Goal: Task Accomplishment & Management: Complete application form

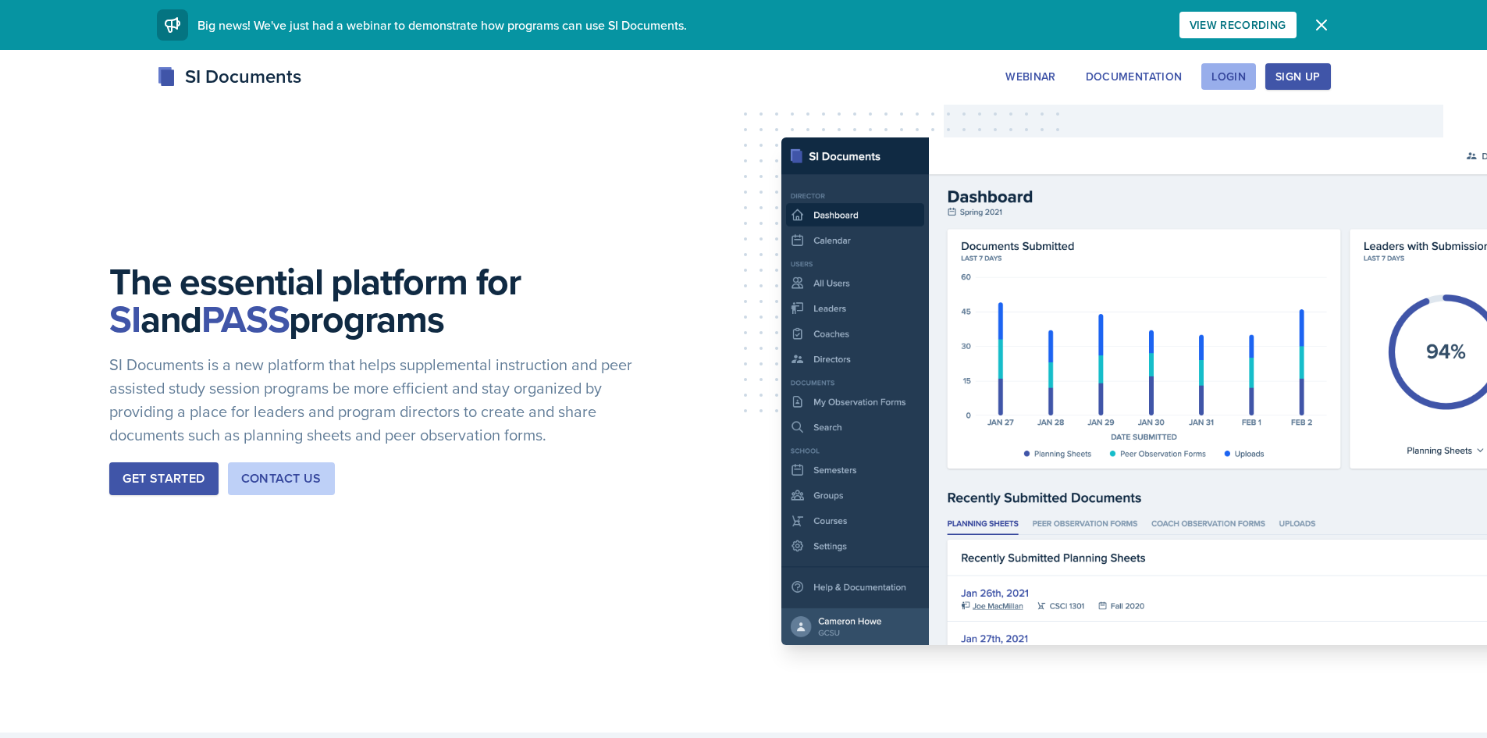
click at [1241, 76] on div "Login" at bounding box center [1229, 76] width 34 height 12
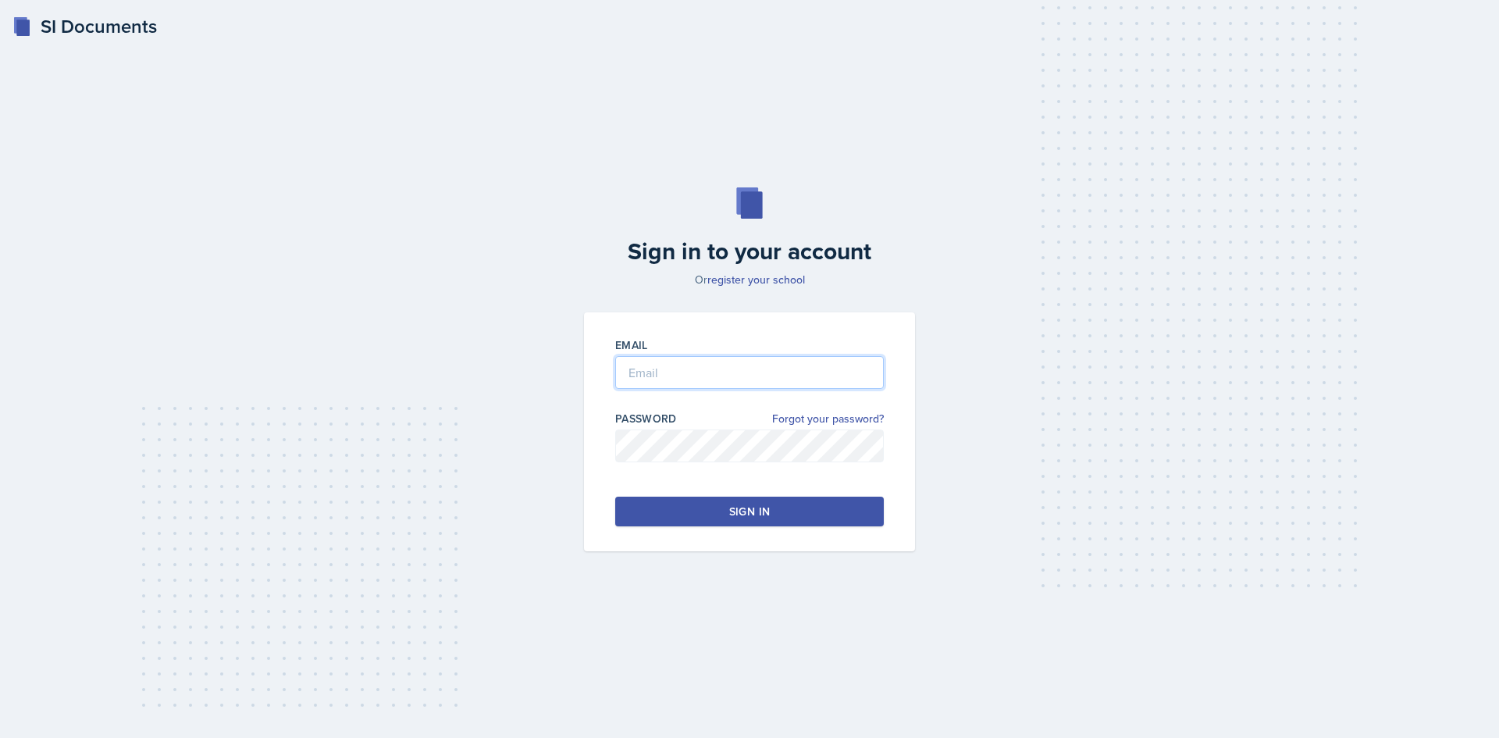
type input "zkhan30@students.kennesaw.edu"
click at [711, 515] on button "Sign in" at bounding box center [749, 512] width 269 height 30
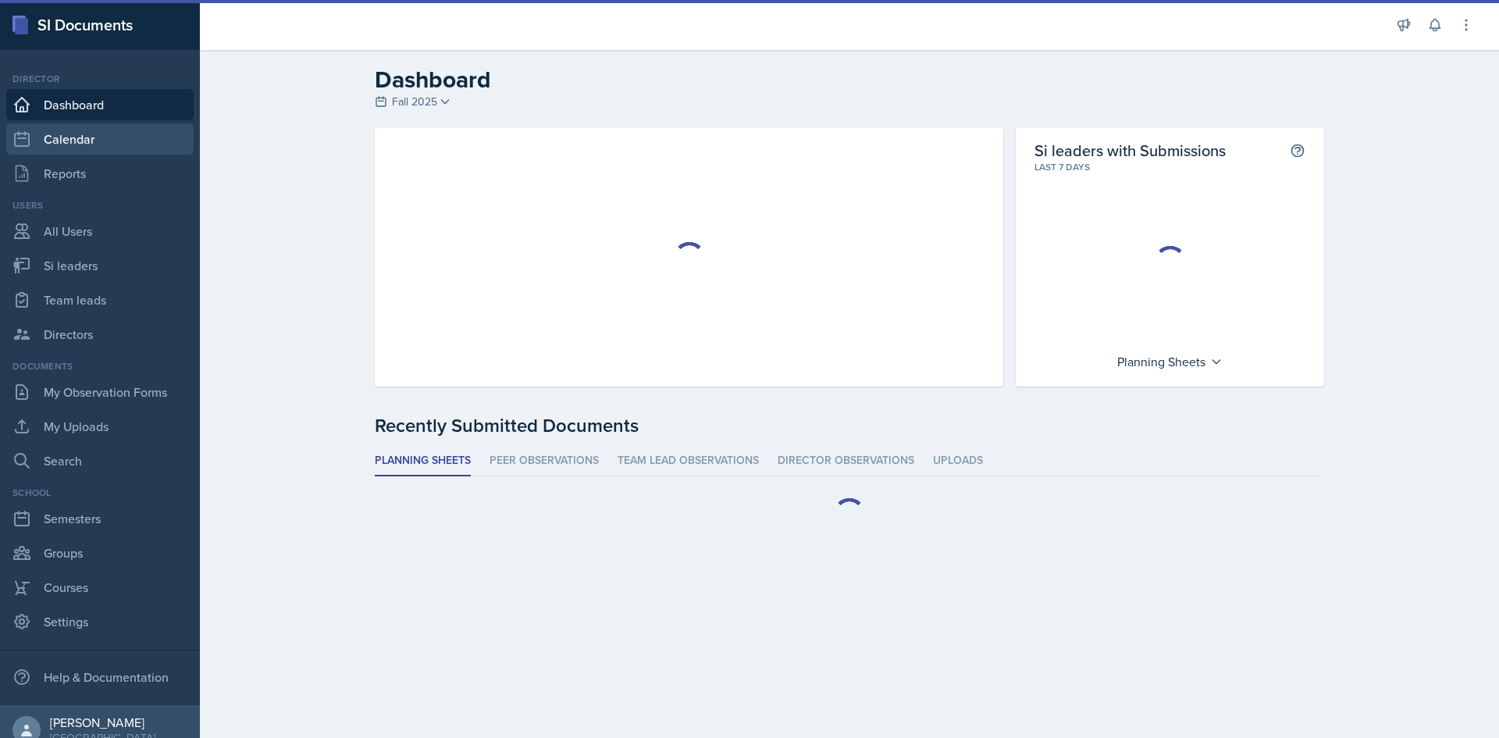
click at [77, 141] on link "Calendar" at bounding box center [99, 138] width 187 height 31
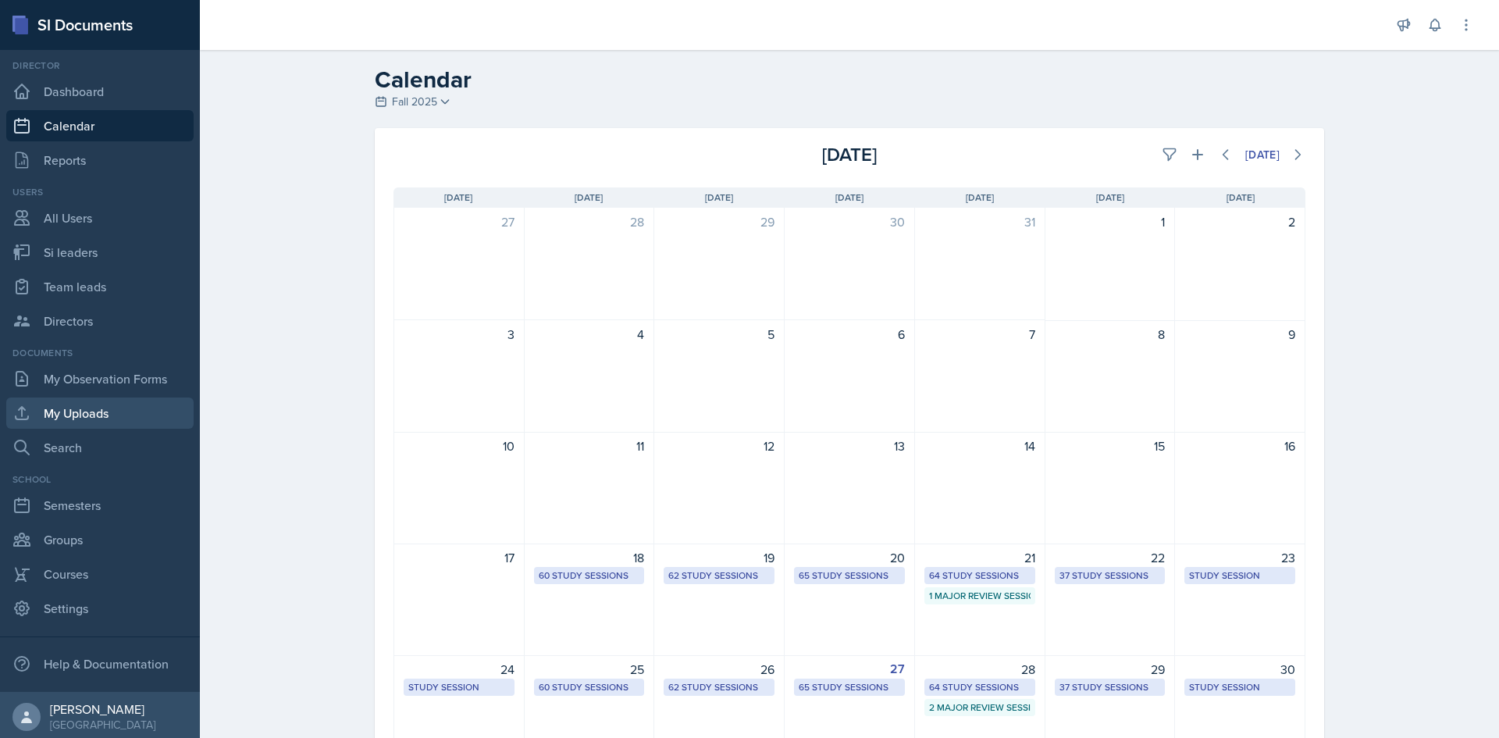
scroll to position [17, 0]
click at [110, 506] on link "Semesters" at bounding box center [99, 501] width 187 height 31
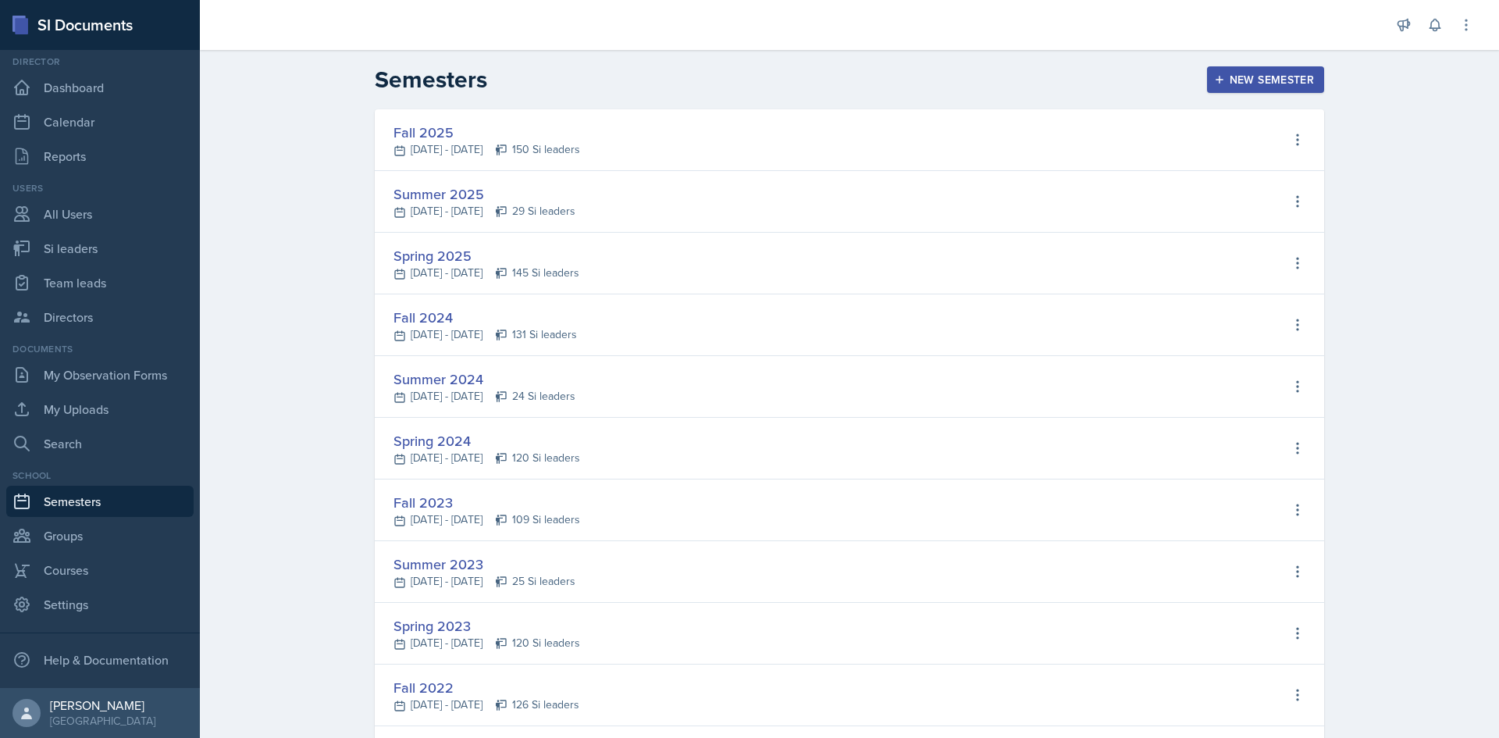
click at [436, 128] on div "Fall 2025" at bounding box center [486, 132] width 187 height 21
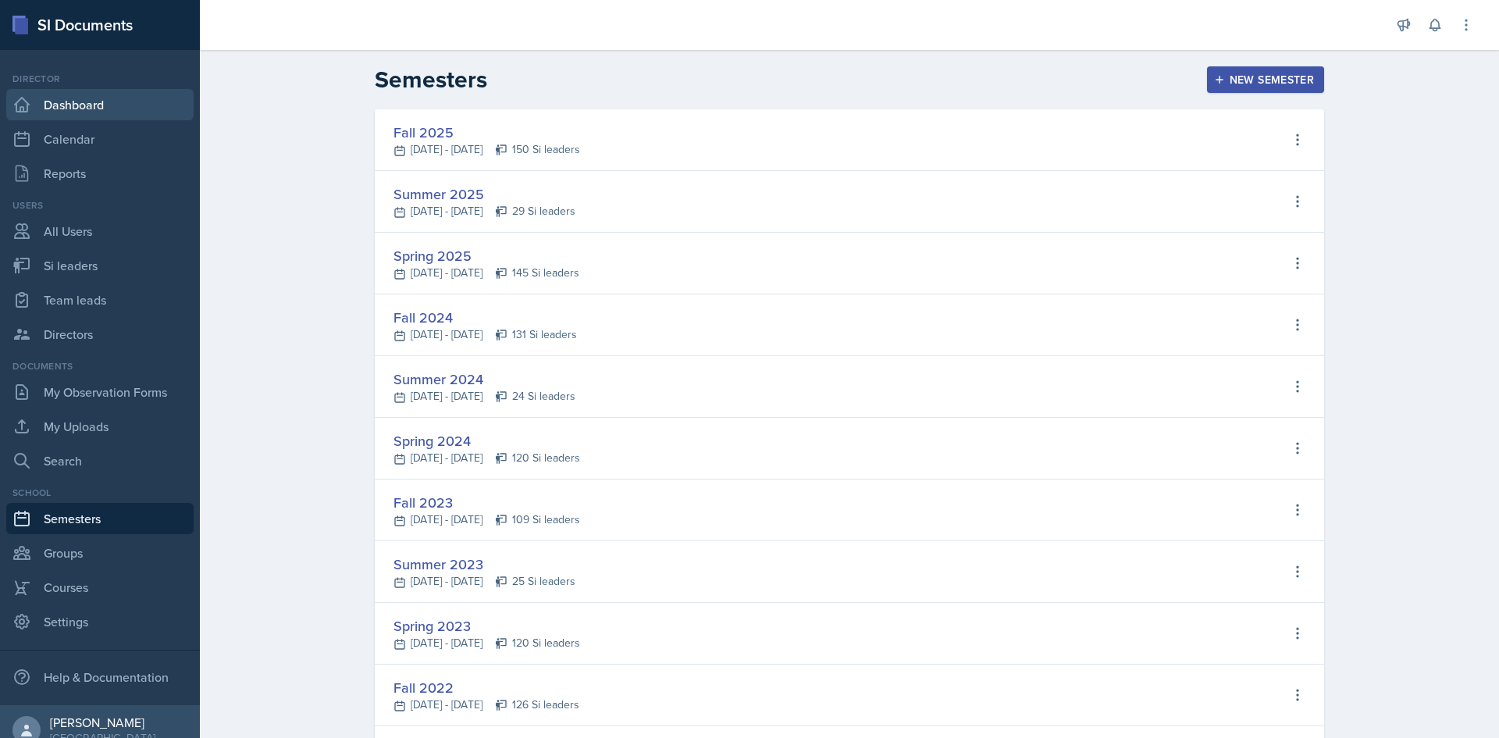
click at [102, 113] on link "Dashboard" at bounding box center [99, 104] width 187 height 31
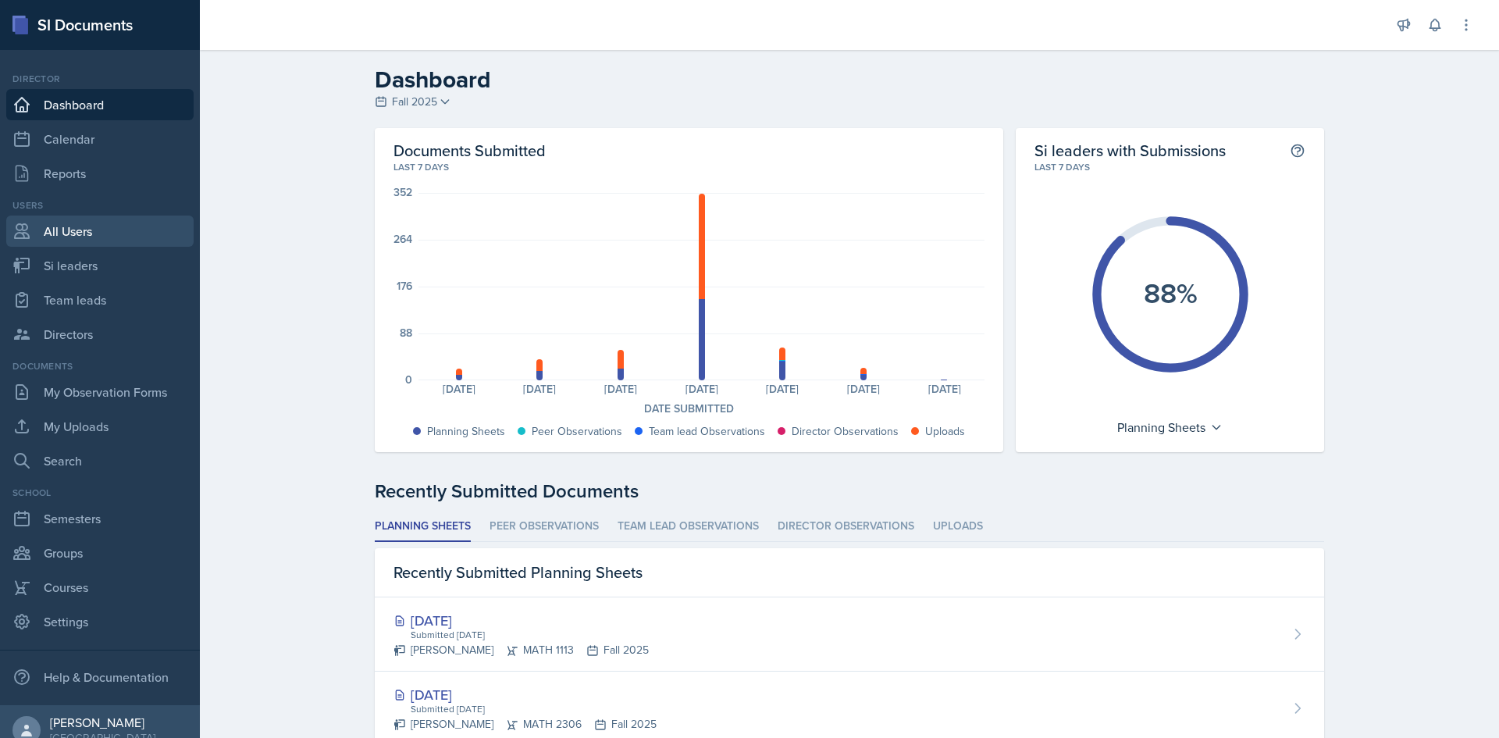
click at [68, 233] on link "All Users" at bounding box center [99, 230] width 187 height 31
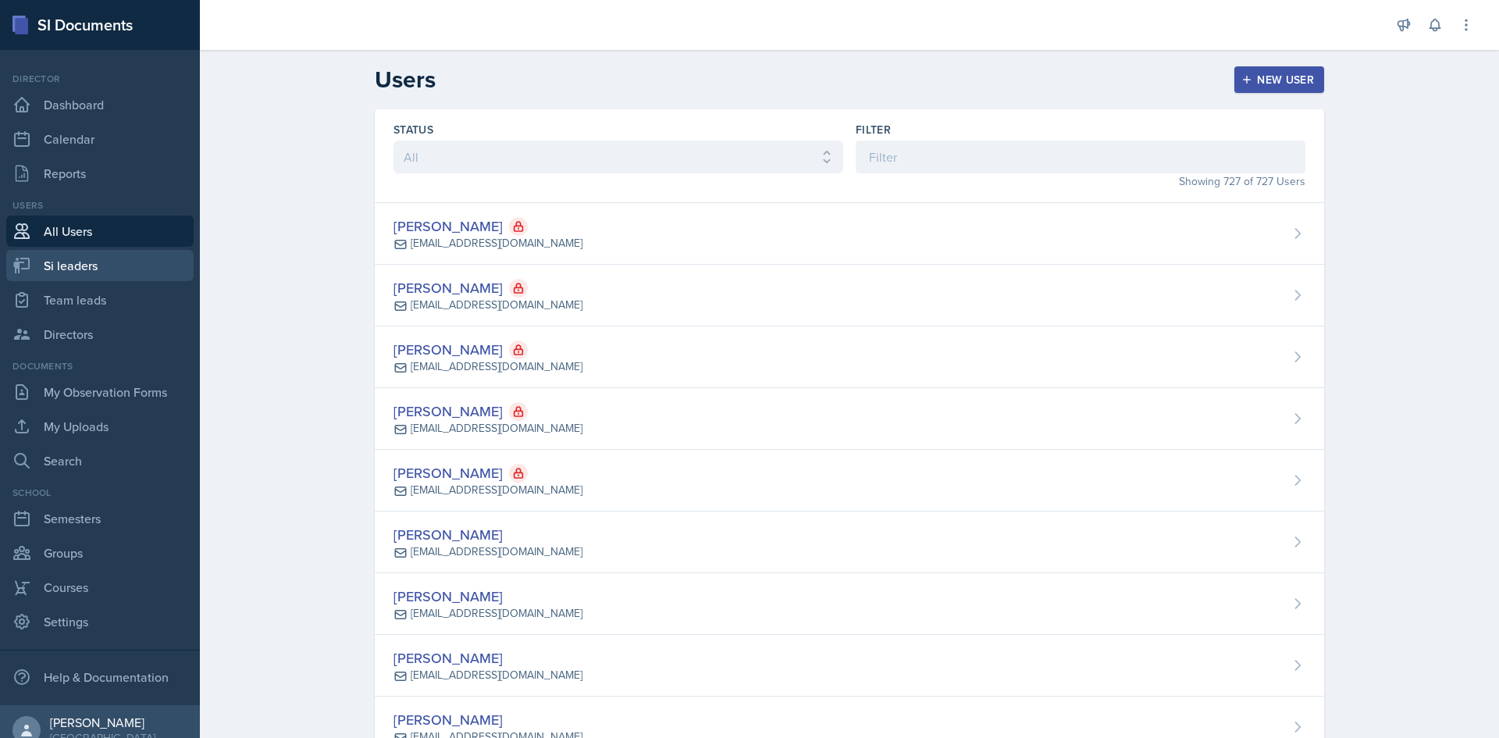
click at [76, 262] on link "Si leaders" at bounding box center [99, 265] width 187 height 31
select select "2bed604d-1099-4043-b1bc-2365e8740244"
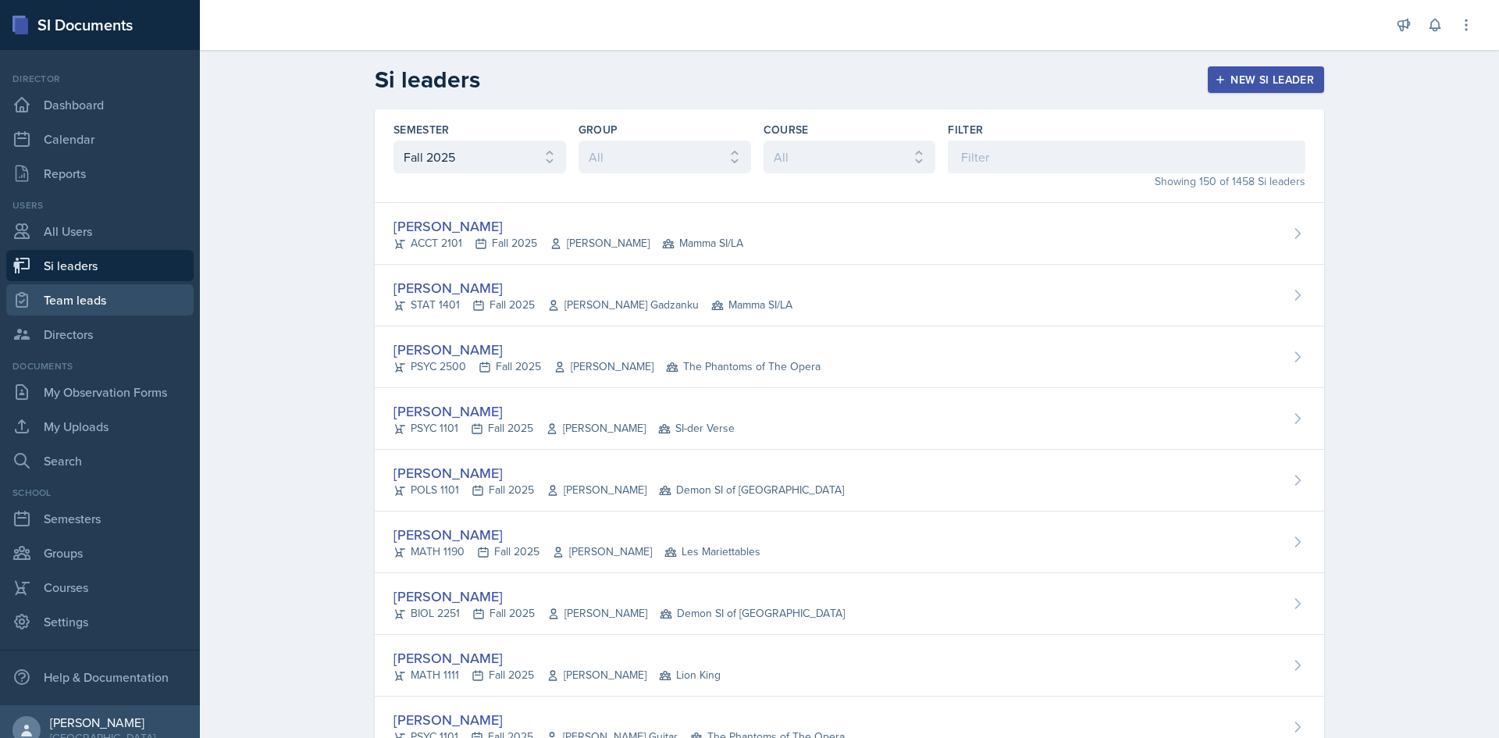
click at [79, 292] on link "Team leads" at bounding box center [99, 299] width 187 height 31
select select "2bed604d-1099-4043-b1bc-2365e8740244"
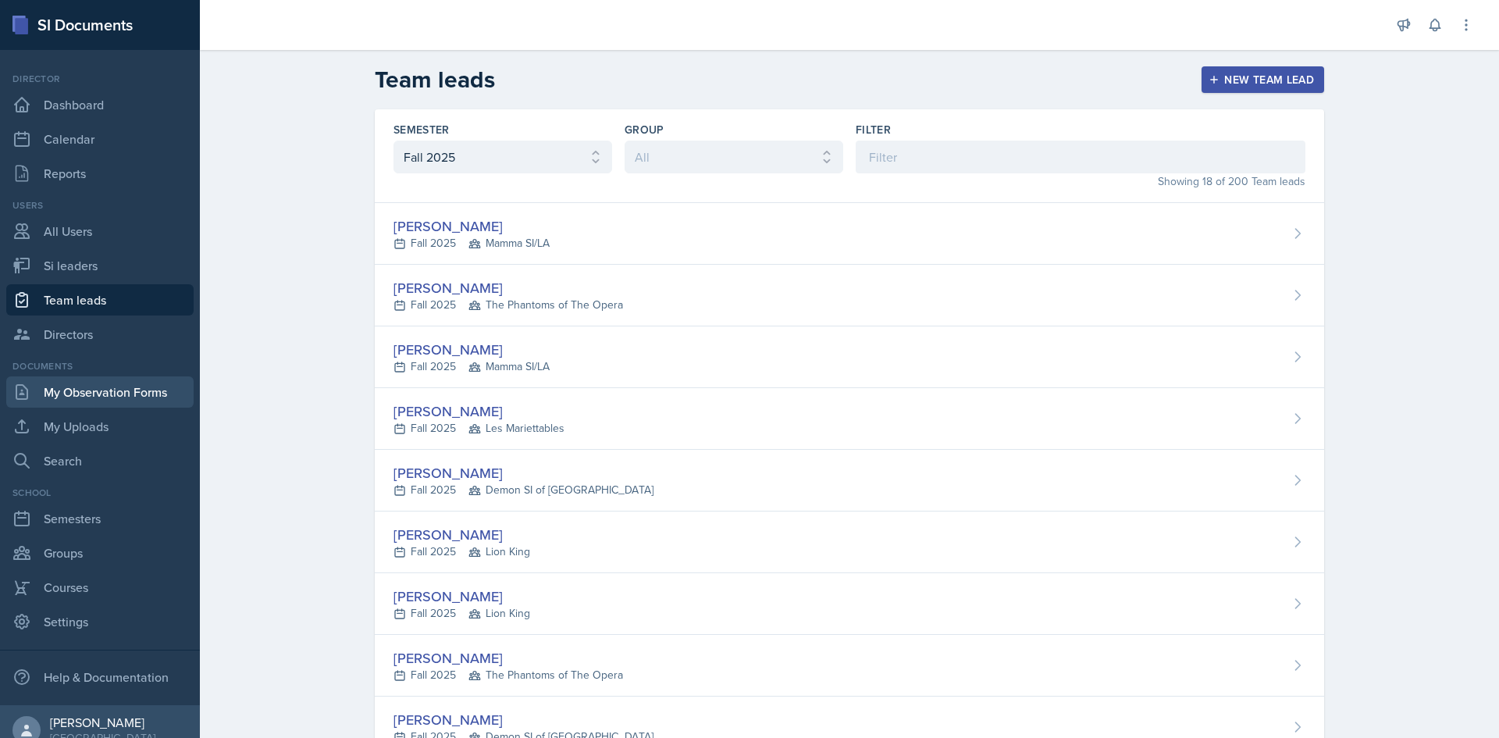
scroll to position [17, 0]
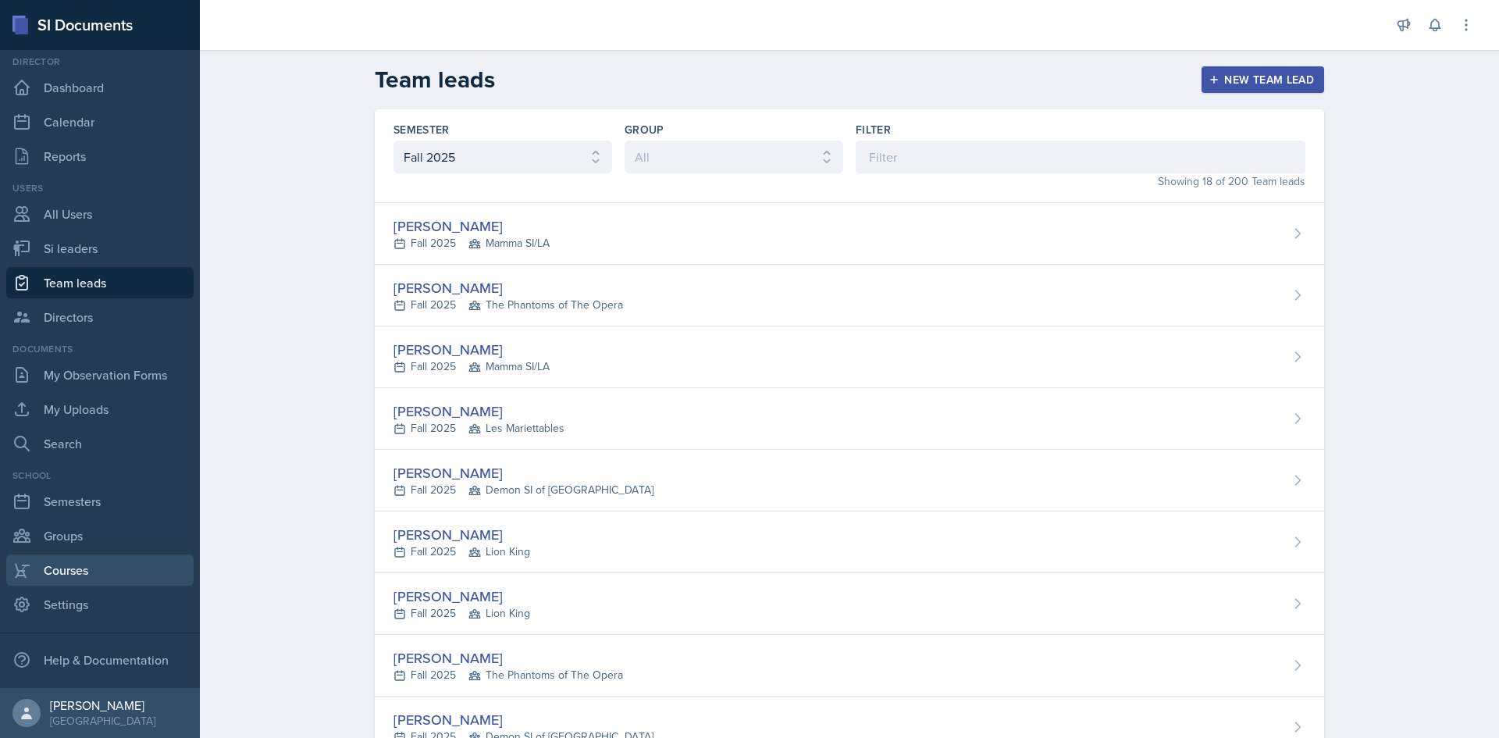
click at [94, 557] on link "Courses" at bounding box center [99, 569] width 187 height 31
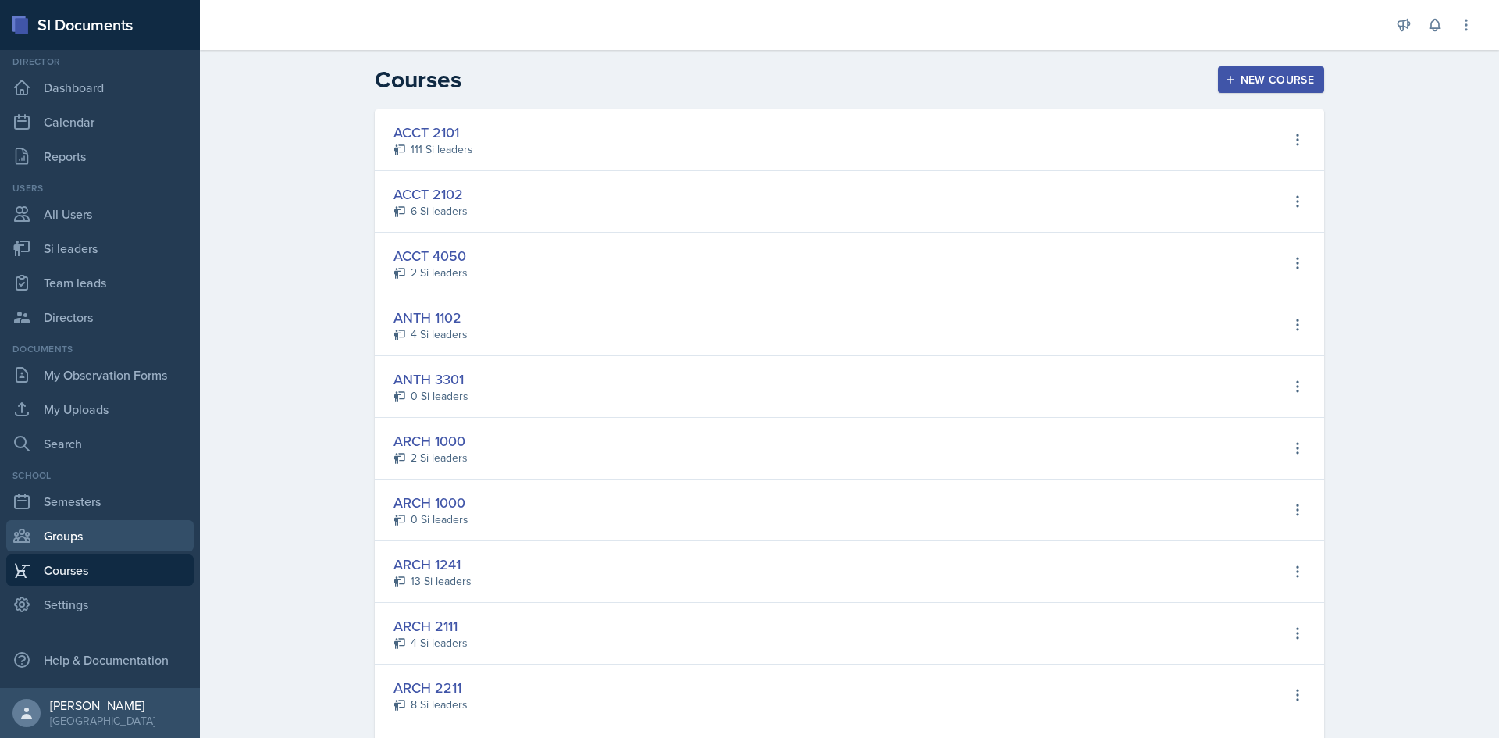
click at [96, 535] on link "Groups" at bounding box center [99, 535] width 187 height 31
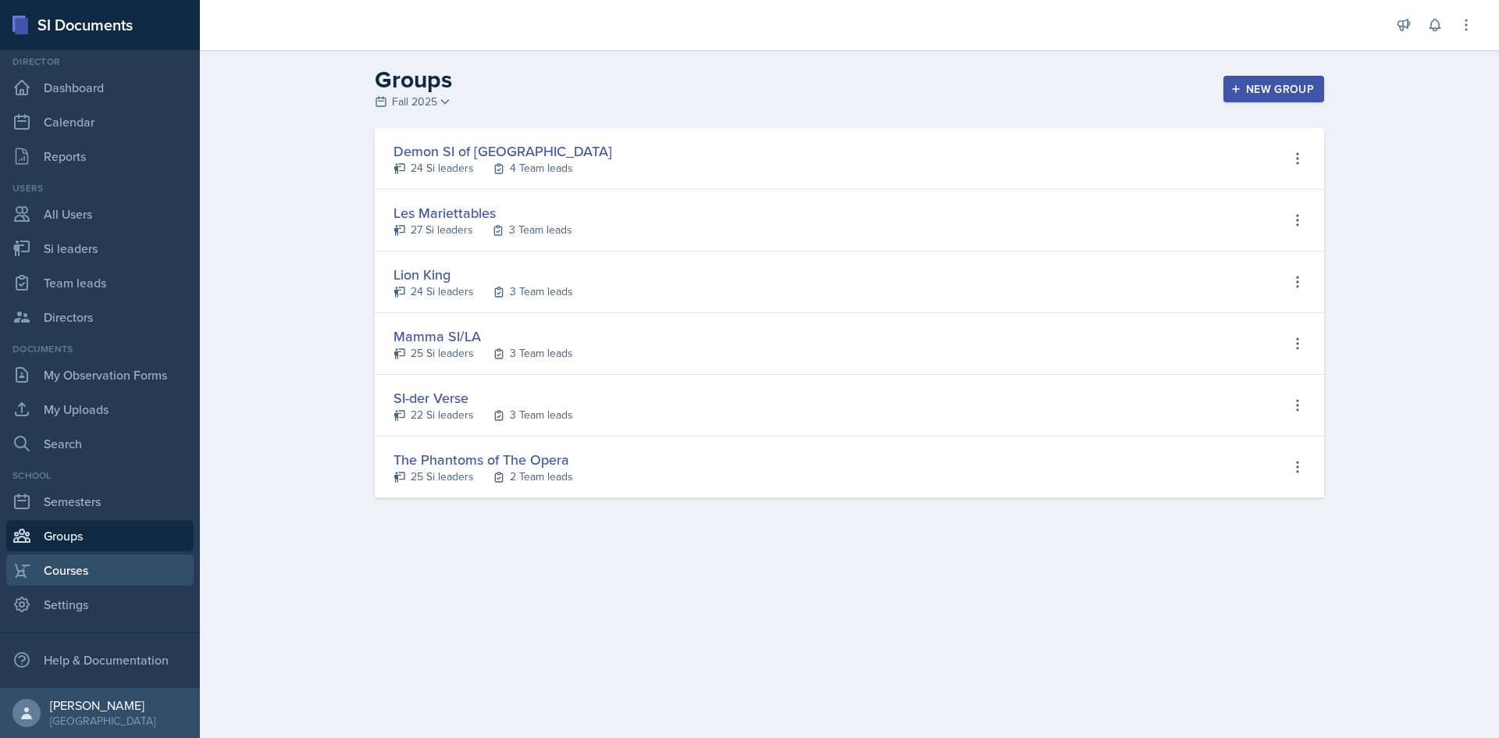
click at [96, 561] on link "Courses" at bounding box center [99, 569] width 187 height 31
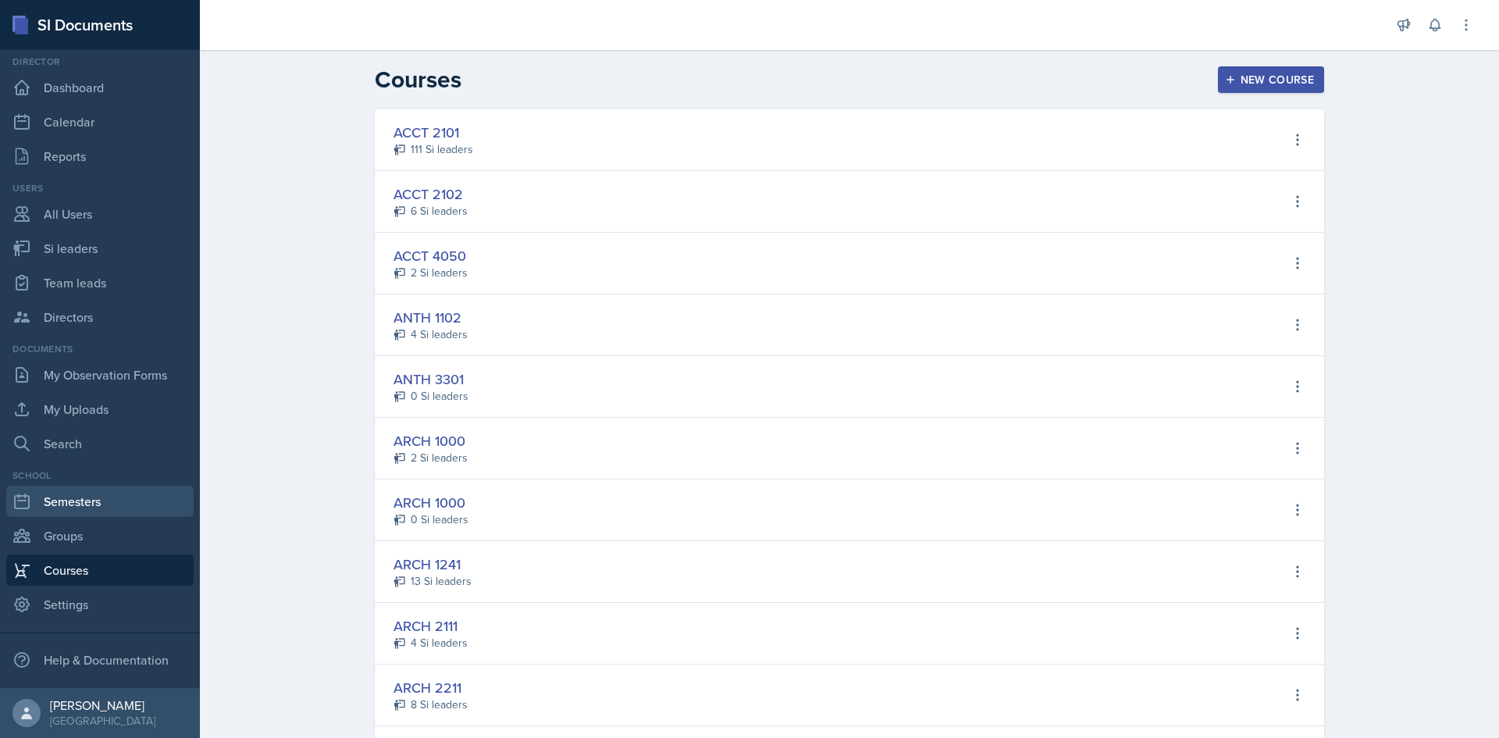
click at [106, 508] on link "Semesters" at bounding box center [99, 501] width 187 height 31
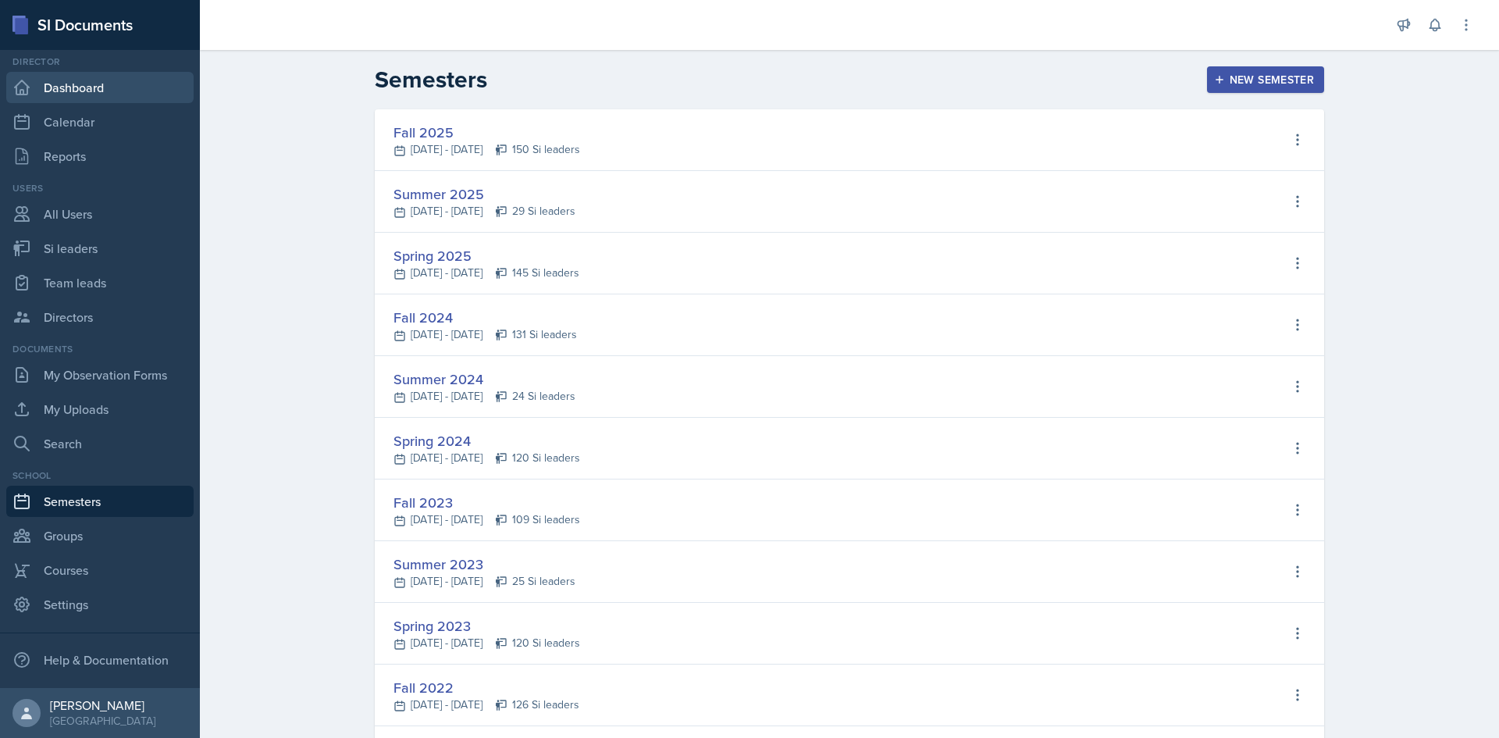
click at [69, 73] on link "Dashboard" at bounding box center [99, 87] width 187 height 31
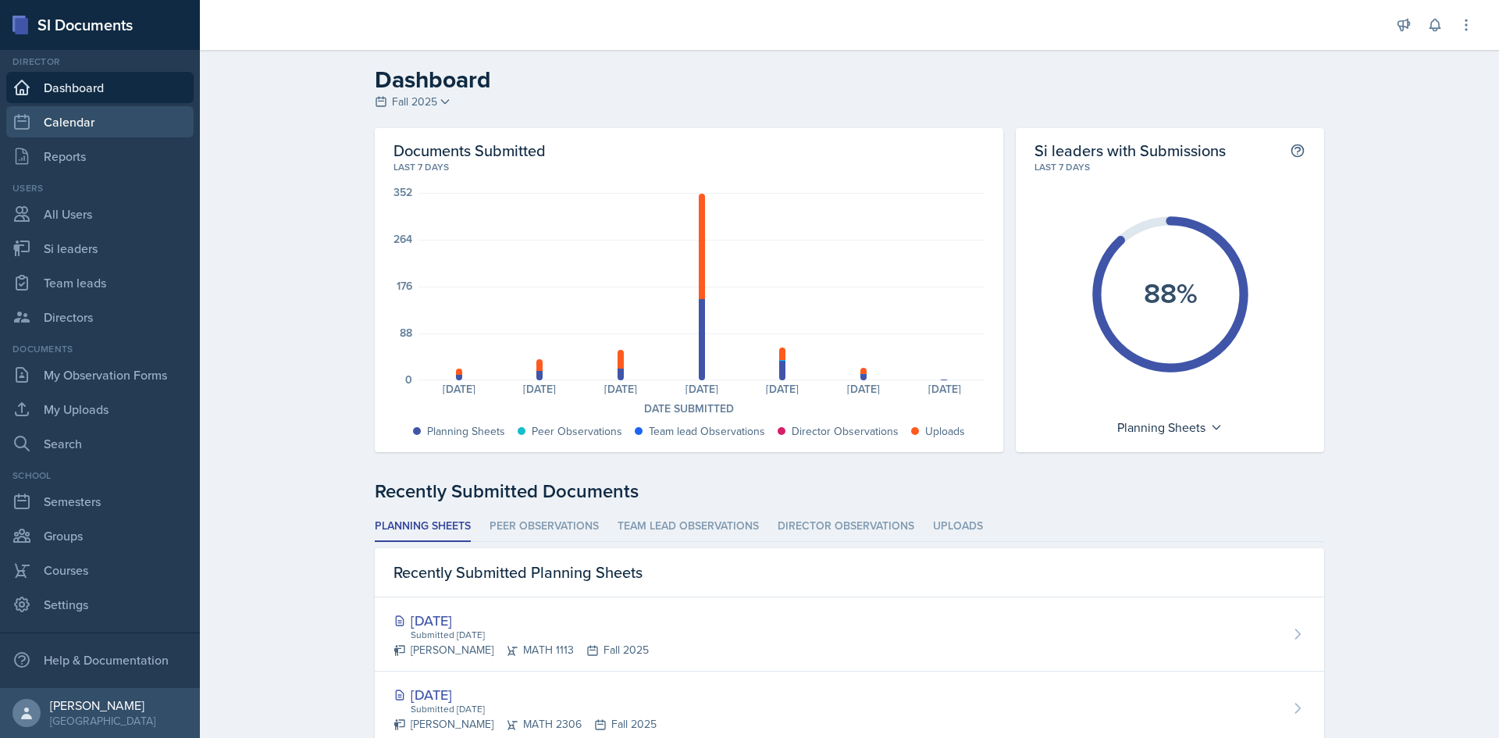
click at [90, 123] on link "Calendar" at bounding box center [99, 121] width 187 height 31
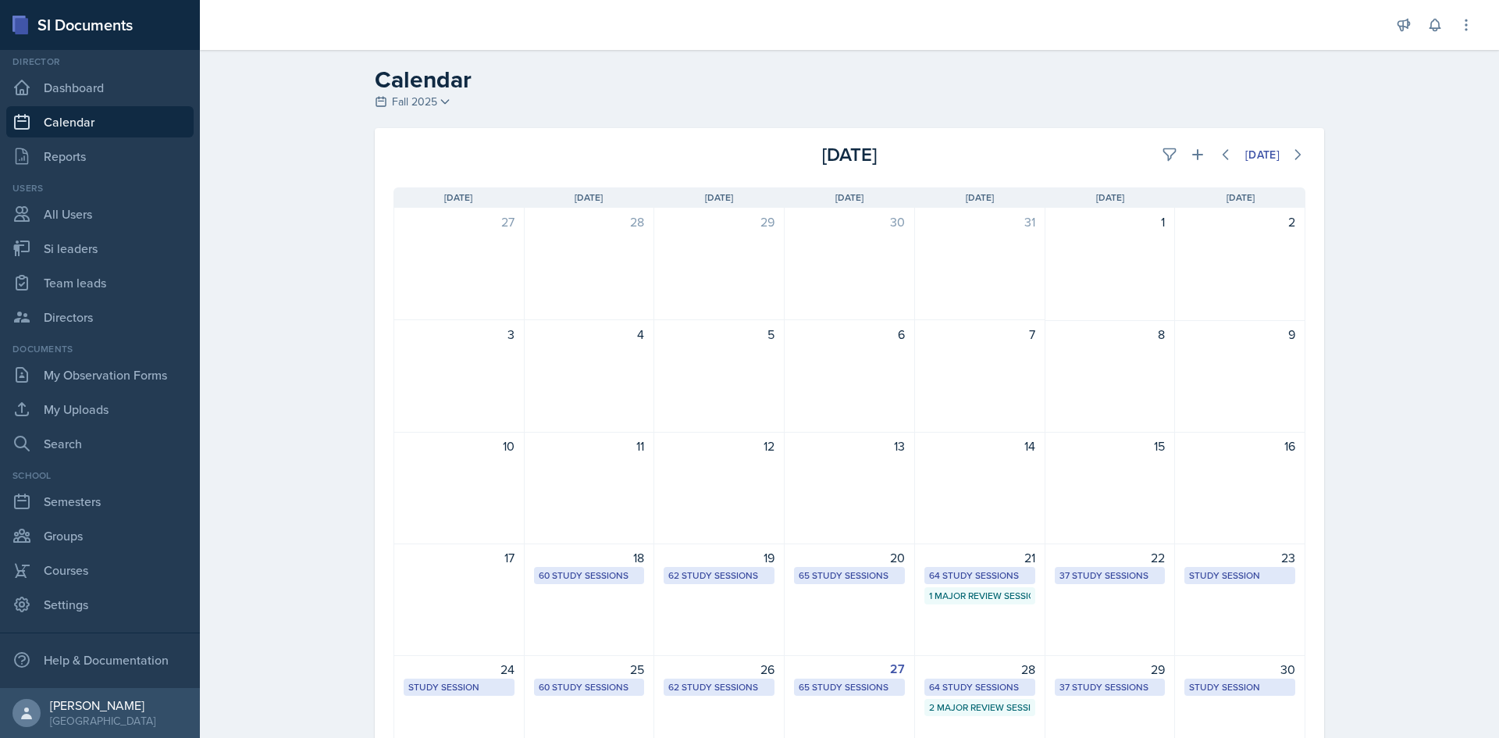
click at [408, 105] on span "Fall 2025" at bounding box center [414, 102] width 45 height 16
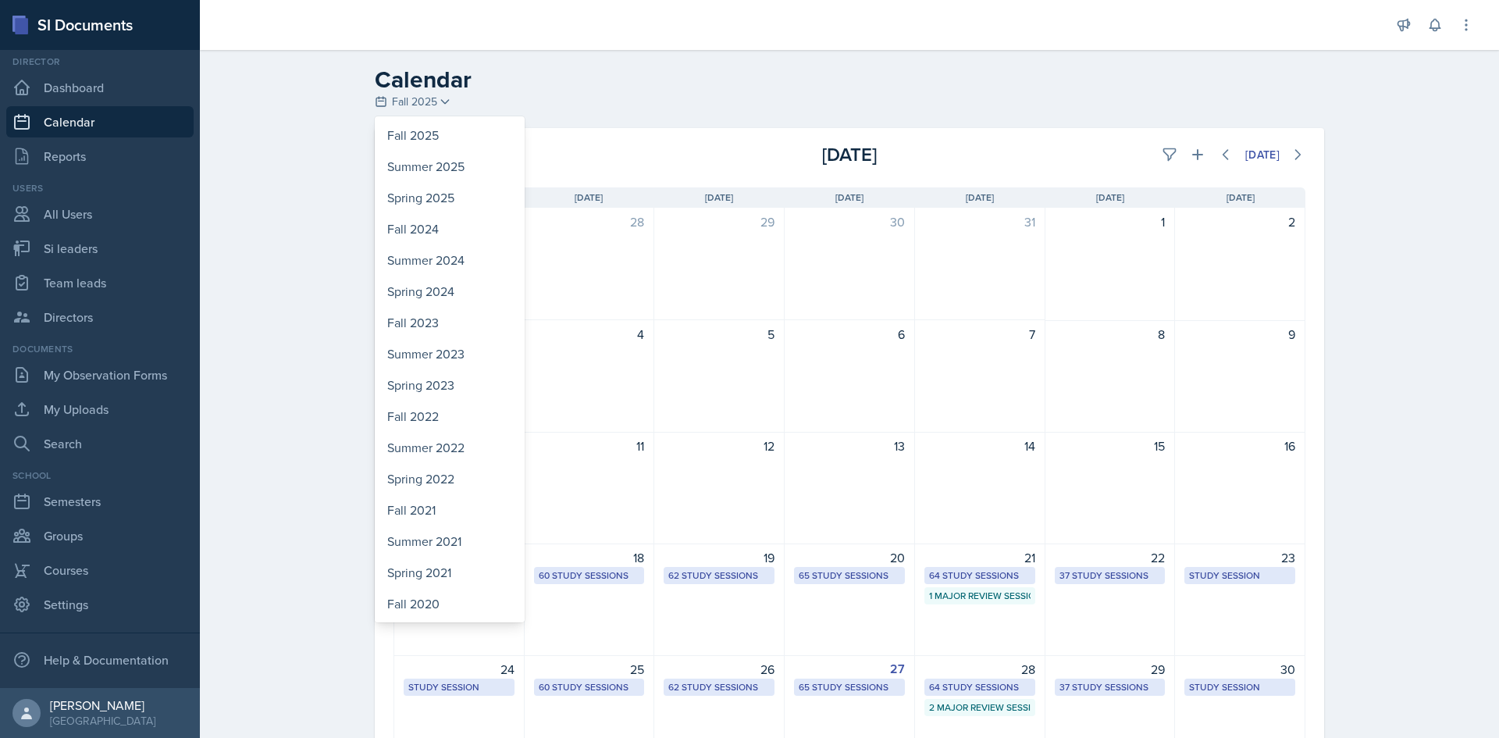
click at [408, 105] on span "Fall 2025" at bounding box center [414, 102] width 45 height 16
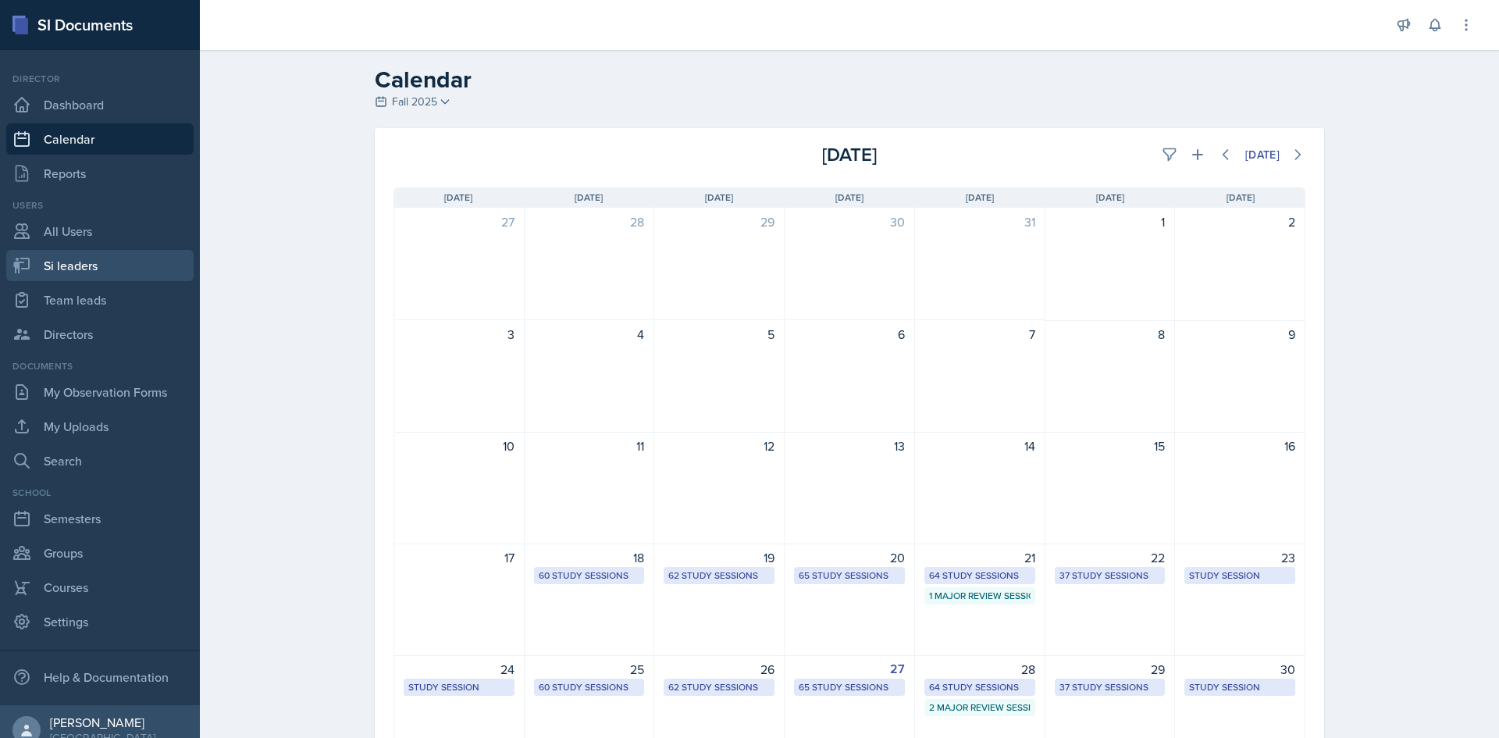
click at [84, 263] on link "Si leaders" at bounding box center [99, 265] width 187 height 31
select select "2bed604d-1099-4043-b1bc-2365e8740244"
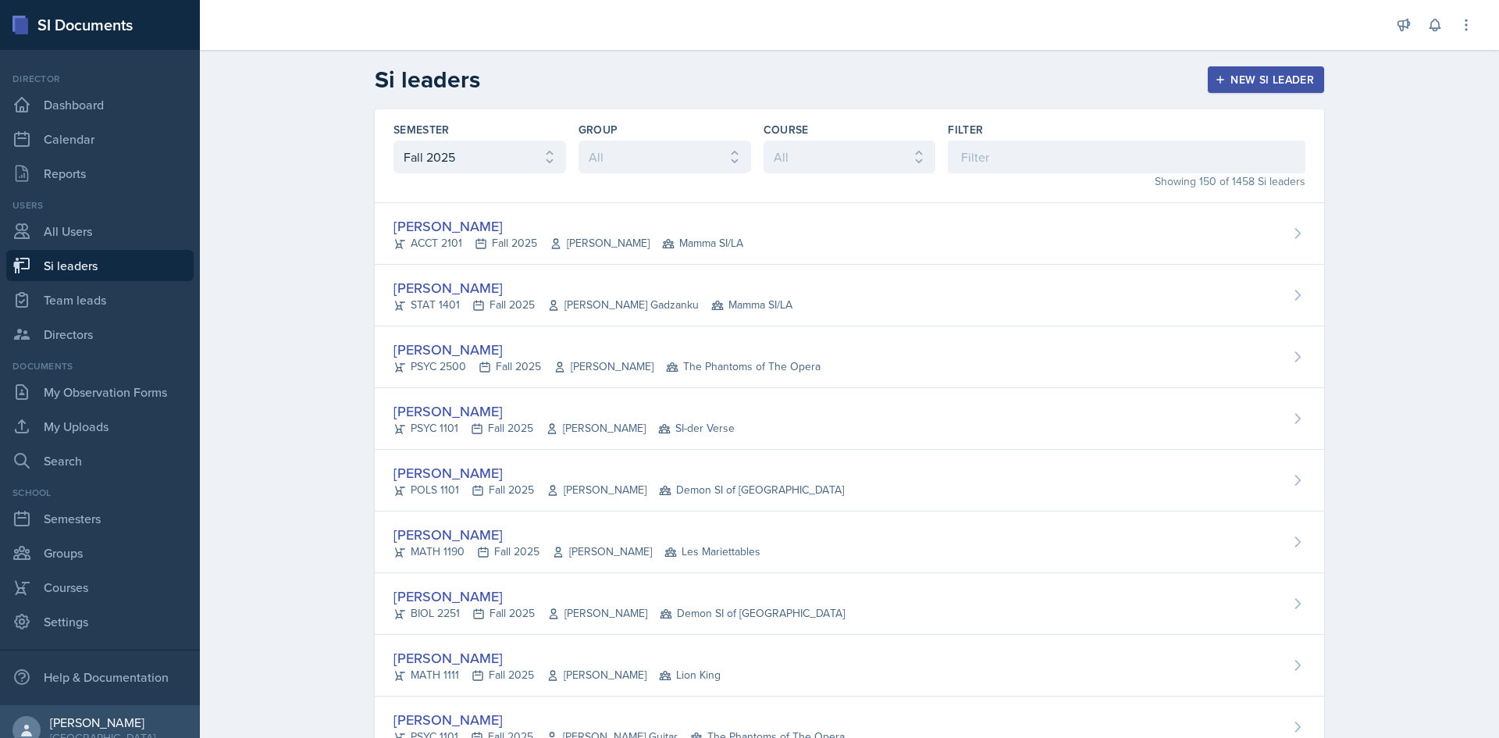
click at [598, 85] on div "Si leaders New Si leader" at bounding box center [849, 80] width 999 height 28
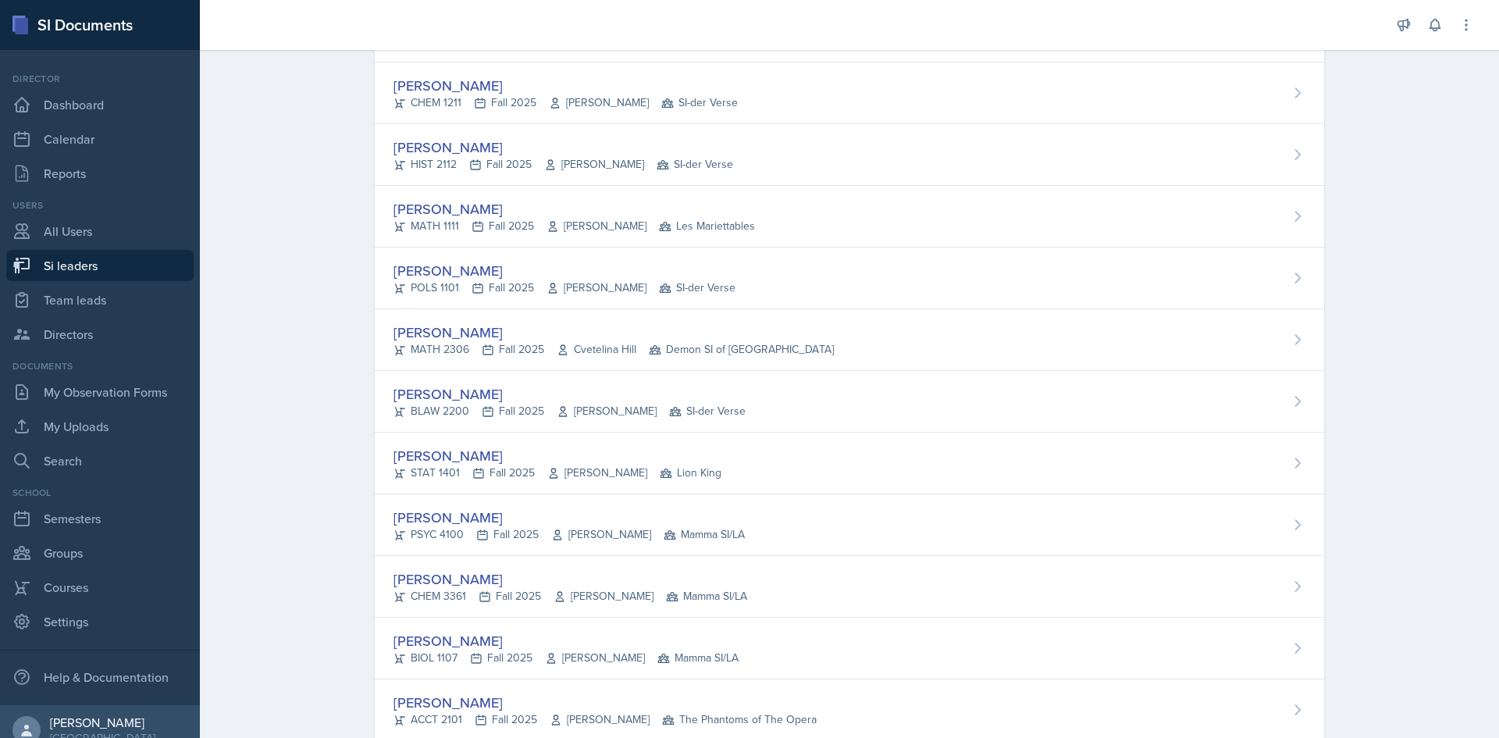
scroll to position [8220, 0]
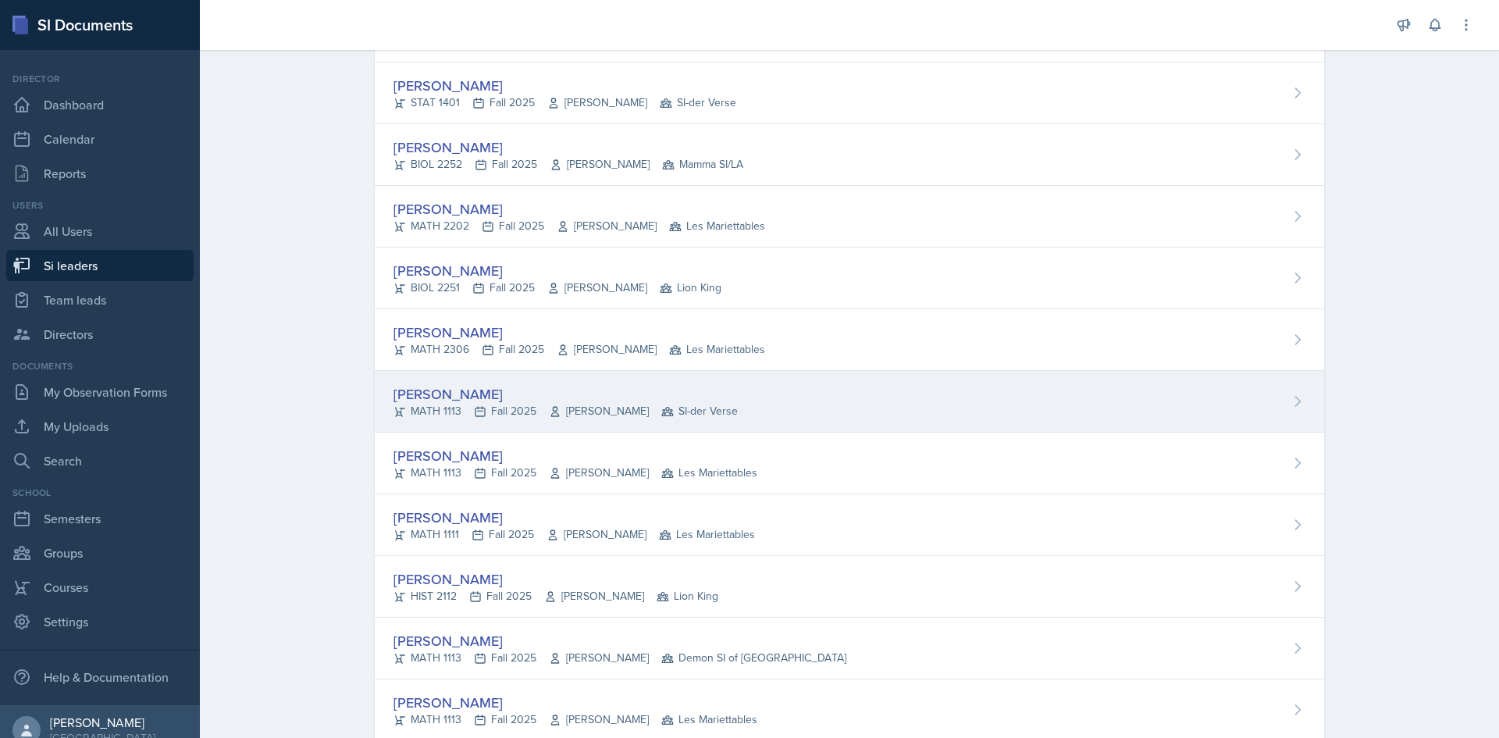
click at [492, 402] on div "[PERSON_NAME]" at bounding box center [565, 393] width 344 height 21
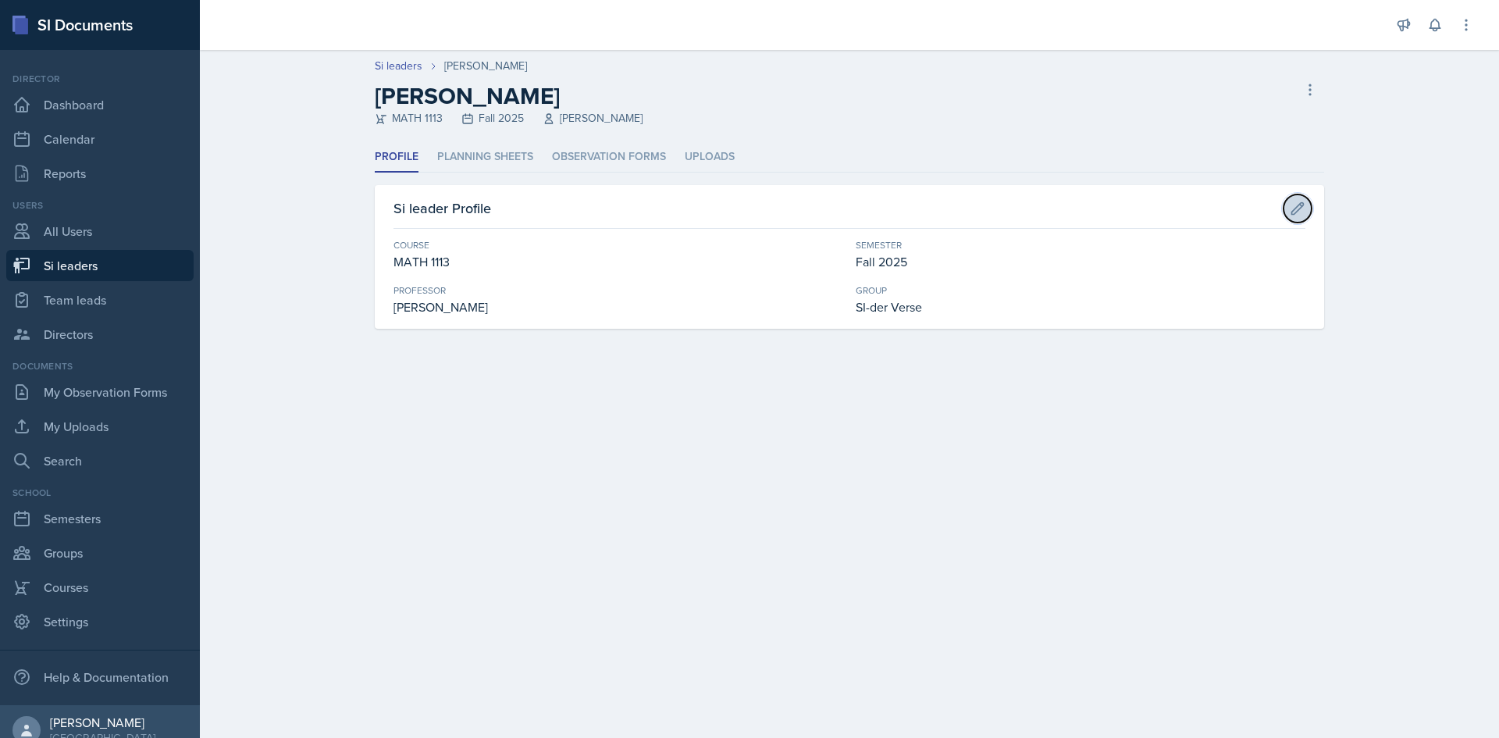
click at [1293, 198] on button at bounding box center [1298, 208] width 28 height 28
select select "3c4b3565-585b-46e2-bb66-4719410f632f"
select select "2bed604d-1099-4043-b1bc-2365e8740244"
select select "44ab9dba-f3c0-424e-97ee-e672c2edb7ca"
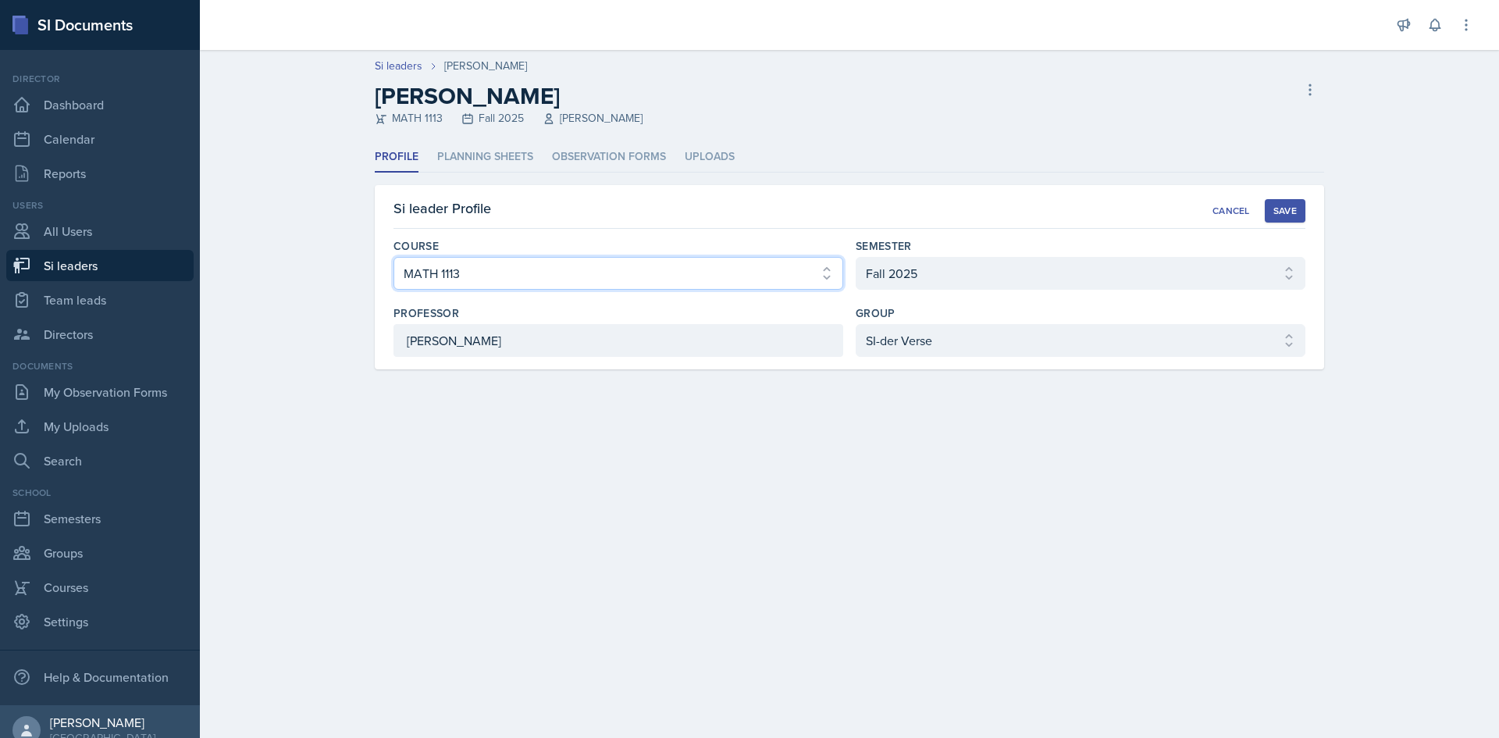
drag, startPoint x: 586, startPoint y: 287, endPoint x: 564, endPoint y: 265, distance: 30.9
click at [586, 287] on select "Select course ACCT 2101 ACCT 2102 ACCT 4050 ANTH 1102 ANTH 3301 ARCH 1000 ARCH …" at bounding box center [618, 273] width 450 height 33
click at [561, 263] on select "Select course ACCT 2101 ACCT 2102 ACCT 4050 ANTH 1102 ANTH 3301 ARCH 1000 ARCH …" at bounding box center [618, 273] width 450 height 33
select select "5bfde3fe-6375-4519-a868-95dd30d0bb1b"
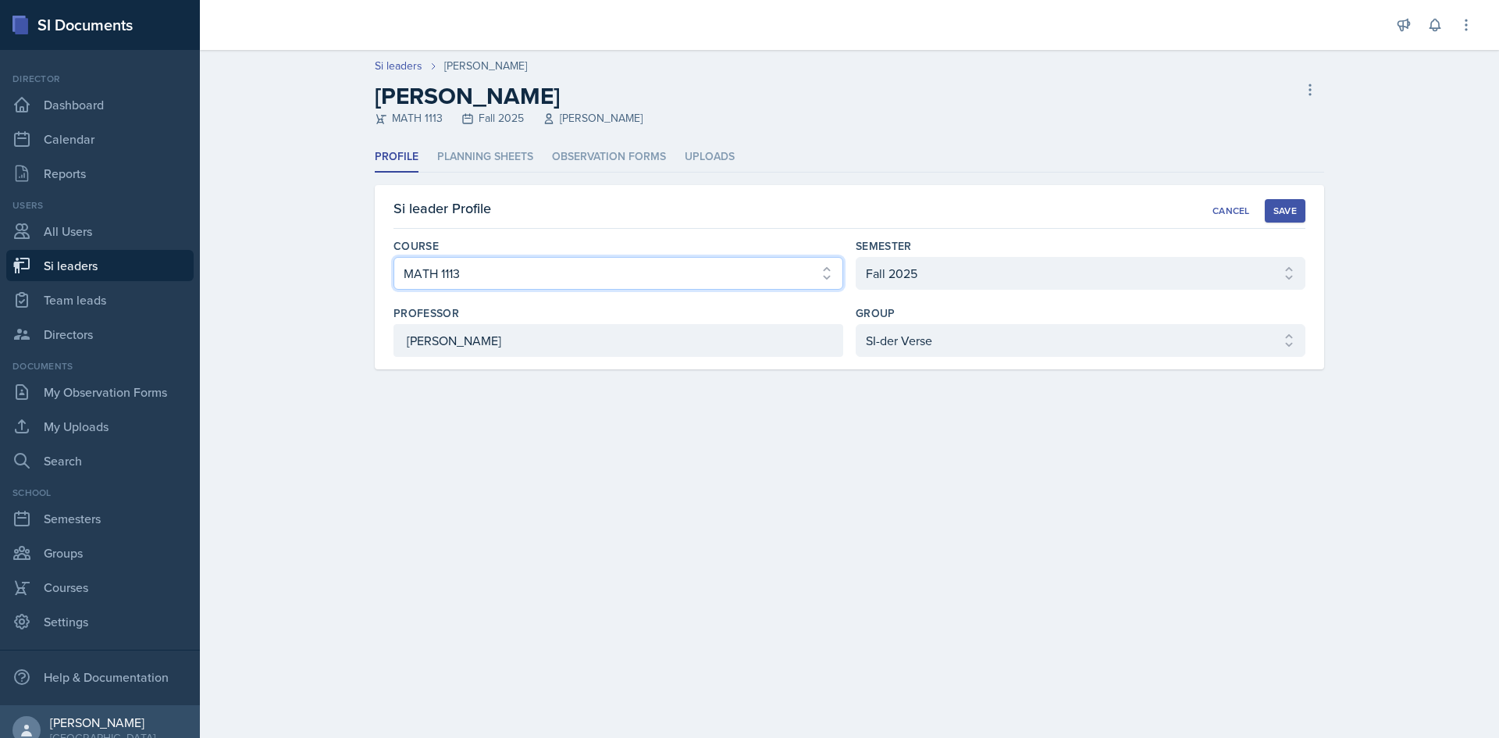
click at [393, 257] on select "Select course ACCT 2101 ACCT 2102 ACCT 4050 ANTH 1102 ANTH 3301 ARCH 1000 ARCH …" at bounding box center [618, 273] width 450 height 33
click at [1285, 215] on div "Save" at bounding box center [1284, 211] width 23 height 12
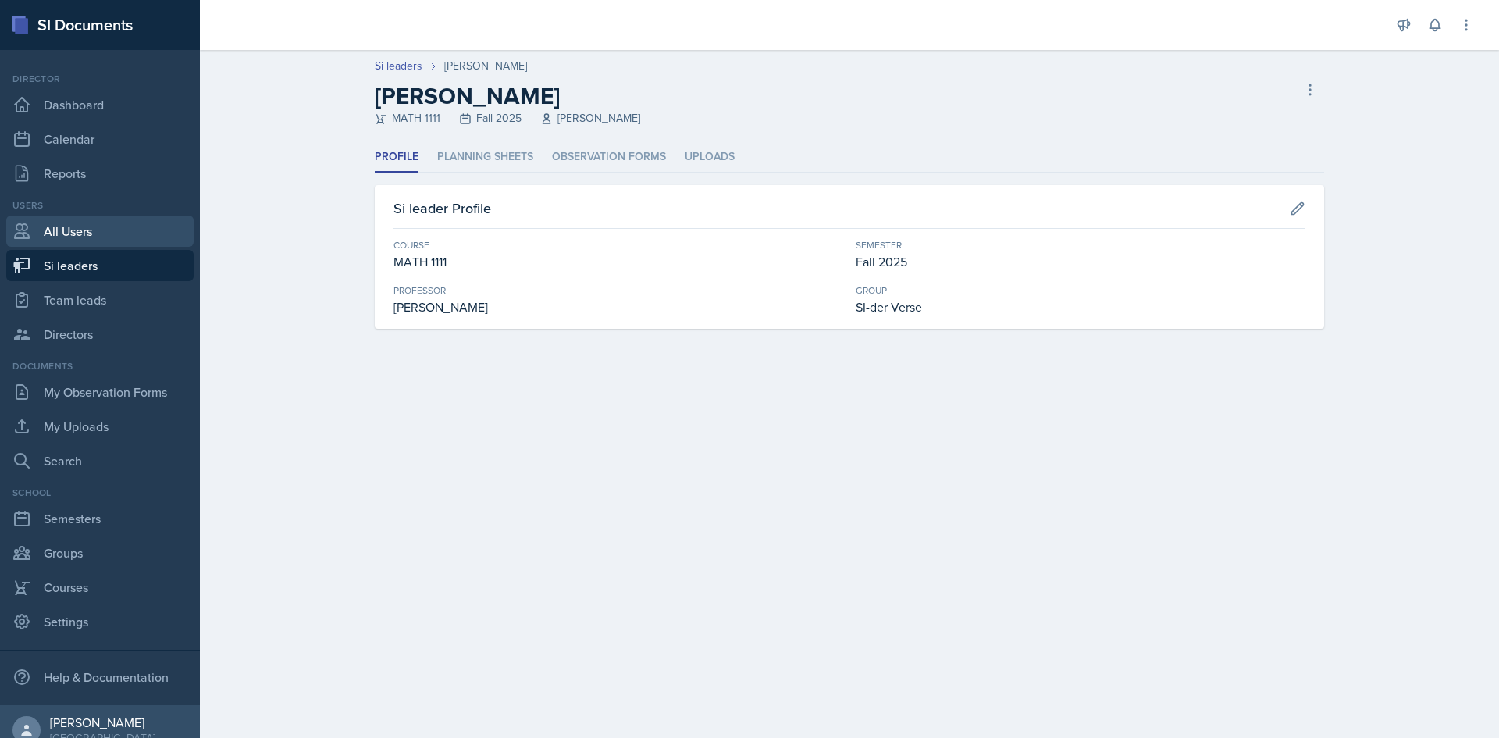
click at [80, 241] on link "All Users" at bounding box center [99, 230] width 187 height 31
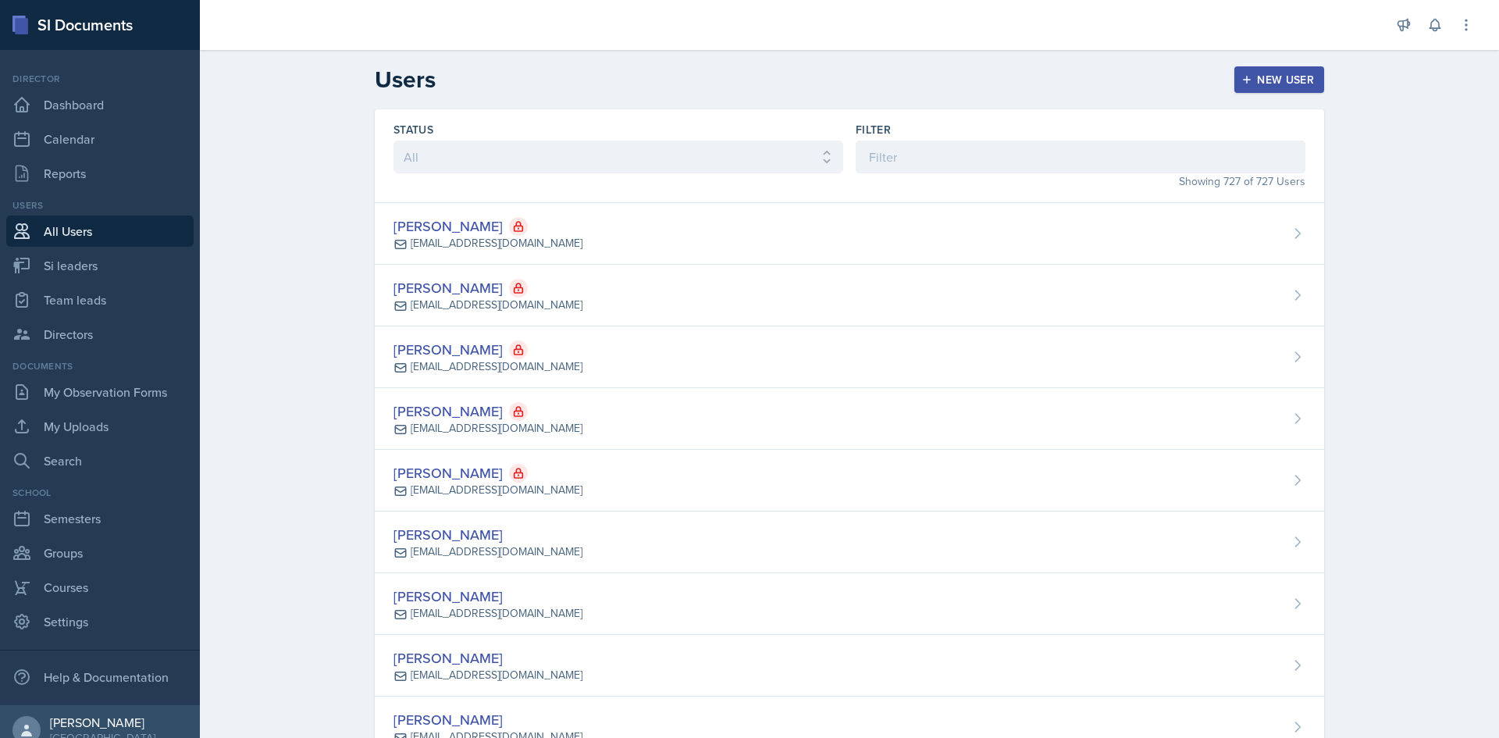
click at [666, 94] on header "Users New User" at bounding box center [849, 79] width 1299 height 59
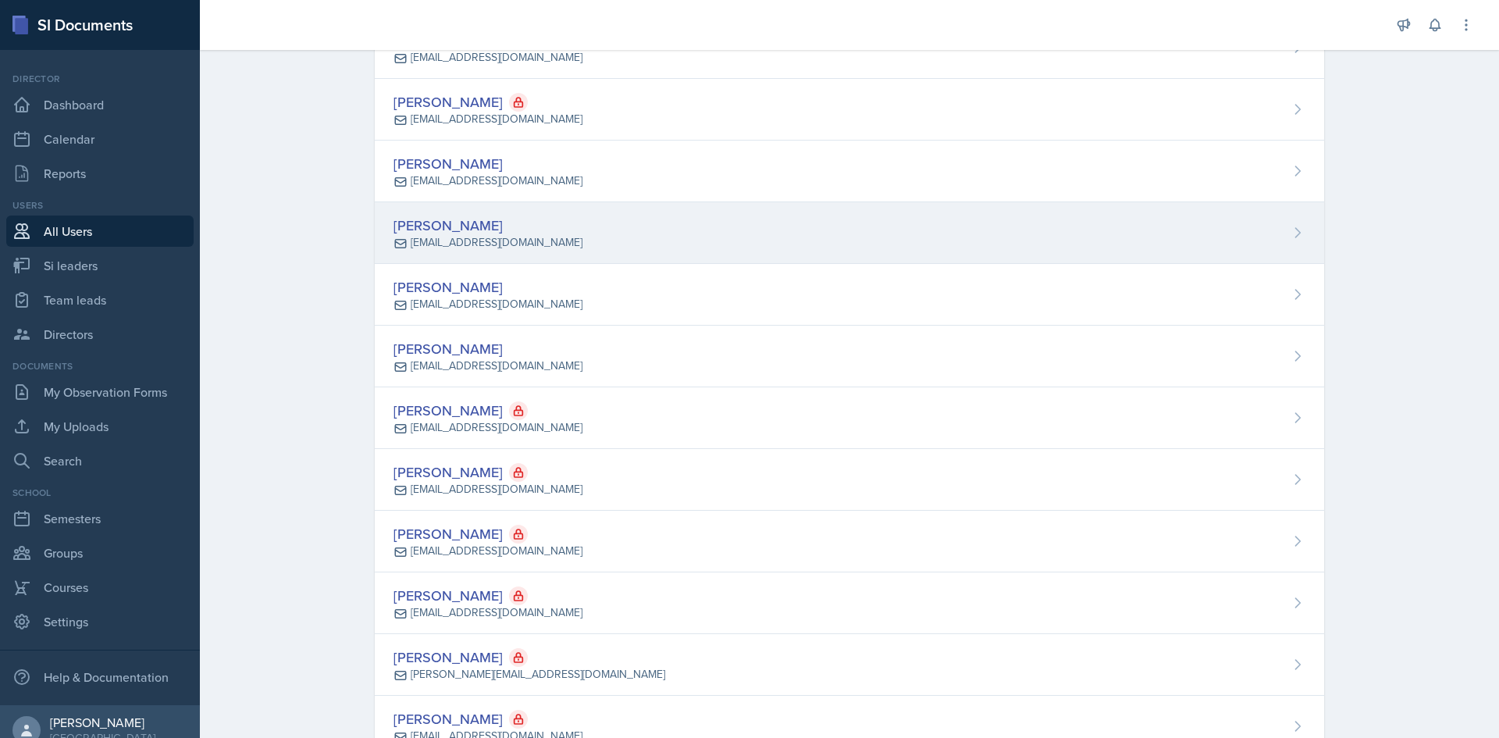
scroll to position [547, 0]
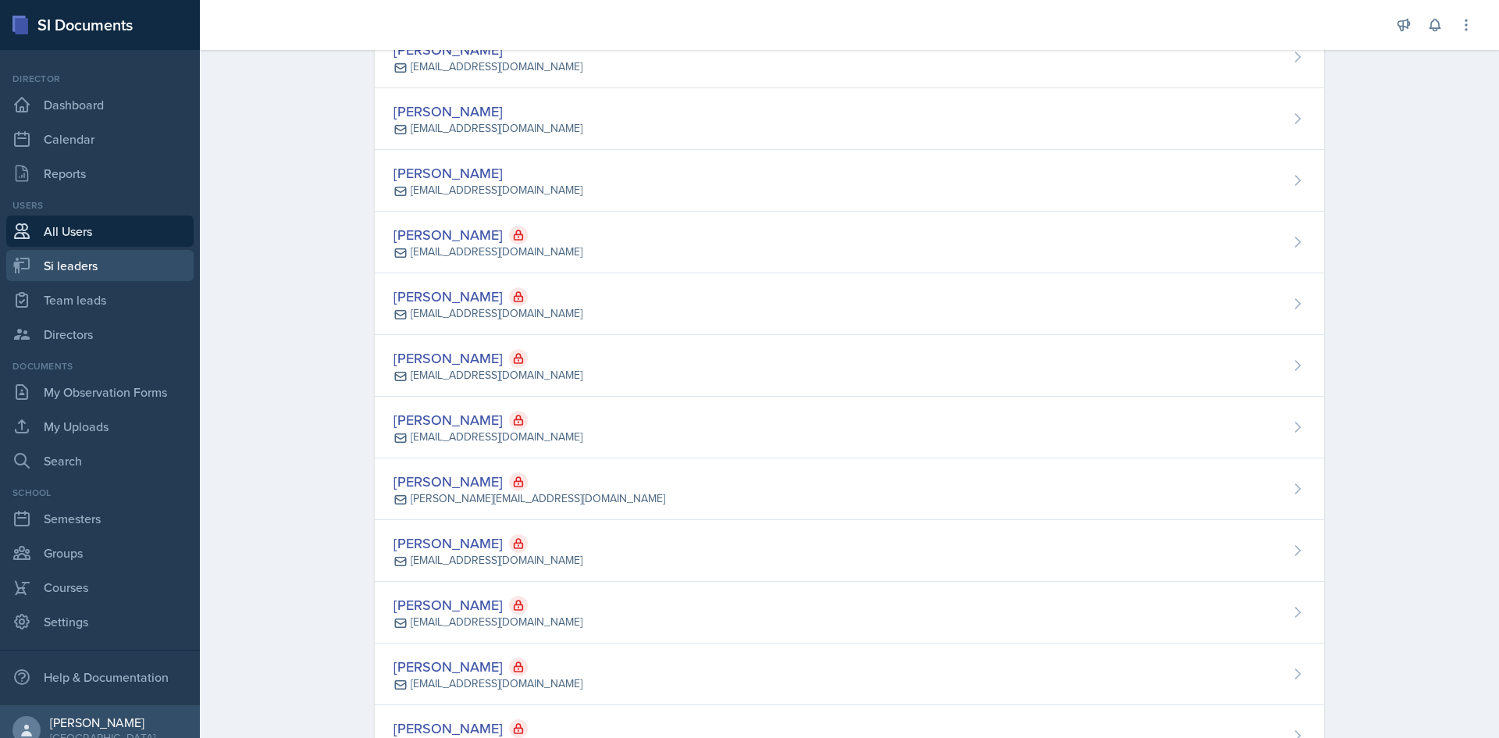
click at [79, 272] on link "Si leaders" at bounding box center [99, 265] width 187 height 31
select select "2bed604d-1099-4043-b1bc-2365e8740244"
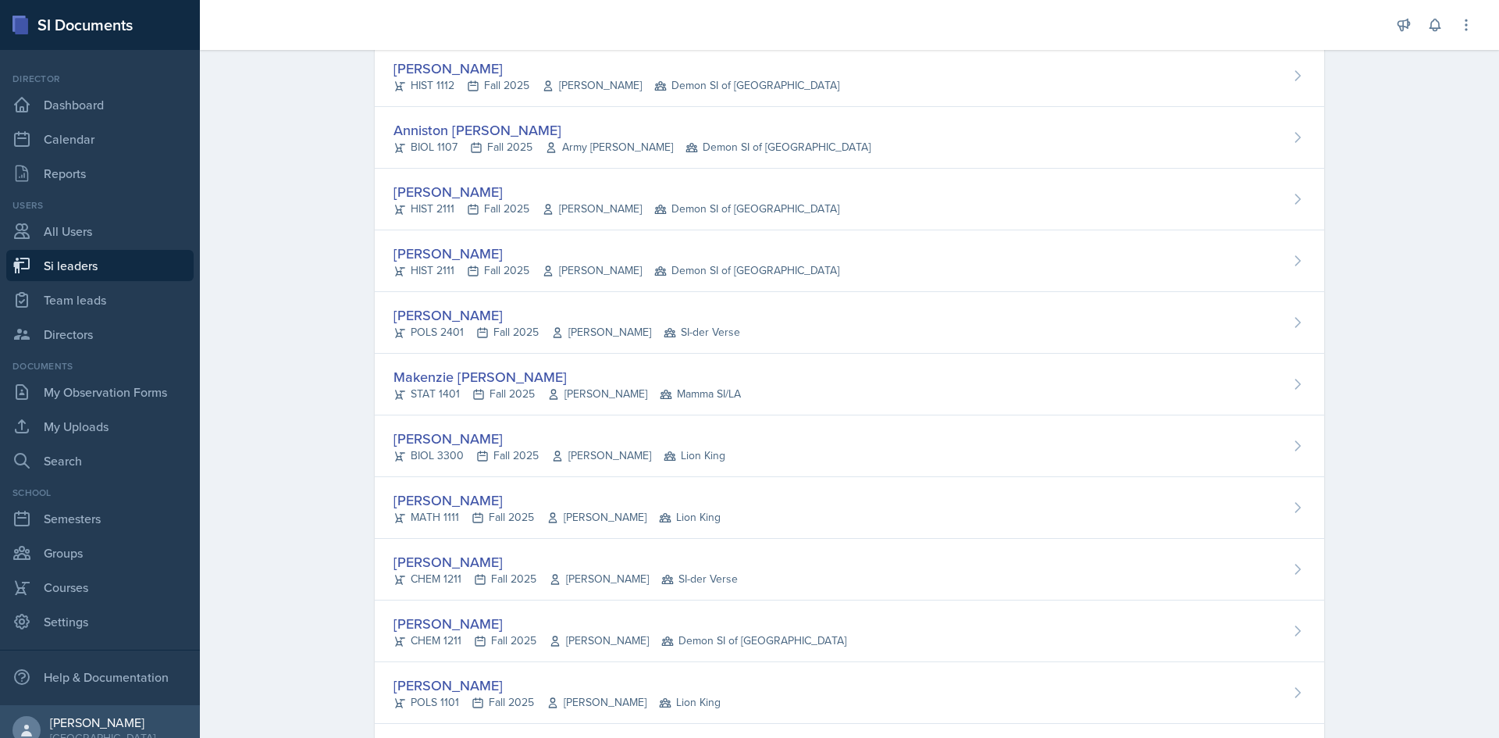
scroll to position [3303, 0]
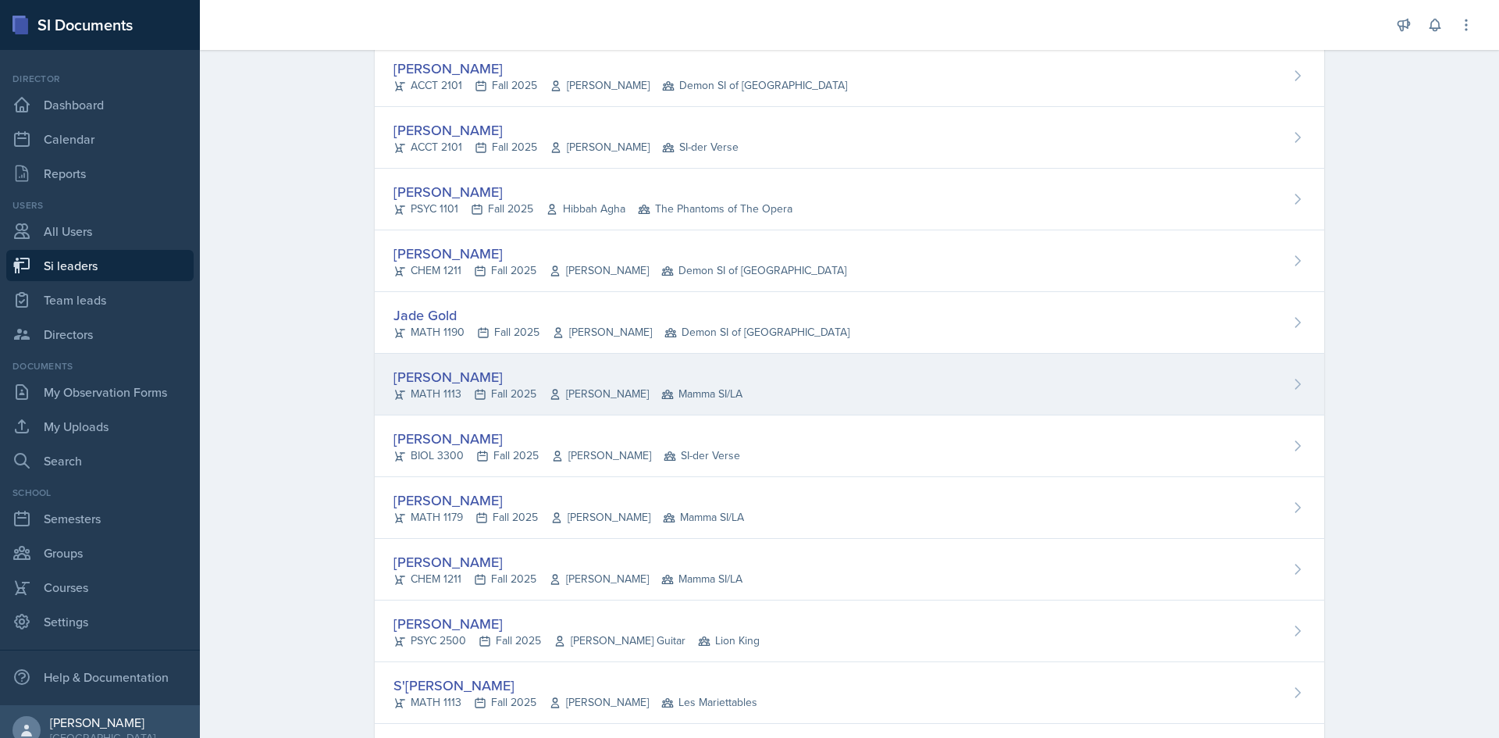
click at [679, 375] on div "[PERSON_NAME]" at bounding box center [567, 376] width 349 height 21
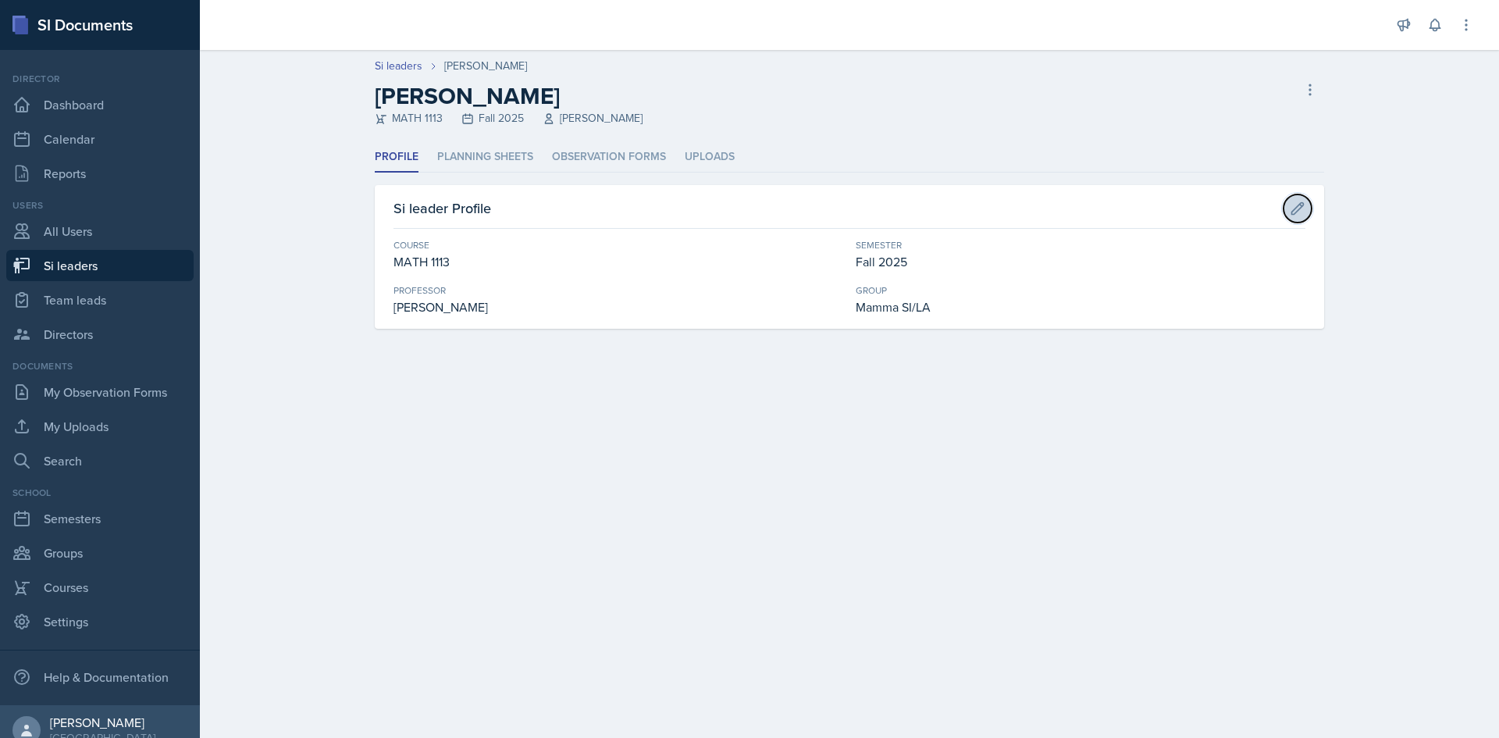
click at [1289, 212] on button at bounding box center [1298, 208] width 28 height 28
select select "3c4b3565-585b-46e2-bb66-4719410f632f"
select select "2bed604d-1099-4043-b1bc-2365e8740244"
select select "9642c9bf-76f9-4442-a3b4-36d015a1a667"
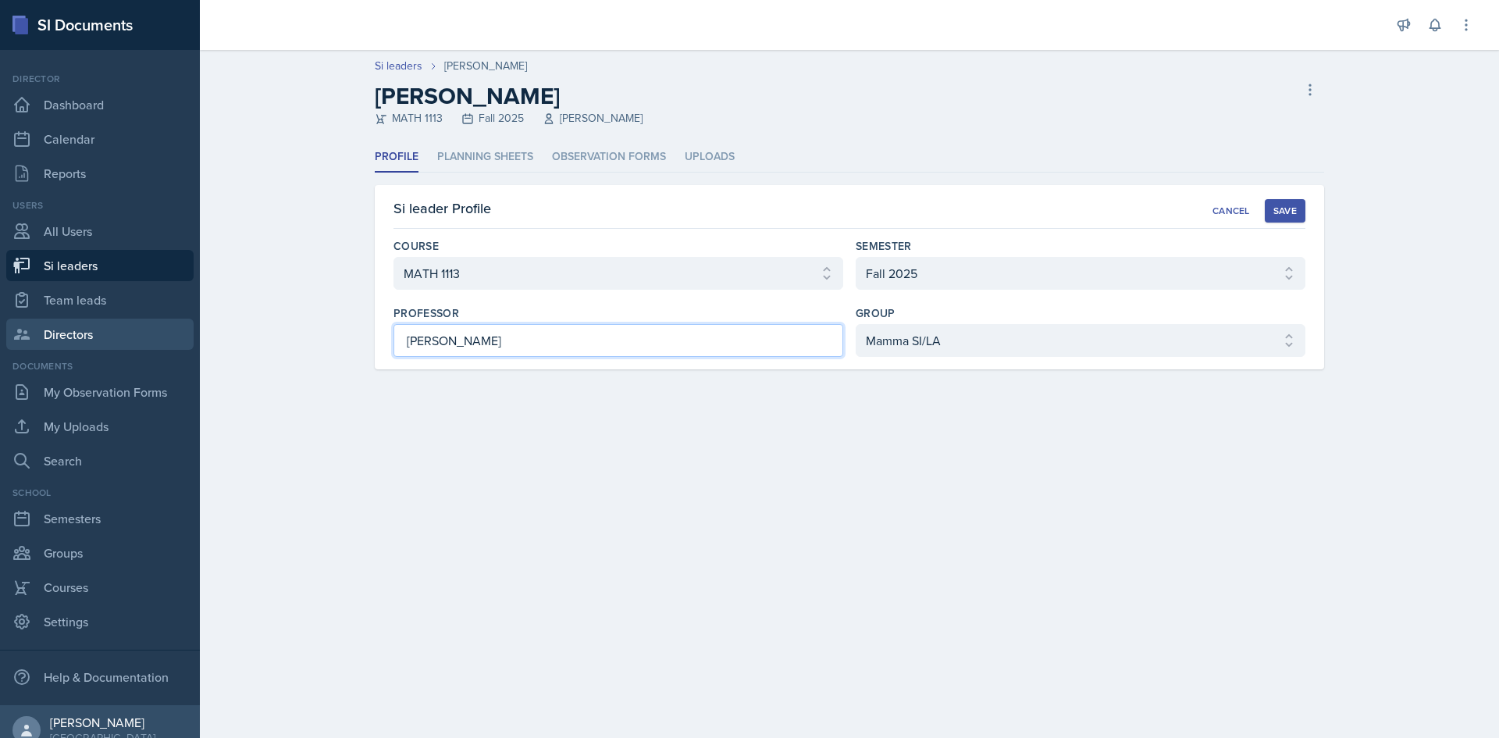
drag, startPoint x: 525, startPoint y: 346, endPoint x: 152, endPoint y: 340, distance: 373.2
click at [152, 340] on div "SI Documents Director Dashboard Calendar Reports Users All Users Si leaders Tea…" at bounding box center [749, 369] width 1499 height 738
type input "Hasan Palta"
click at [502, 401] on div "Profile Planning Sheets Observation Forms Uploads Profile Planning Sheets Obser…" at bounding box center [849, 274] width 999 height 265
click at [857, 421] on main "Si leaders Michael Golsen Michael Golsen MATH 1113 Fall 2025 Susan Fuller Delet…" at bounding box center [849, 394] width 1299 height 688
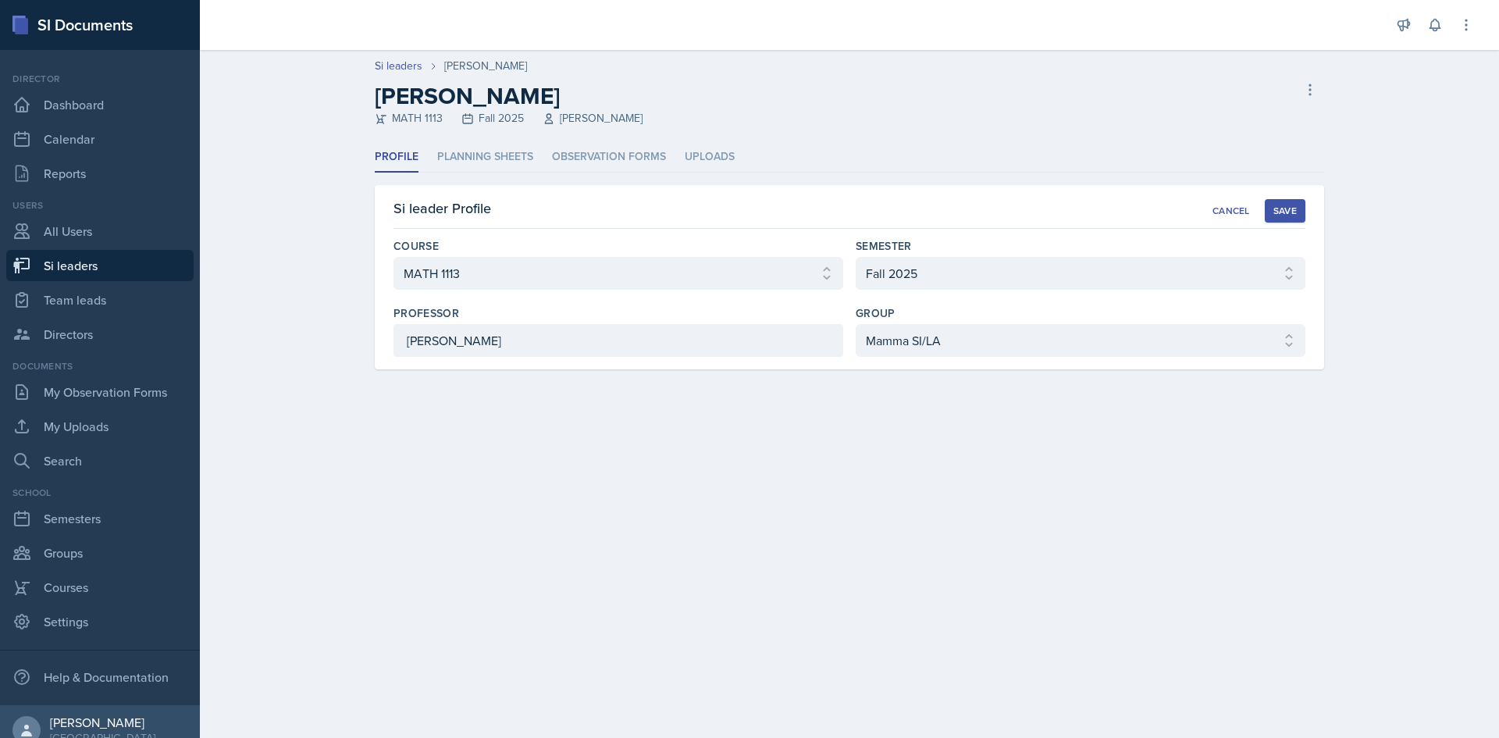
click at [1293, 215] on div "Save" at bounding box center [1284, 211] width 23 height 12
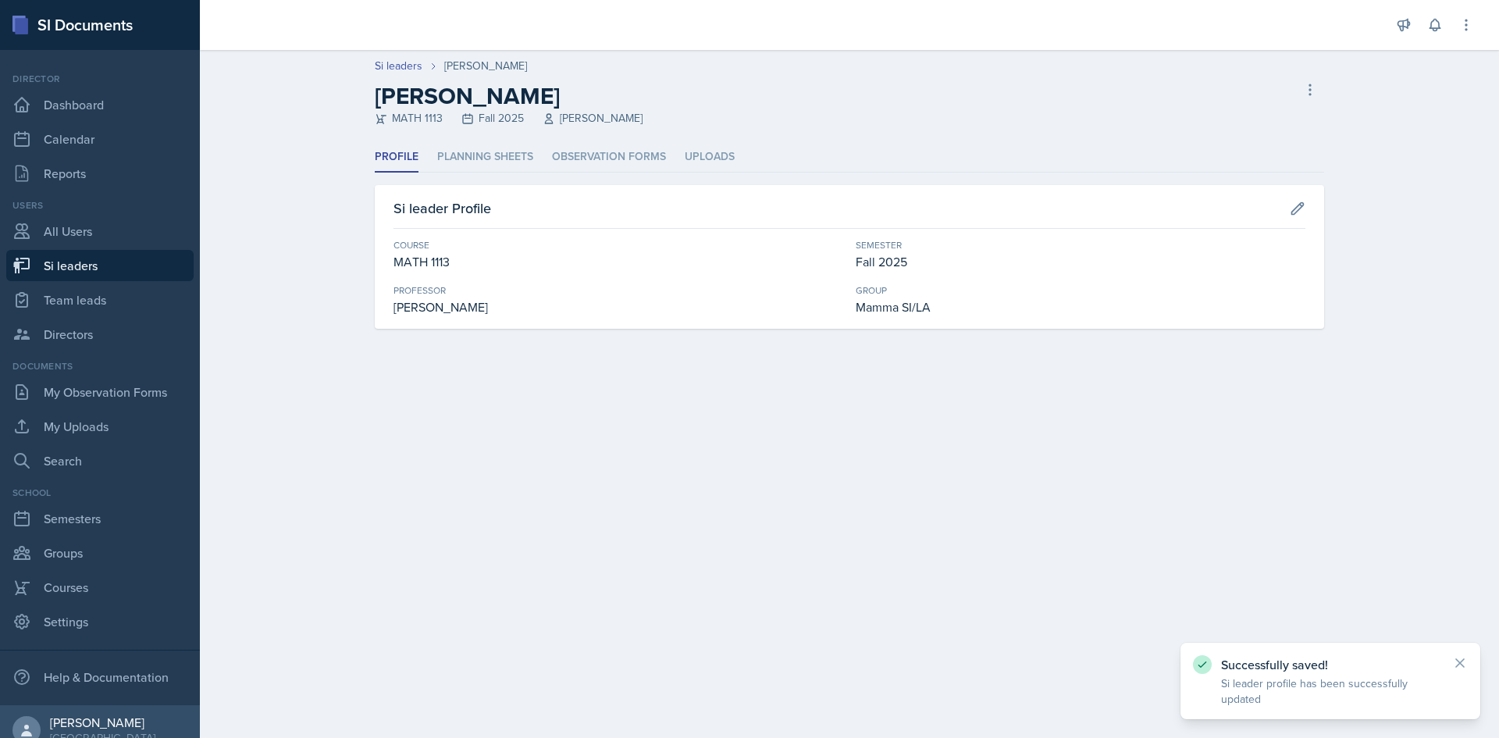
click at [104, 261] on link "Si leaders" at bounding box center [99, 265] width 187 height 31
select select "2bed604d-1099-4043-b1bc-2365e8740244"
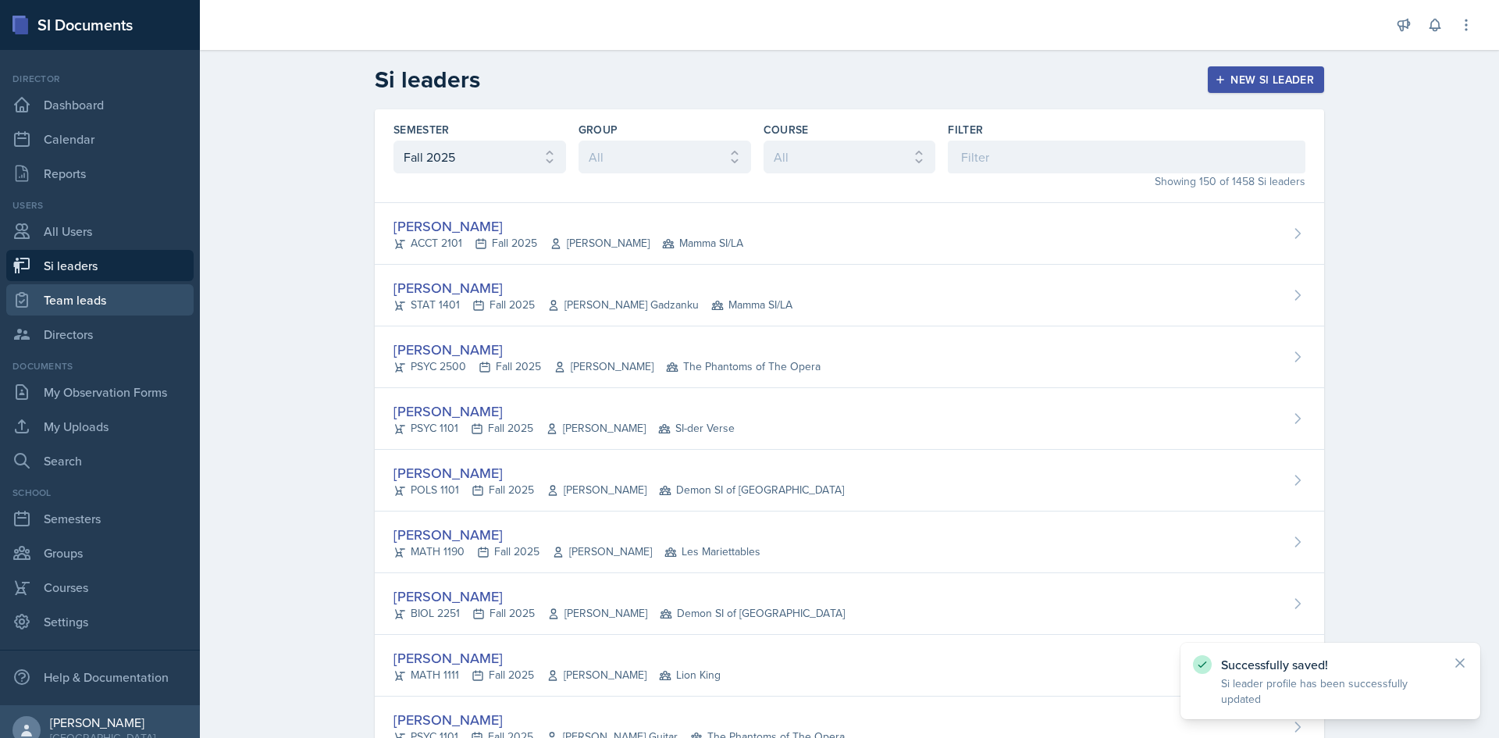
click at [104, 295] on link "Team leads" at bounding box center [99, 299] width 187 height 31
select select "2bed604d-1099-4043-b1bc-2365e8740244"
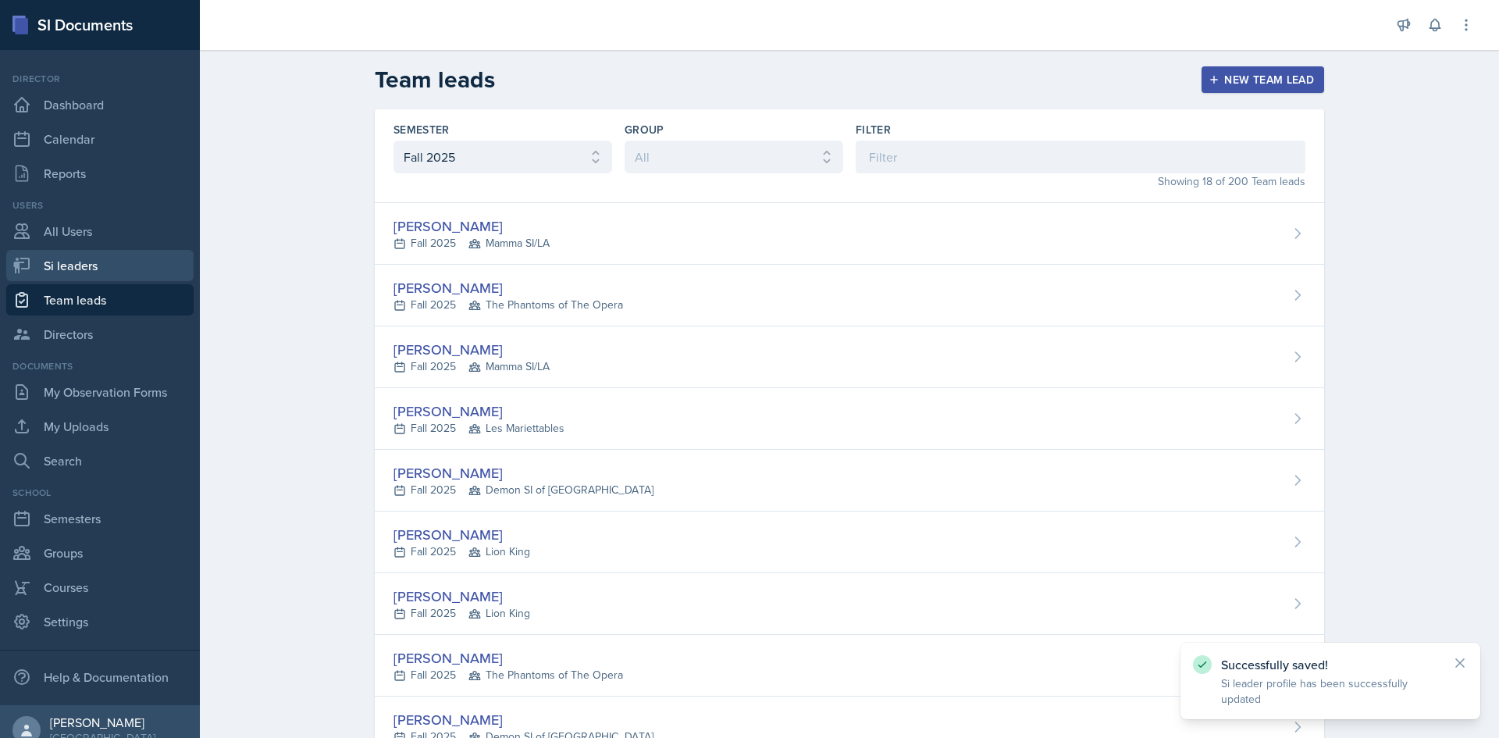
click at [105, 268] on link "Si leaders" at bounding box center [99, 265] width 187 height 31
select select "2bed604d-1099-4043-b1bc-2365e8740244"
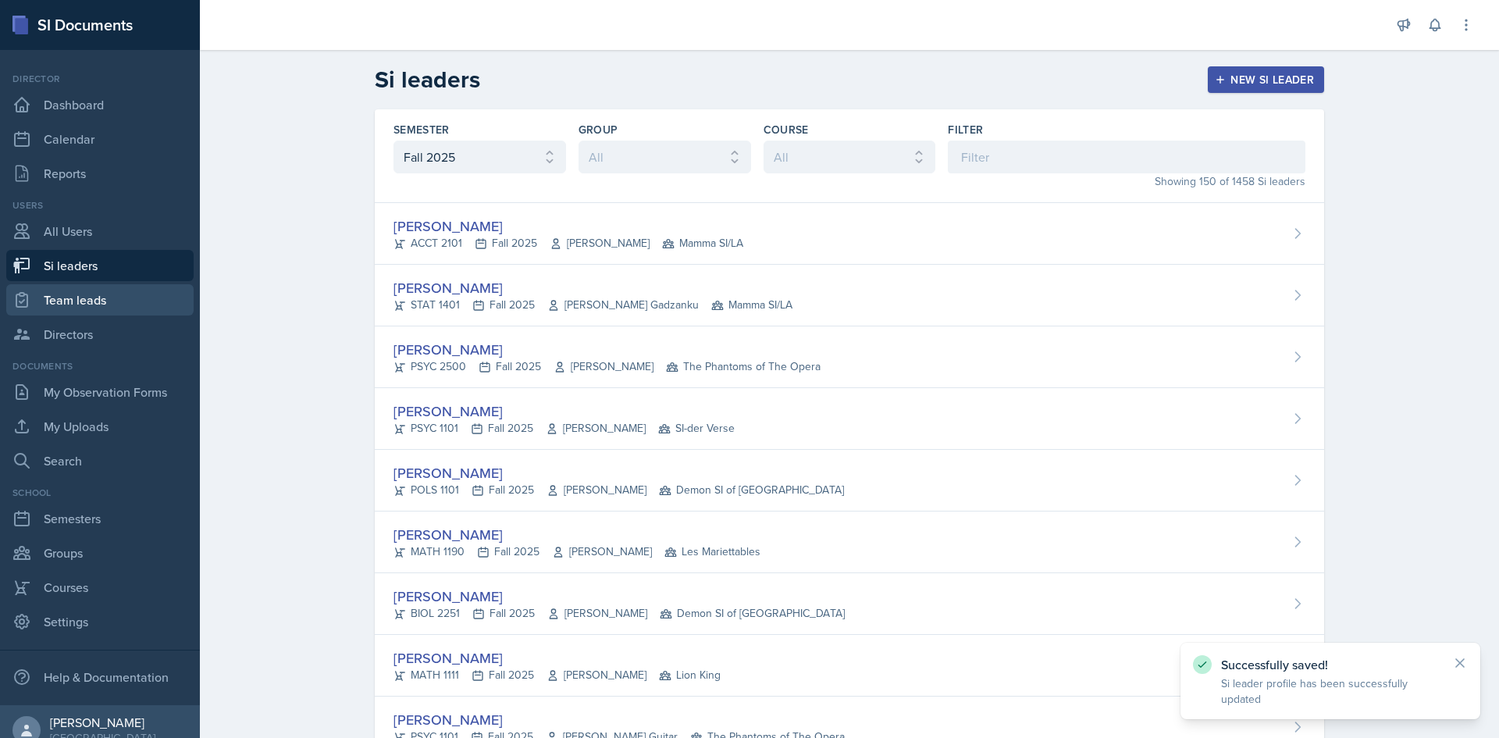
click at [106, 286] on link "Team leads" at bounding box center [99, 299] width 187 height 31
select select "2bed604d-1099-4043-b1bc-2365e8740244"
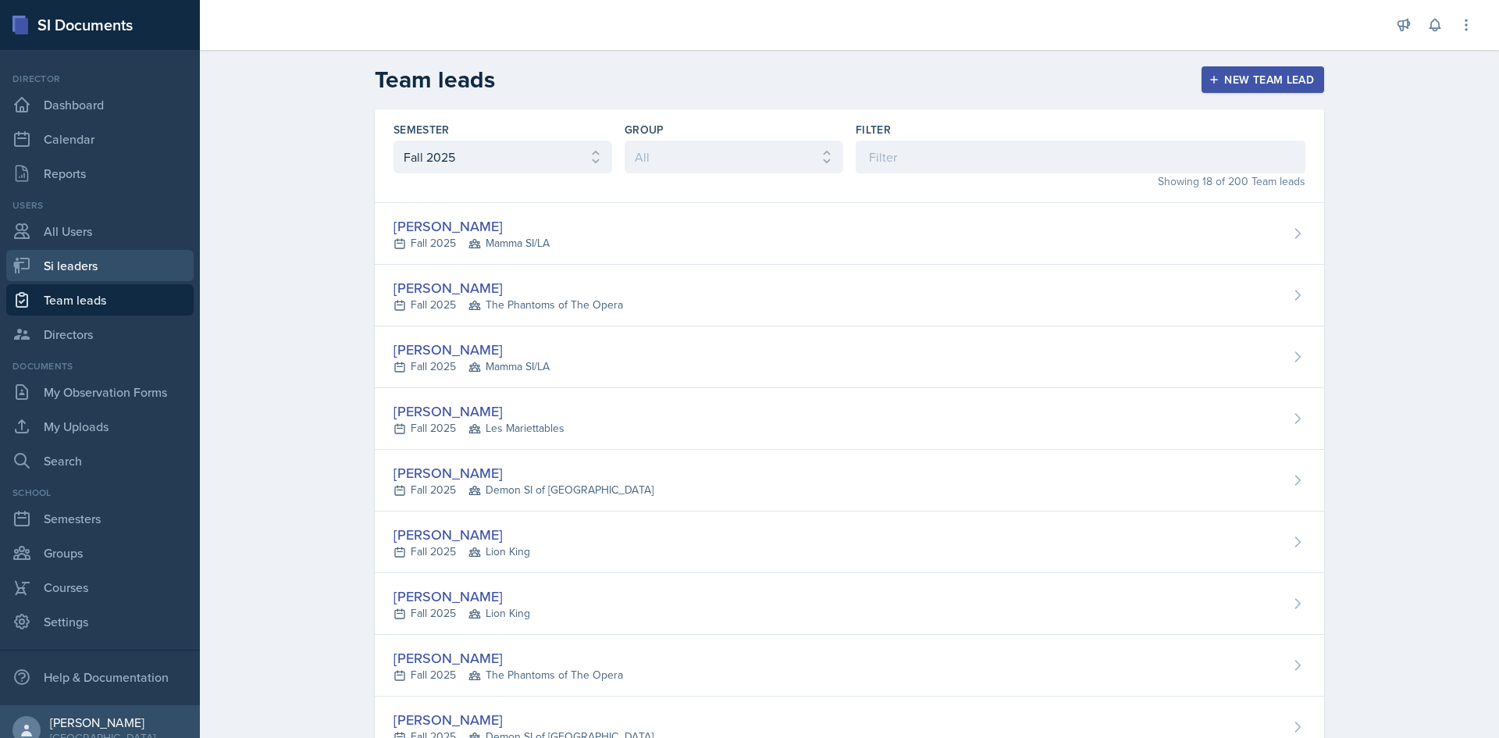
click at [108, 264] on link "Si leaders" at bounding box center [99, 265] width 187 height 31
select select "2bed604d-1099-4043-b1bc-2365e8740244"
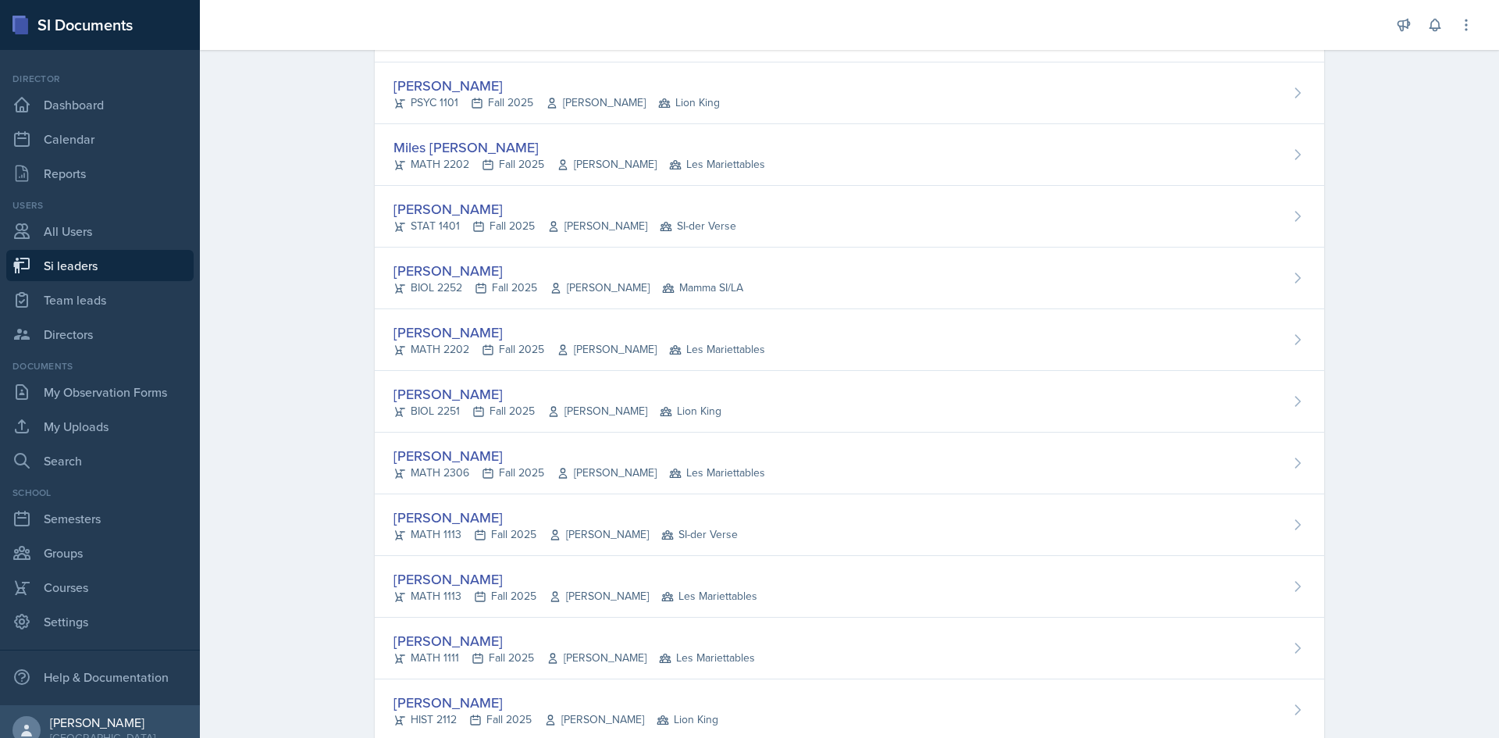
scroll to position [1761, 0]
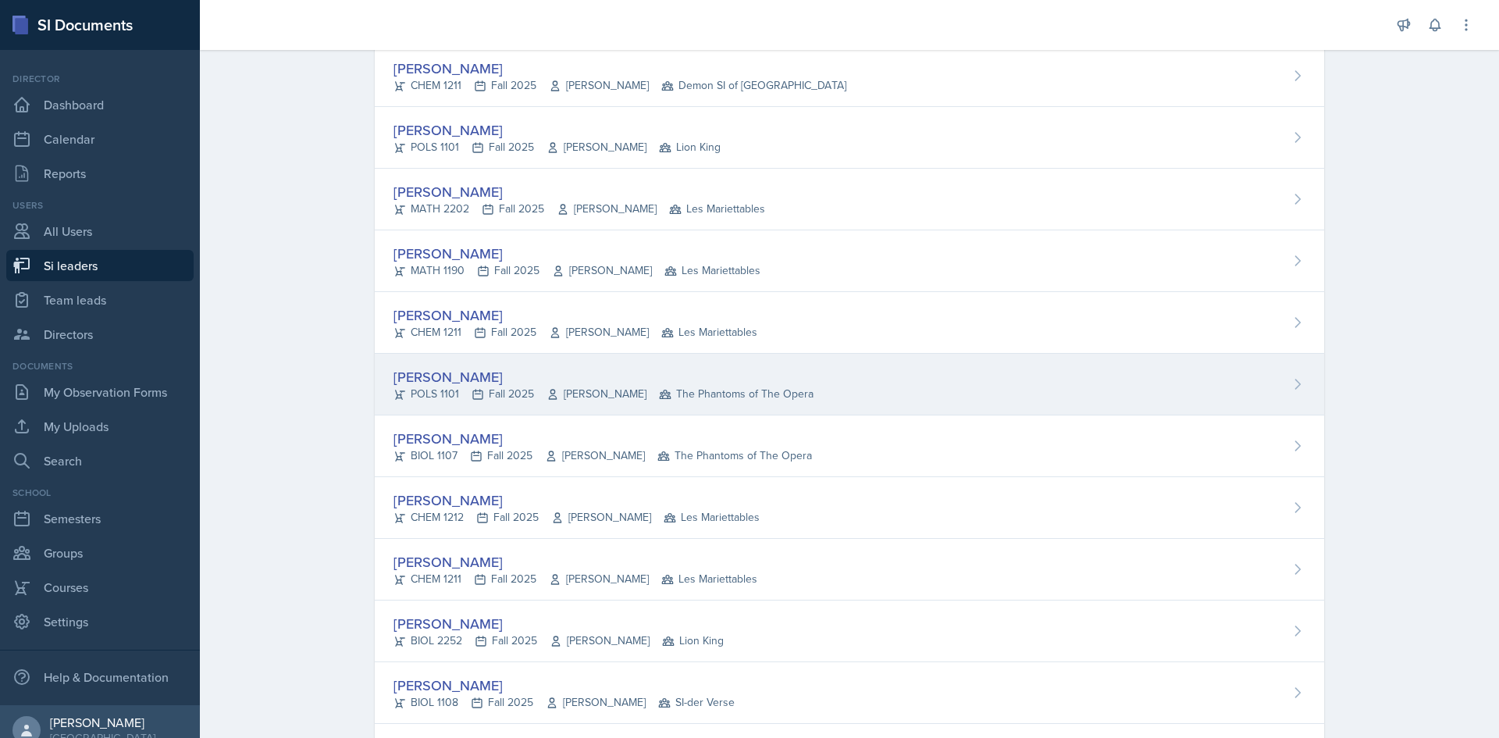
click at [652, 382] on div "[PERSON_NAME]" at bounding box center [603, 376] width 420 height 21
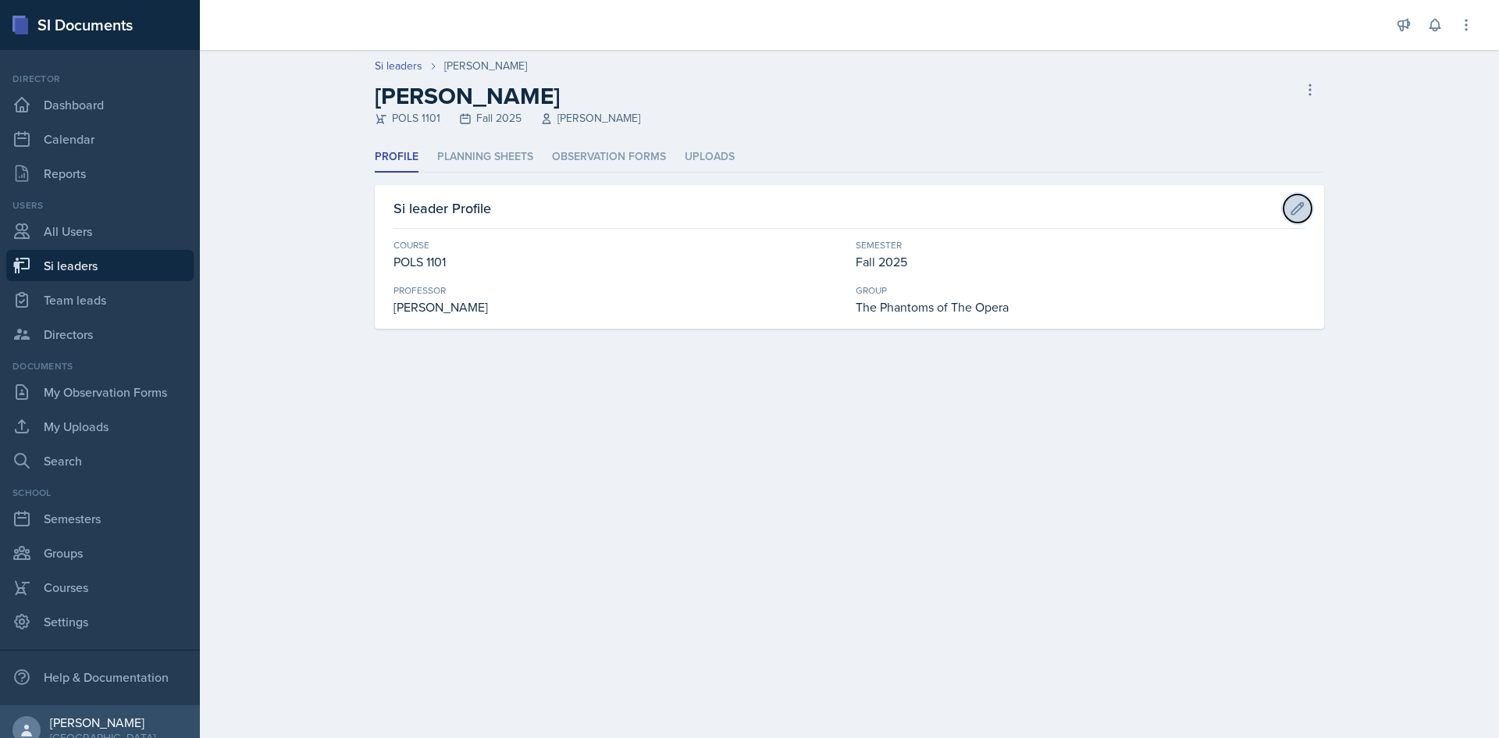
click at [1288, 205] on button at bounding box center [1298, 208] width 28 height 28
select select "641ed073-b75e-4ab3-bd0f-f1d6c5757ebe"
select select "2bed604d-1099-4043-b1bc-2365e8740244"
select select "8f83532f-1719-4fe6-95c5-07f4aad66979"
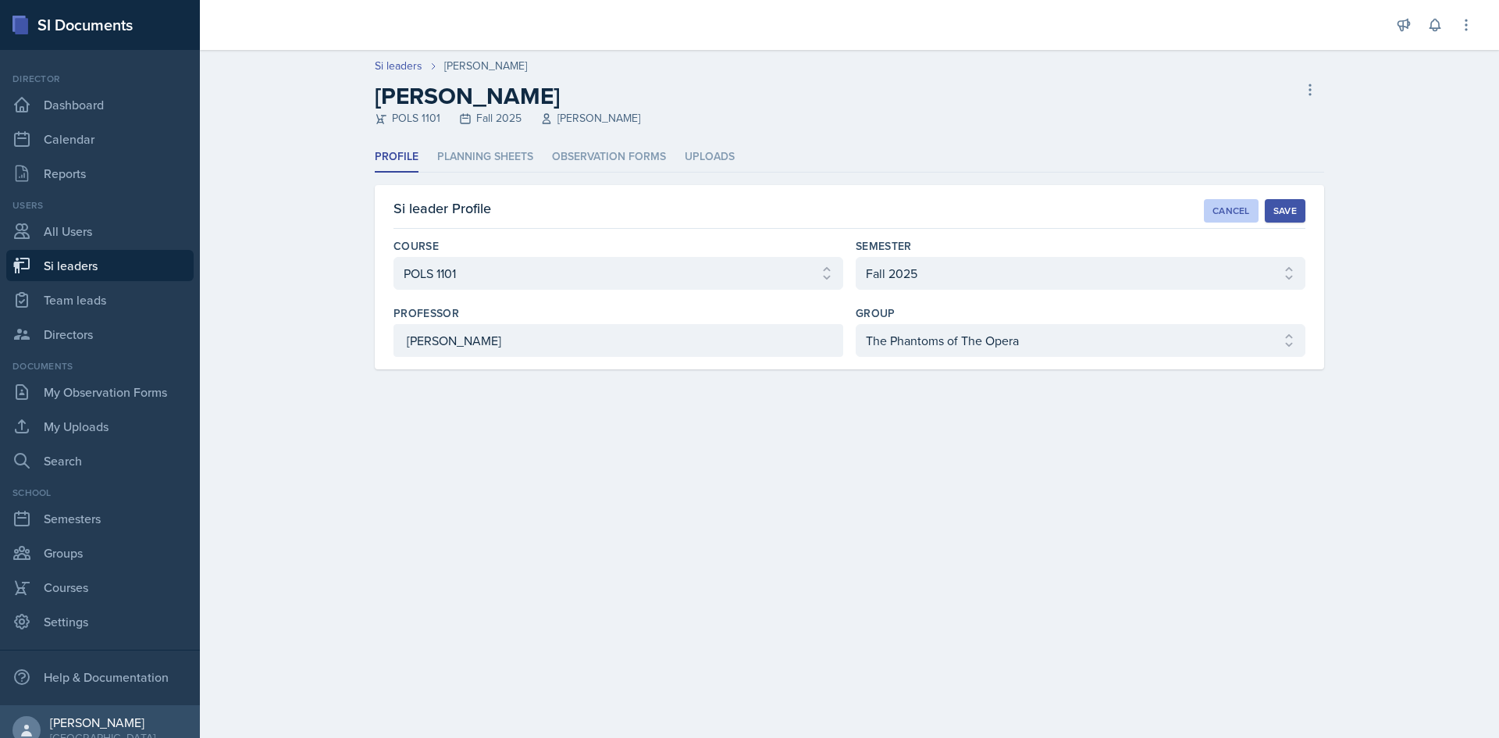
click at [1234, 215] on div "Cancel" at bounding box center [1230, 211] width 37 height 12
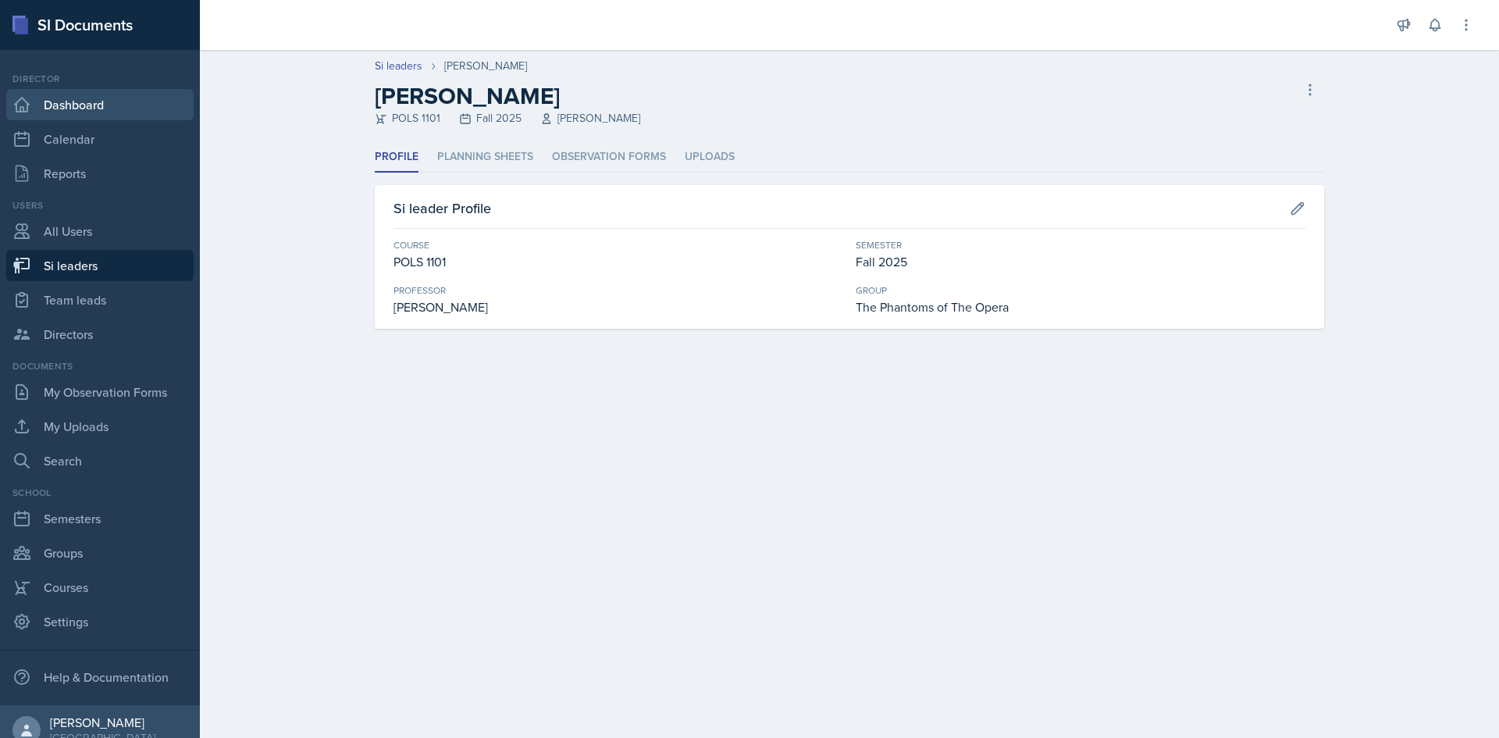
click at [85, 92] on link "Dashboard" at bounding box center [99, 104] width 187 height 31
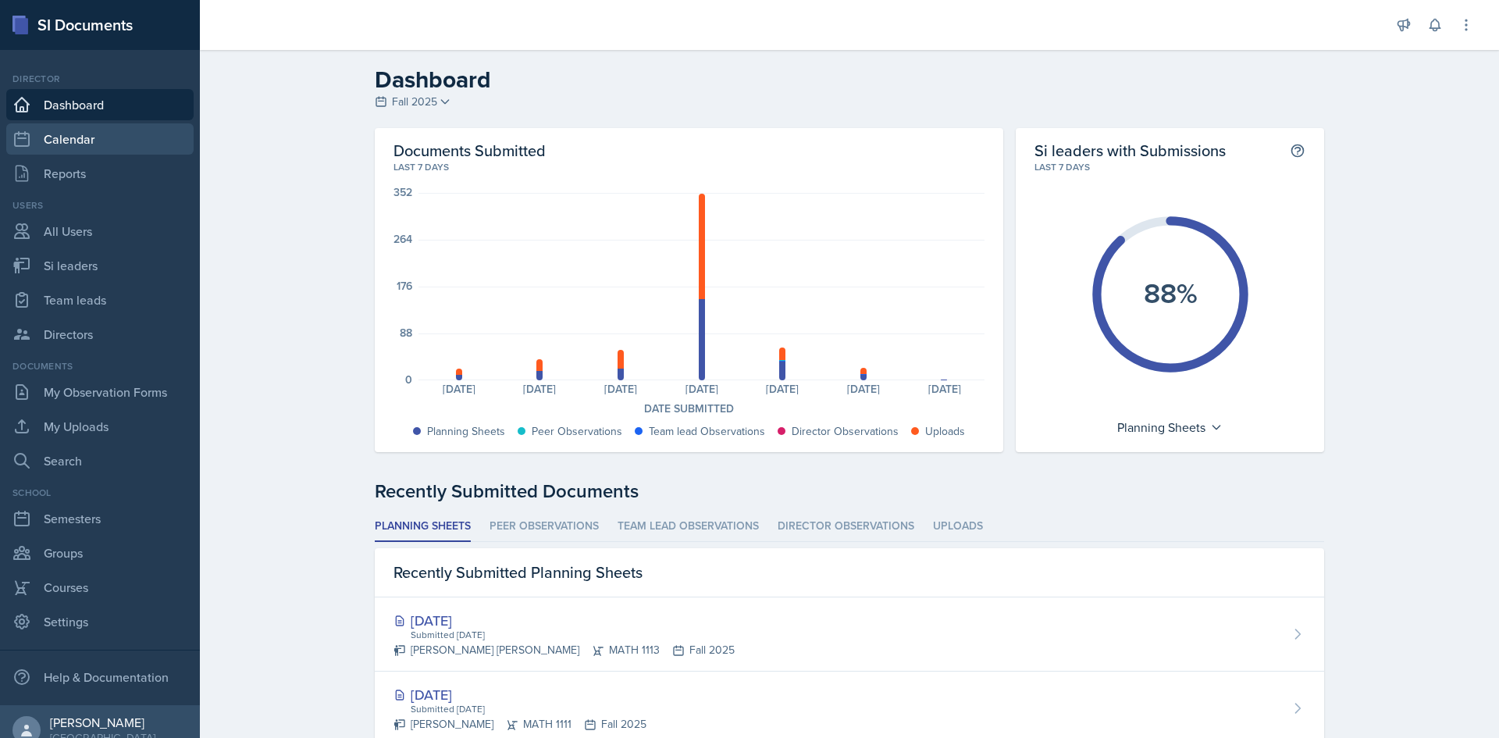
click at [102, 148] on link "Calendar" at bounding box center [99, 138] width 187 height 31
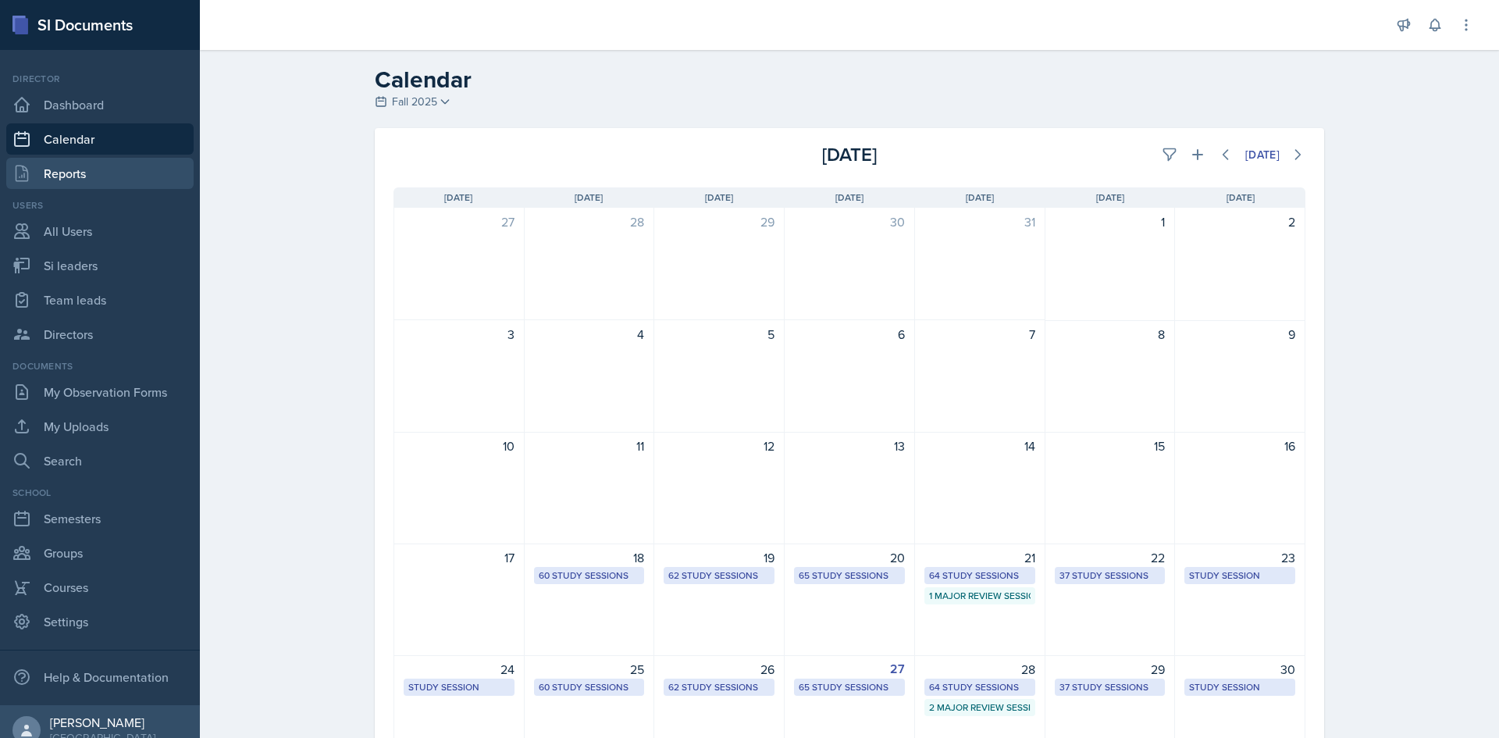
click at [102, 161] on link "Reports" at bounding box center [99, 173] width 187 height 31
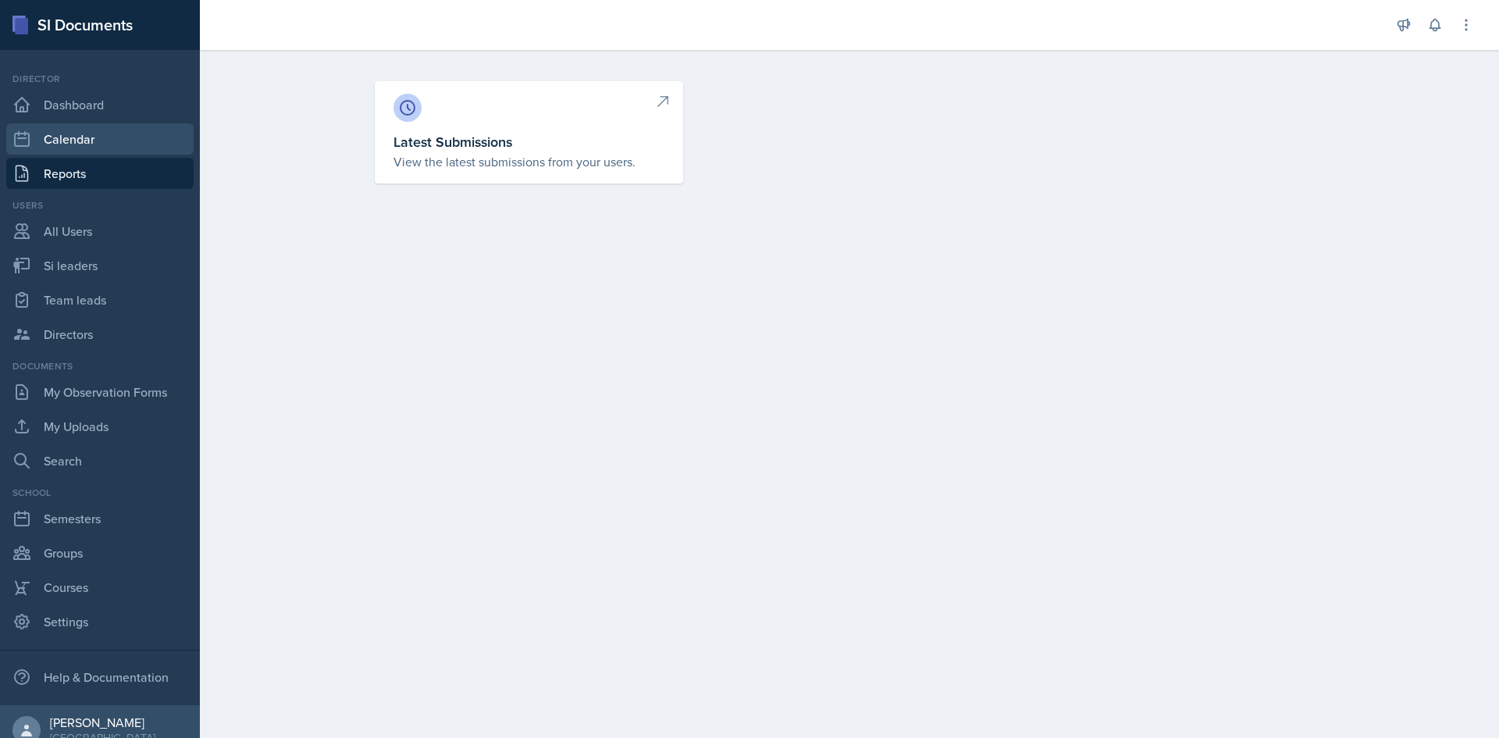
click at [109, 142] on link "Calendar" at bounding box center [99, 138] width 187 height 31
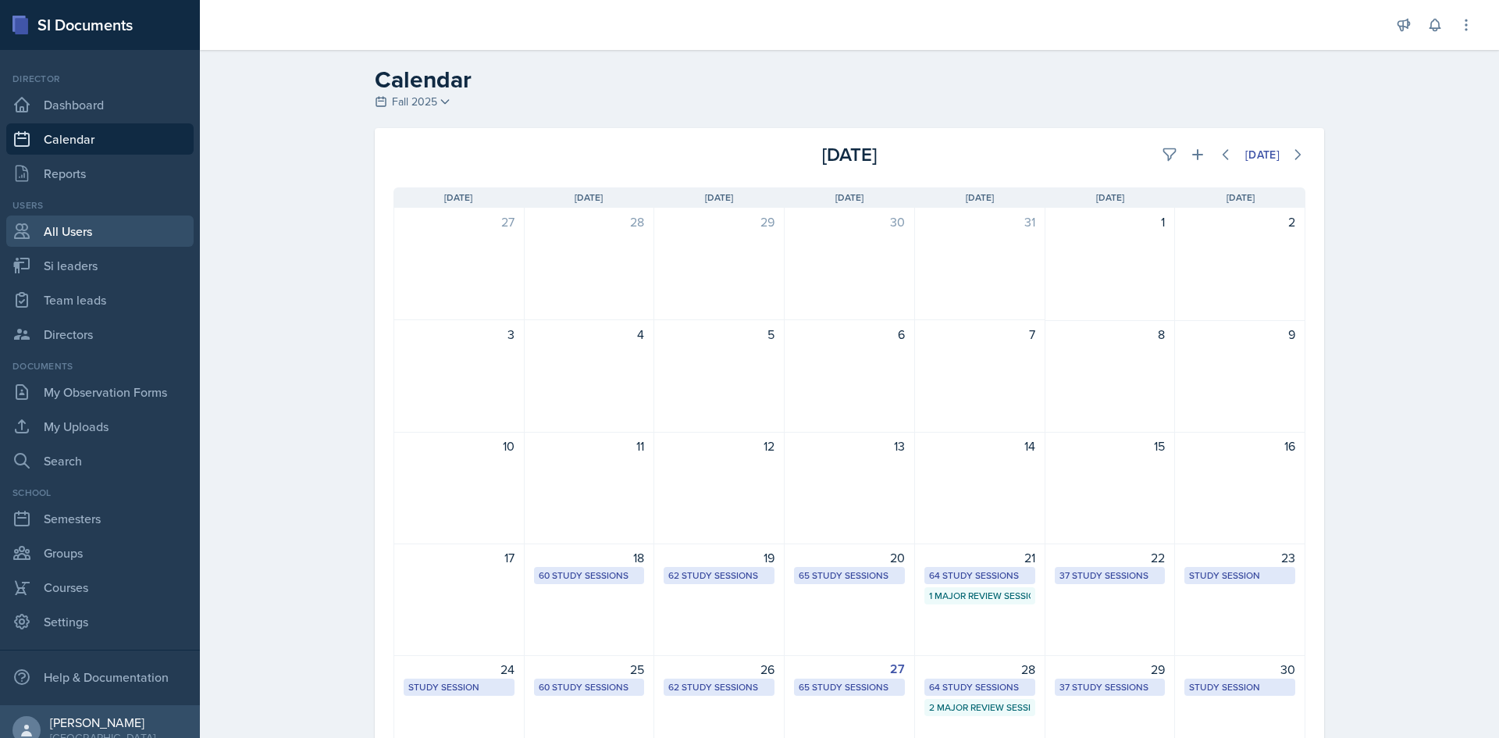
click at [121, 243] on link "All Users" at bounding box center [99, 230] width 187 height 31
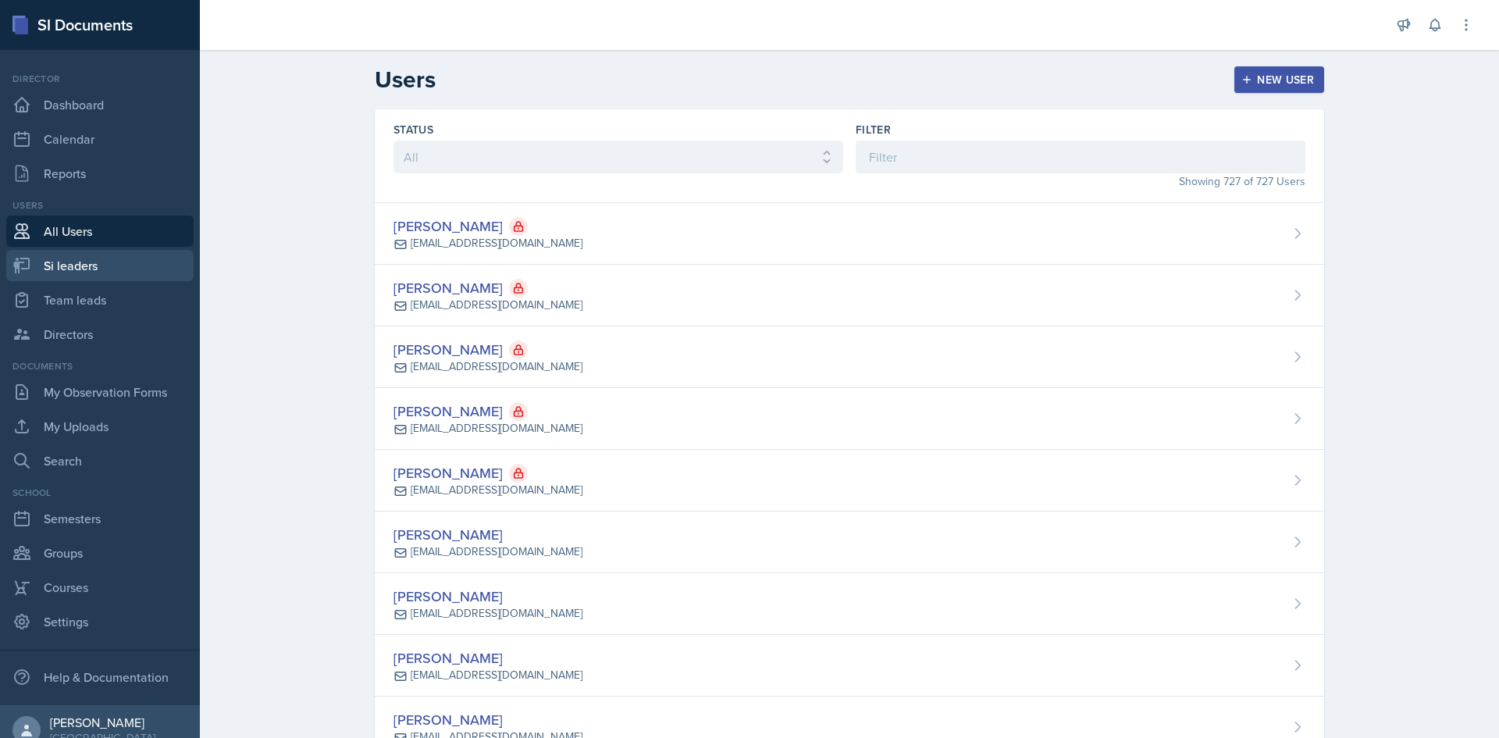
click at [100, 275] on link "Si leaders" at bounding box center [99, 265] width 187 height 31
select select "2bed604d-1099-4043-b1bc-2365e8740244"
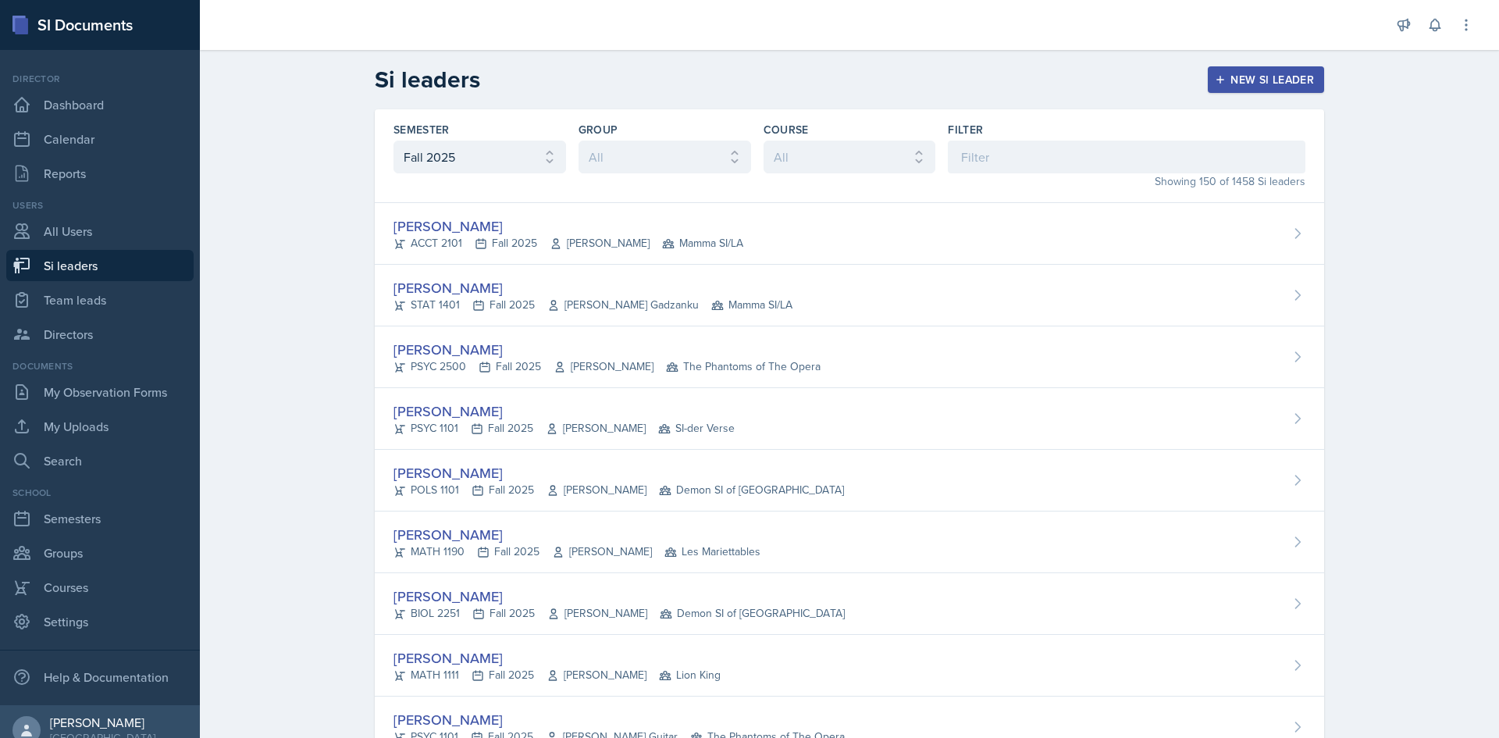
scroll to position [2176, 0]
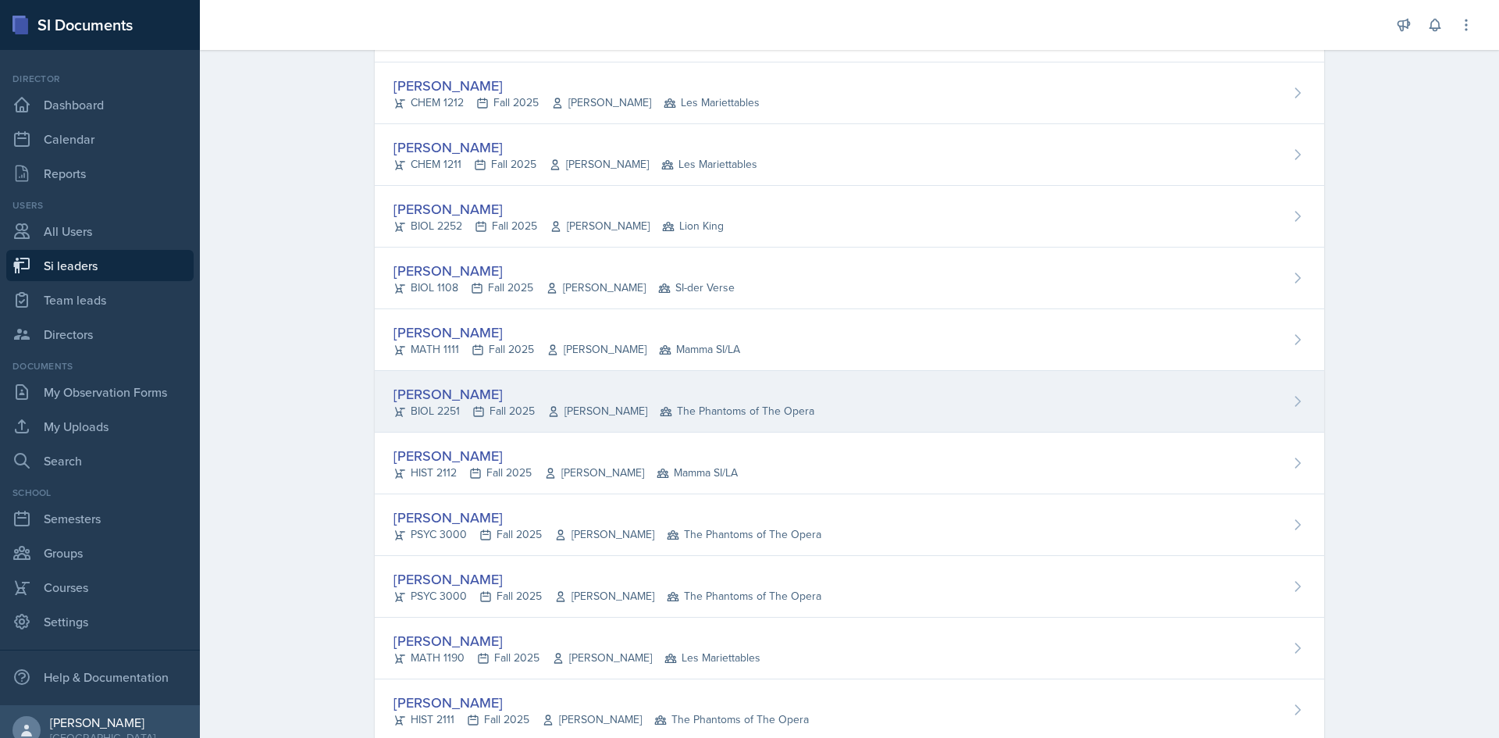
click at [559, 398] on div "[PERSON_NAME]" at bounding box center [603, 393] width 421 height 21
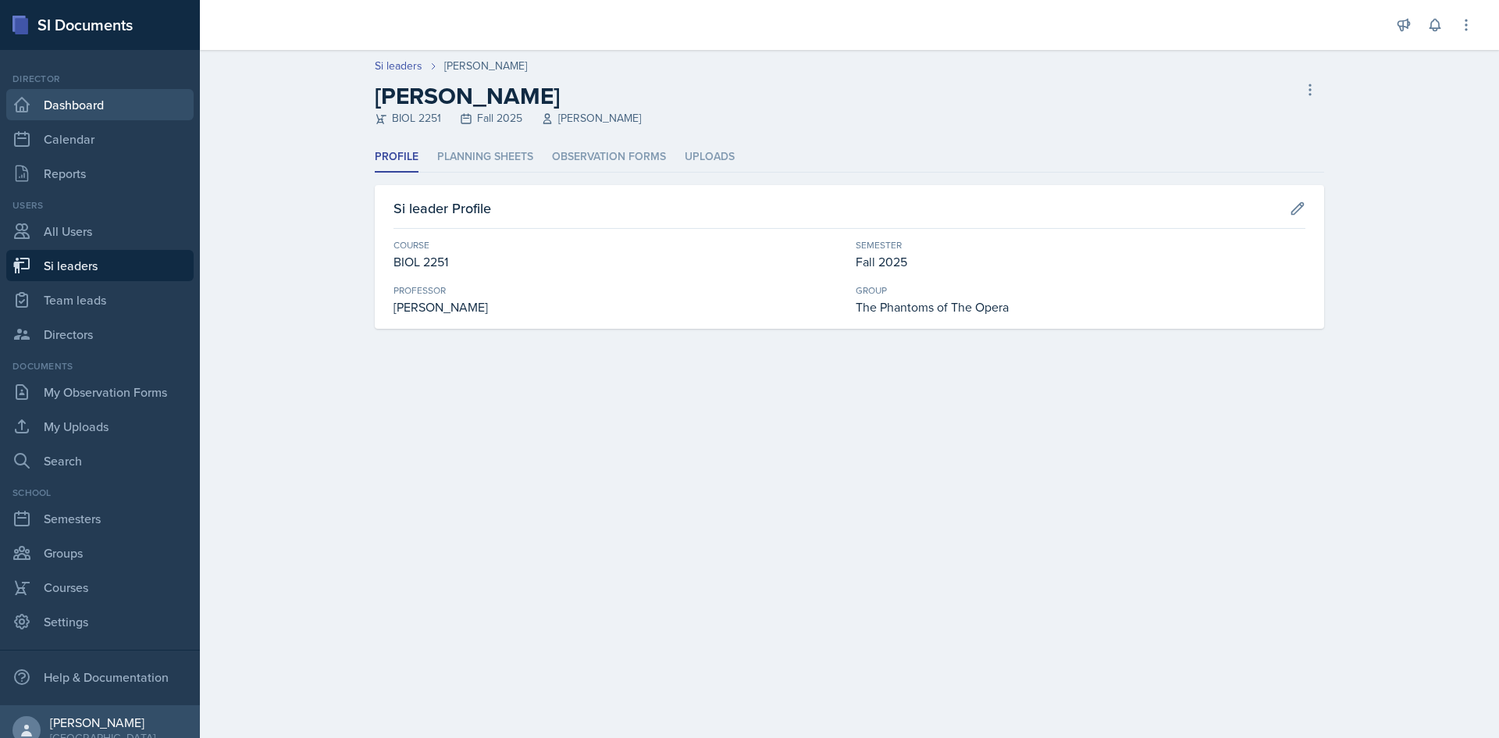
click at [76, 91] on link "Dashboard" at bounding box center [99, 104] width 187 height 31
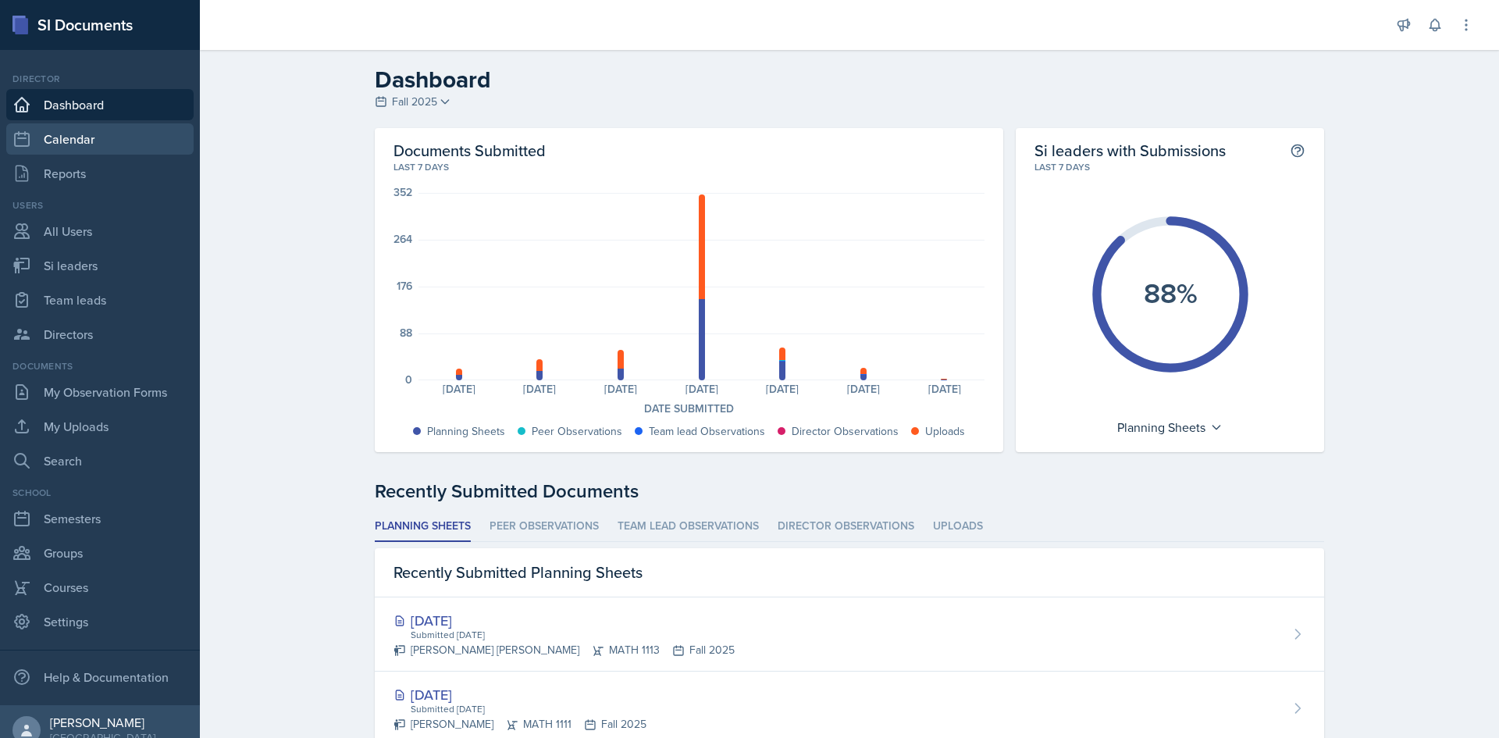
click at [86, 134] on link "Calendar" at bounding box center [99, 138] width 187 height 31
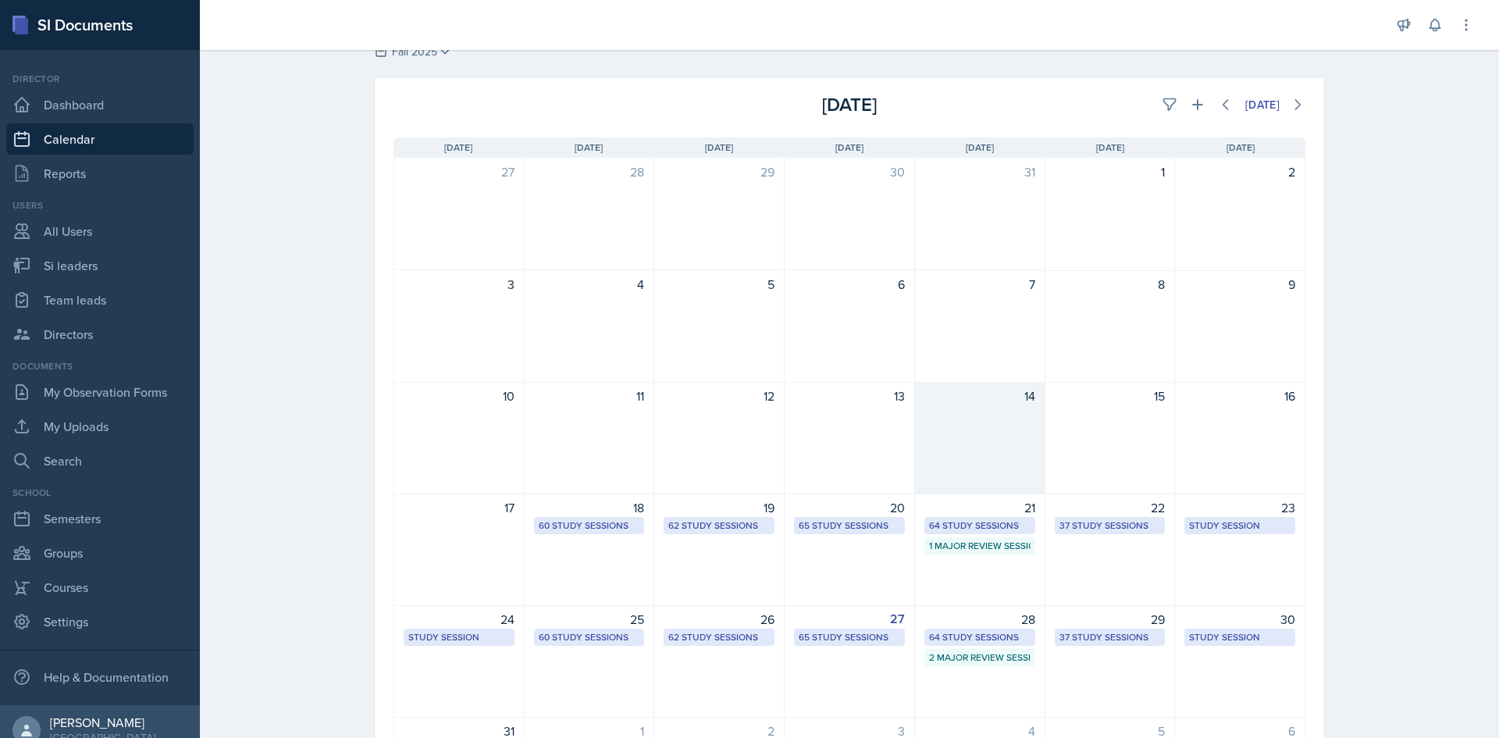
scroll to position [78, 0]
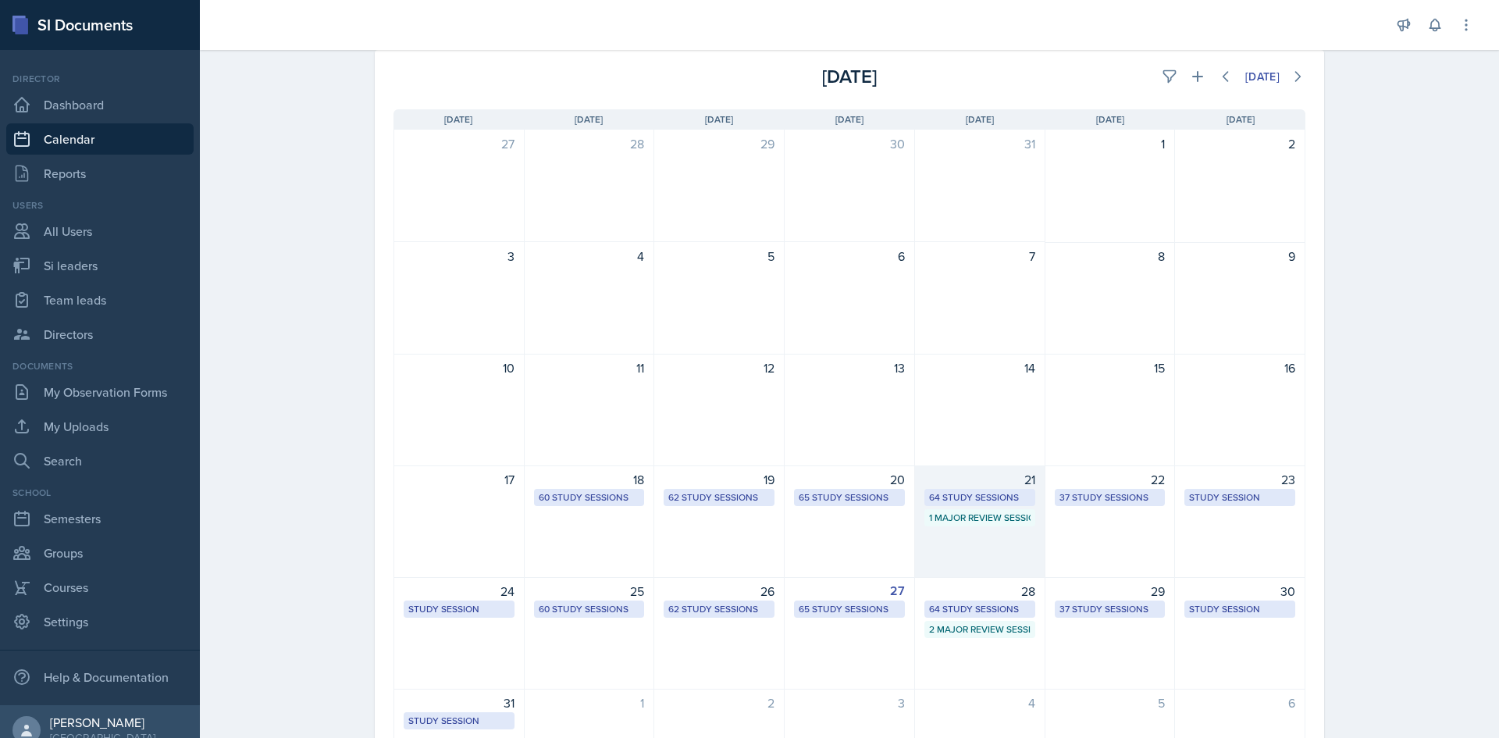
click at [951, 497] on div "64 Study Sessions" at bounding box center [979, 497] width 101 height 14
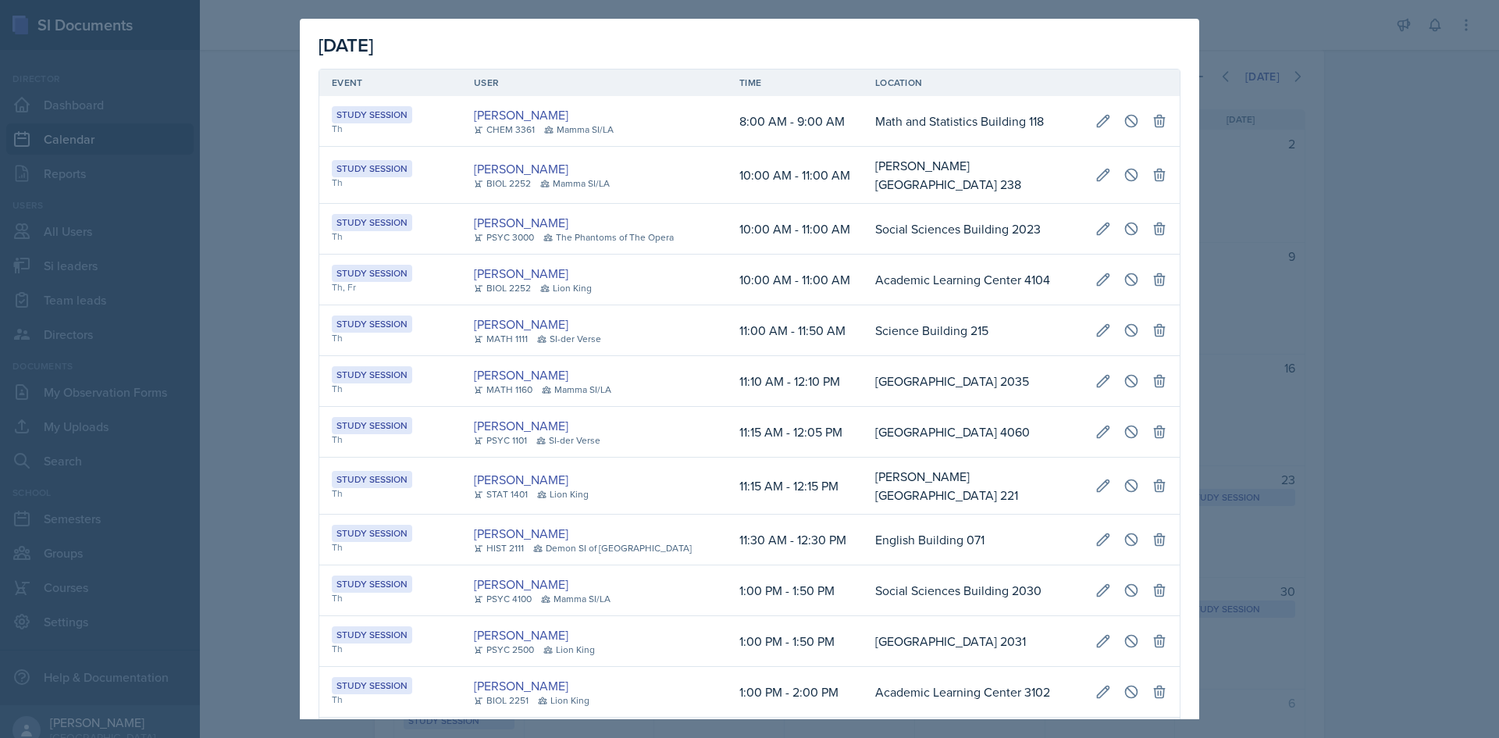
click at [679, 370] on div "Gvantsa Kiknavelidze MATH 1160 Mamma SI/LA" at bounding box center [594, 380] width 240 height 31
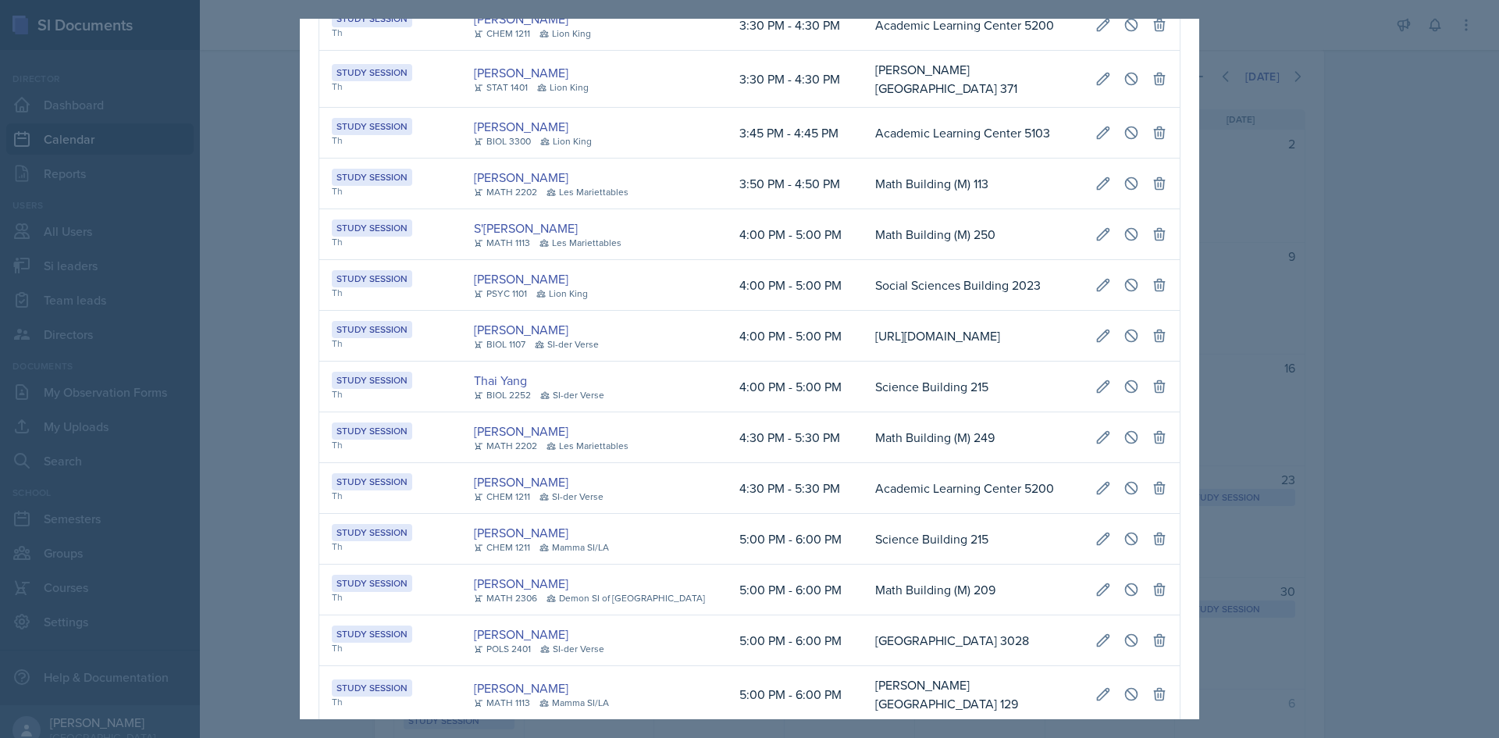
scroll to position [2030, 0]
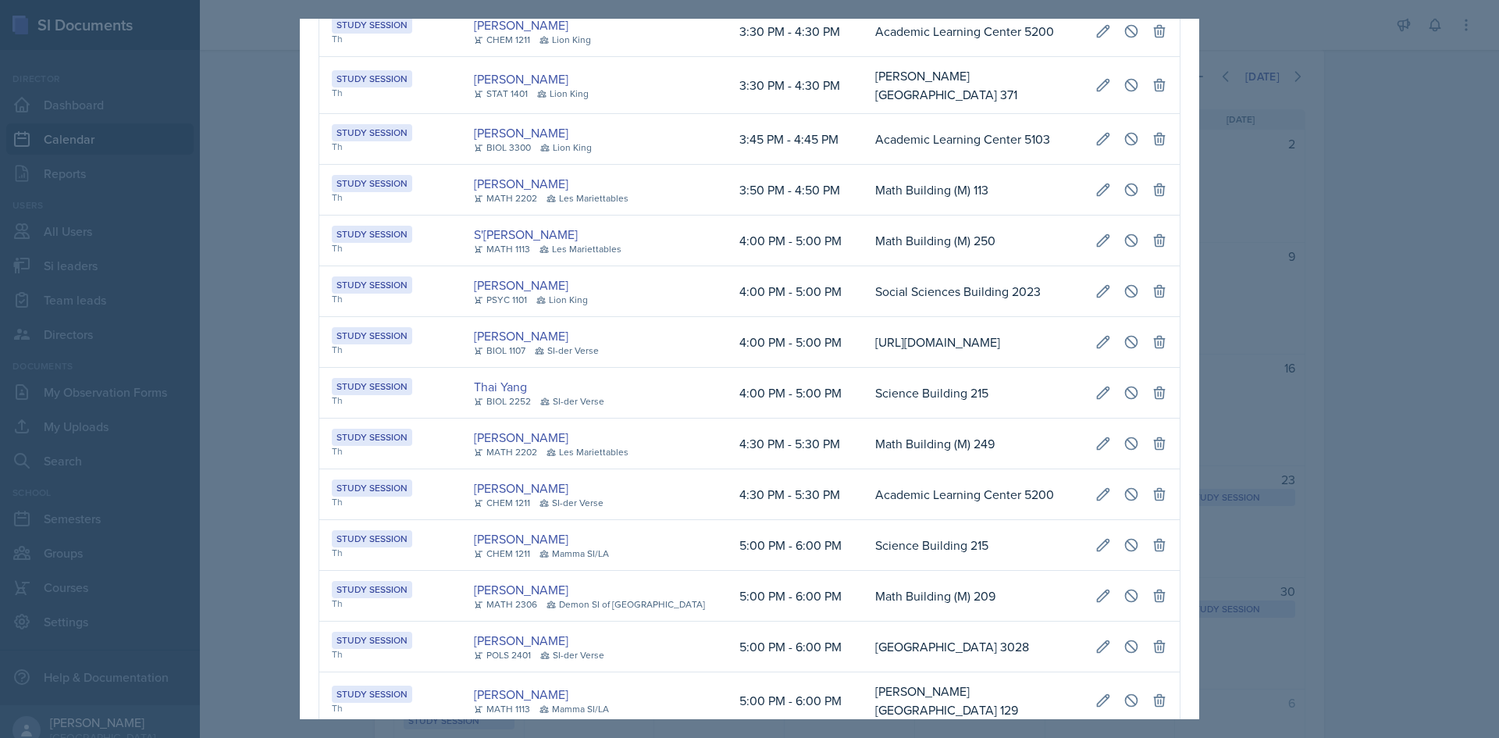
click at [1401, 455] on div at bounding box center [749, 369] width 1499 height 738
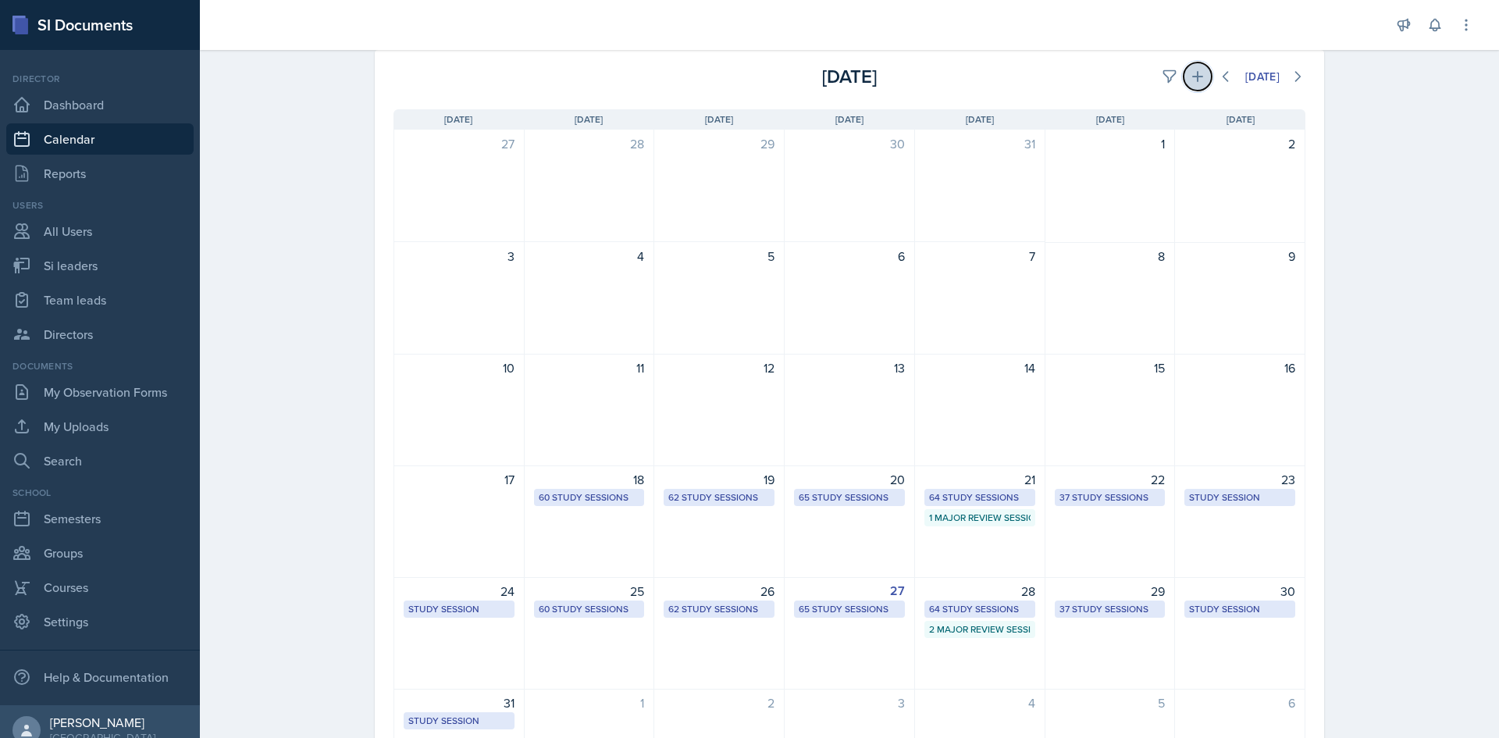
click at [1190, 75] on icon at bounding box center [1198, 77] width 16 height 16
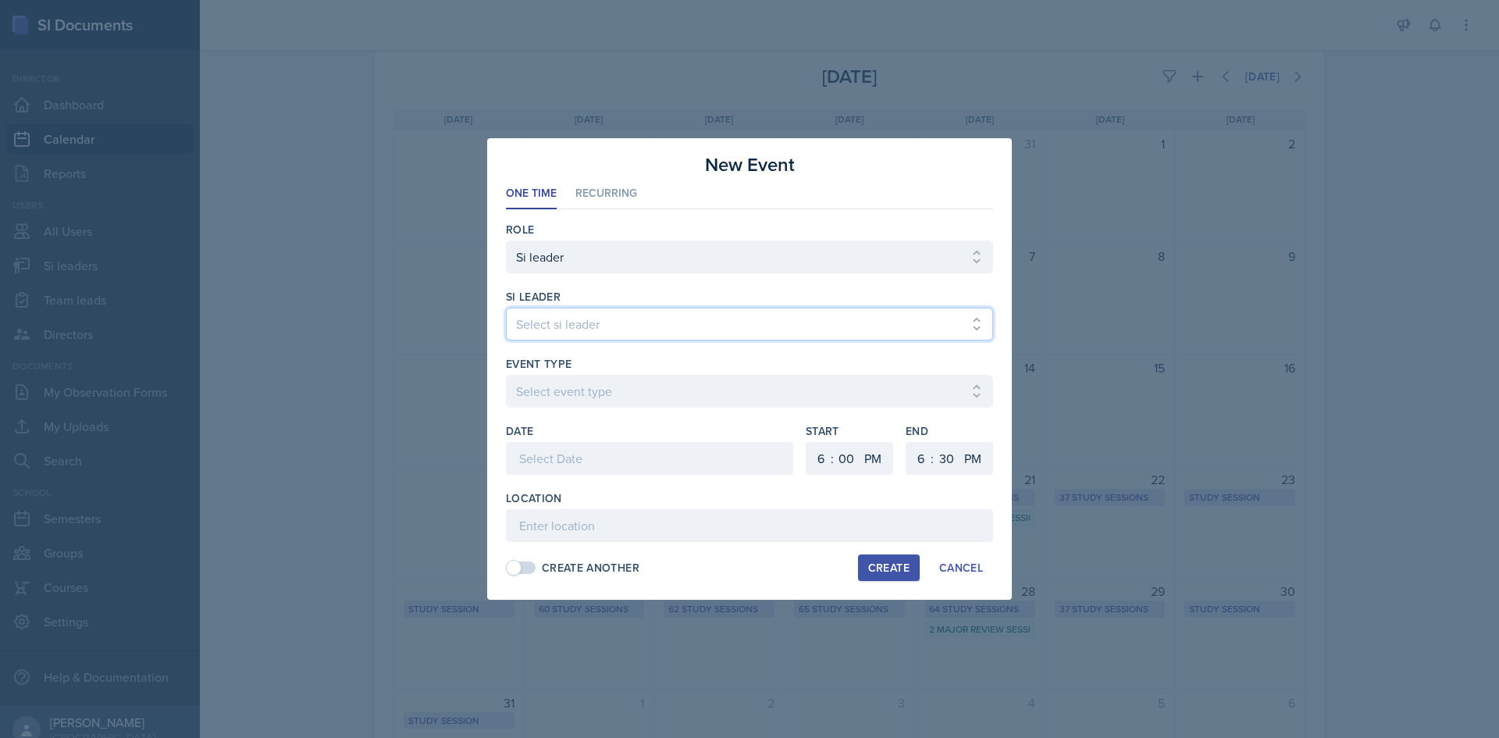
click at [722, 322] on select "Select si leader Abeer Kayser Aditya Chauhan Aissa Sylla Alberto Di Stanislao A…" at bounding box center [749, 324] width 487 height 33
select select "232d7b9f-44a7-4b60-babf-40ff6c9e1a60"
click at [506, 308] on select "Select si leader Abeer Kayser Aditya Chauhan Aissa Sylla Alberto Di Stanislao A…" at bounding box center [749, 324] width 487 height 33
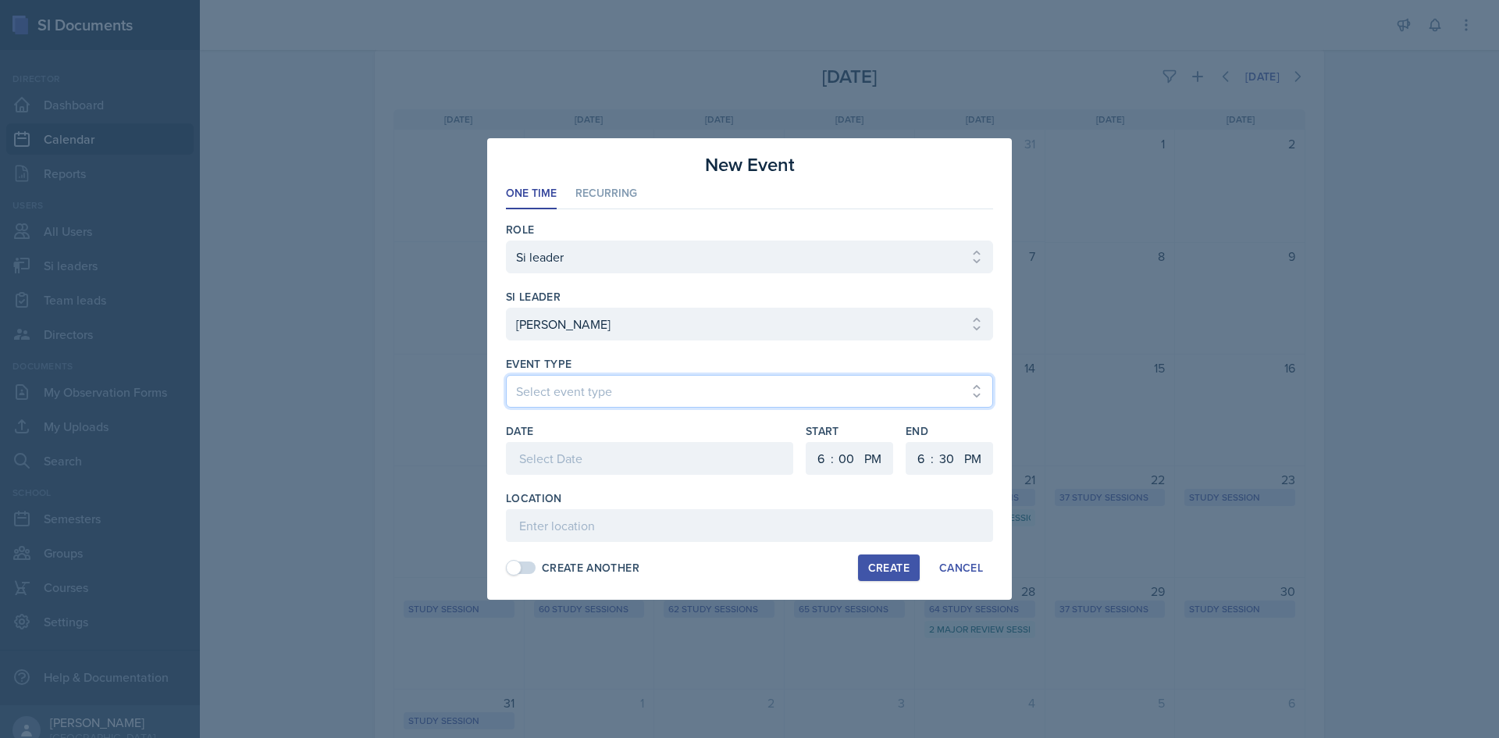
click at [602, 394] on select "Select event type Major Review Session Study Session" at bounding box center [749, 391] width 487 height 33
select select "d66089cd-5ee7-4f89-a345-f1bdd1643066"
click at [506, 375] on select "Select event type Major Review Session Study Session" at bounding box center [749, 391] width 487 height 33
click at [594, 470] on div at bounding box center [649, 458] width 287 height 33
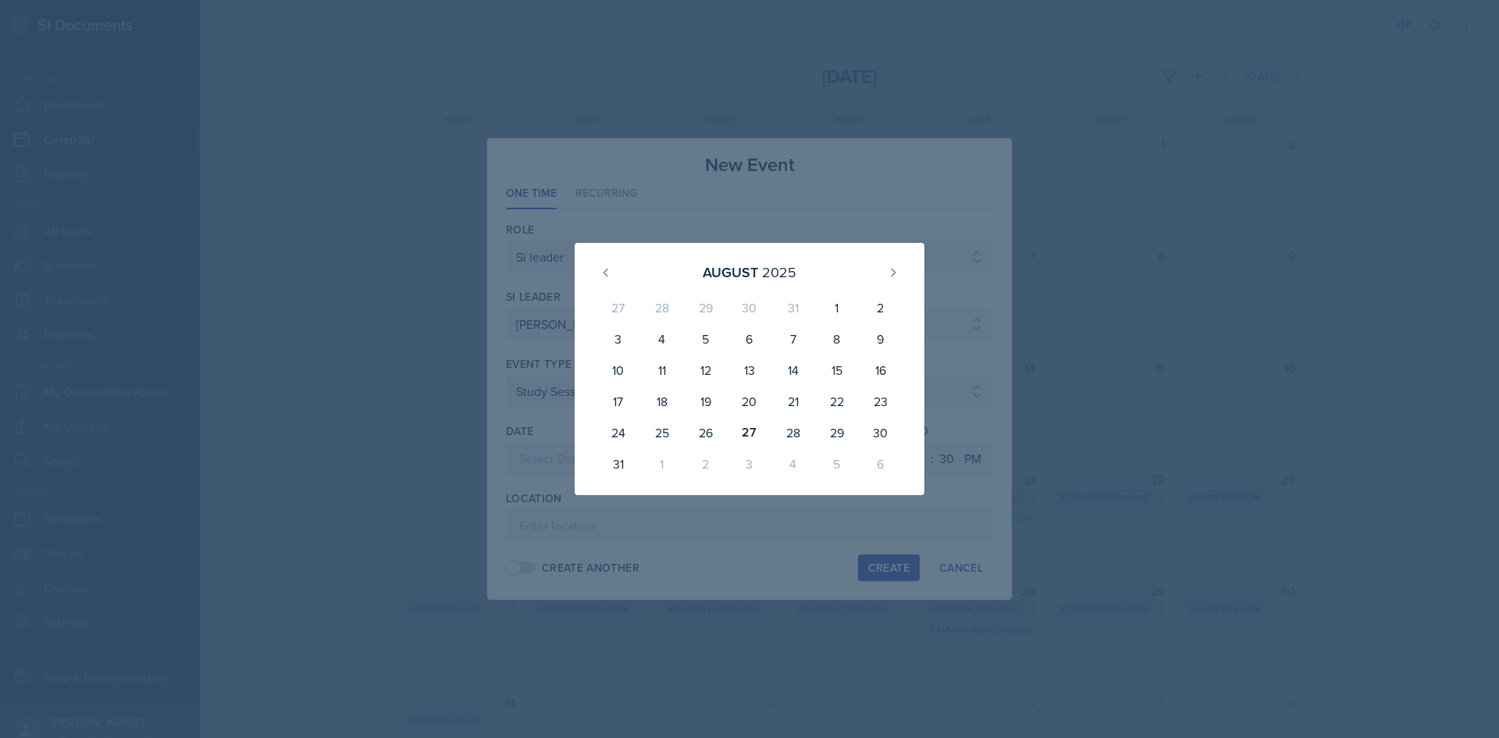
click at [778, 556] on div at bounding box center [749, 369] width 1499 height 738
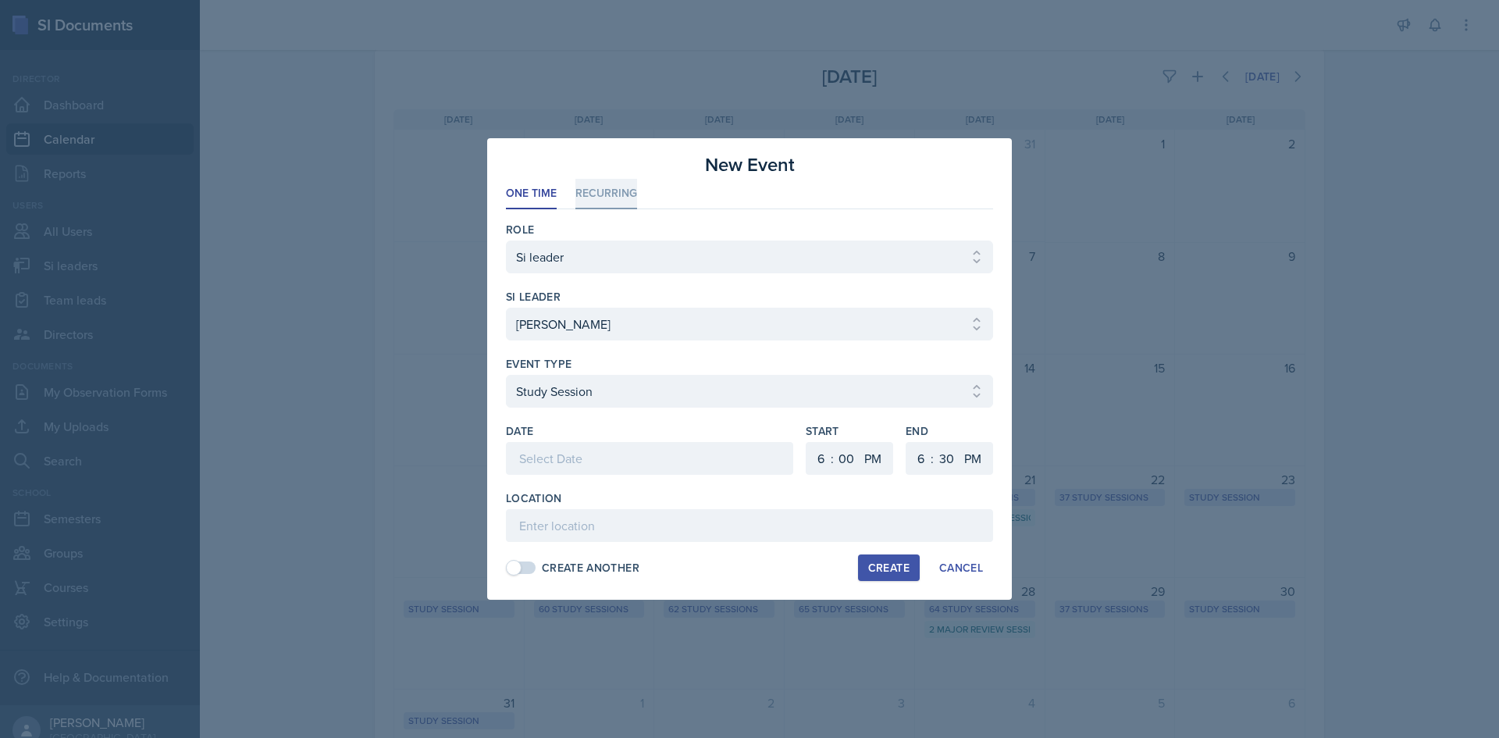
click at [622, 201] on li "Recurring" at bounding box center [606, 194] width 62 height 30
click at [603, 308] on select "Select si leader Abeer Kayser Aditya Chauhan Aissa Sylla Alberto Di Stanislao A…" at bounding box center [749, 324] width 487 height 33
select select "232d7b9f-44a7-4b60-babf-40ff6c9e1a60"
click at [506, 308] on select "Select si leader Abeer Kayser Aditya Chauhan Aissa Sylla Alberto Di Stanislao A…" at bounding box center [749, 324] width 487 height 33
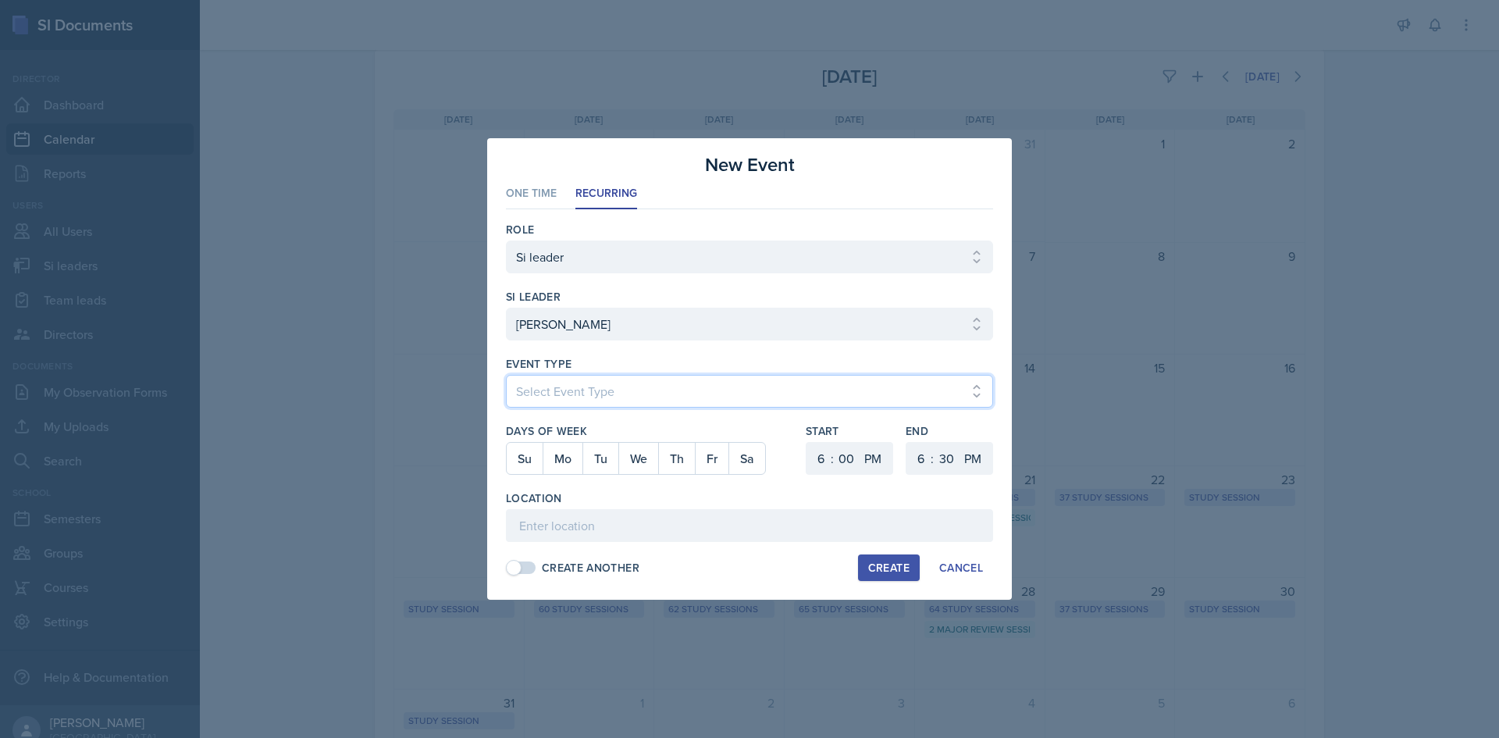
click at [593, 399] on select "Select Event Type Major Review Session Study Session" at bounding box center [749, 391] width 487 height 33
select select "d66089cd-5ee7-4f89-a345-f1bdd1643066"
click at [506, 375] on select "Select Event Type Major Review Session Study Session" at bounding box center [749, 391] width 487 height 33
click at [671, 455] on button "Th" at bounding box center [676, 458] width 37 height 31
click at [810, 463] on select "1 2 3 4 5 6 7 8 9 10 11 12" at bounding box center [819, 458] width 25 height 33
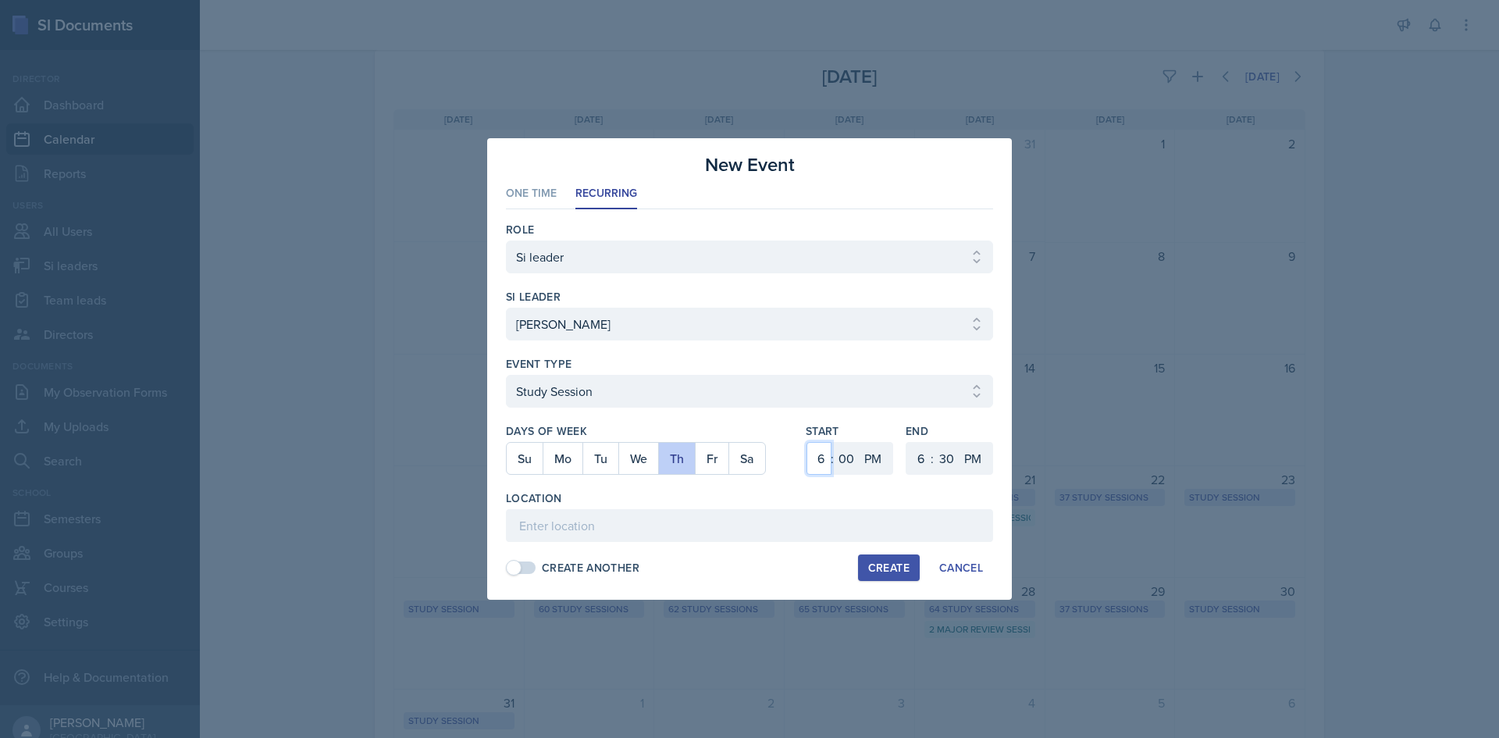
select select "3"
click at [807, 442] on select "1 2 3 4 5 6 7 8 9 10 11 12" at bounding box center [819, 458] width 25 height 33
drag, startPoint x: 856, startPoint y: 454, endPoint x: 853, endPoint y: 444, distance: 10.9
click at [856, 454] on select "00 05 10 15 20 25 30 35 40 45 50 55" at bounding box center [846, 458] width 25 height 33
select select "30"
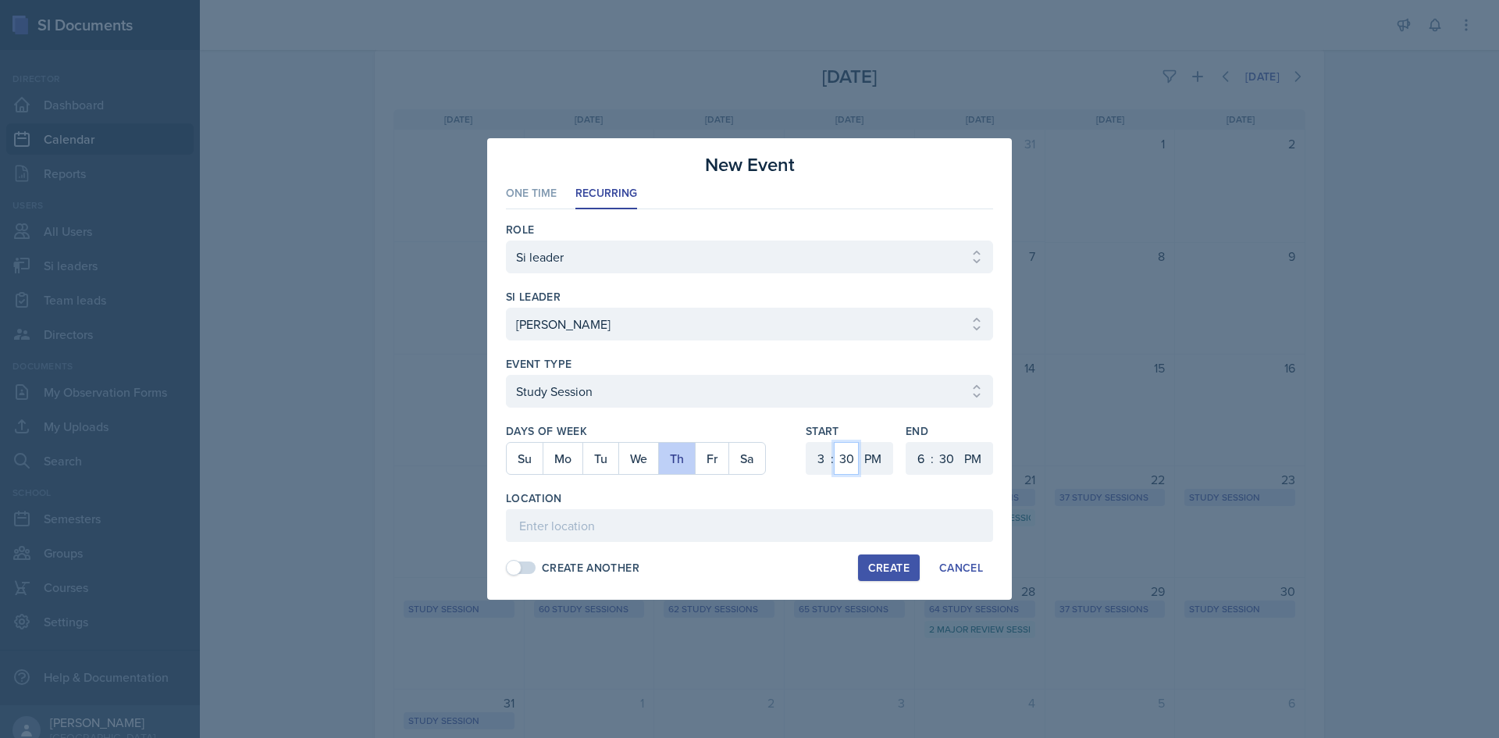
click at [834, 442] on select "00 05 10 15 20 25 30 35 40 45 50 55" at bounding box center [846, 458] width 25 height 33
click at [915, 454] on select "1 2 3 4 5 6 7 8 9 10 11 12" at bounding box center [918, 458] width 25 height 33
select select "4"
click at [906, 442] on select "1 2 3 4 5 6 7 8 9 10 11 12" at bounding box center [918, 458] width 25 height 33
click at [942, 448] on select "00 05 10 15 20 25 30 35 40 45 50 55" at bounding box center [946, 458] width 25 height 33
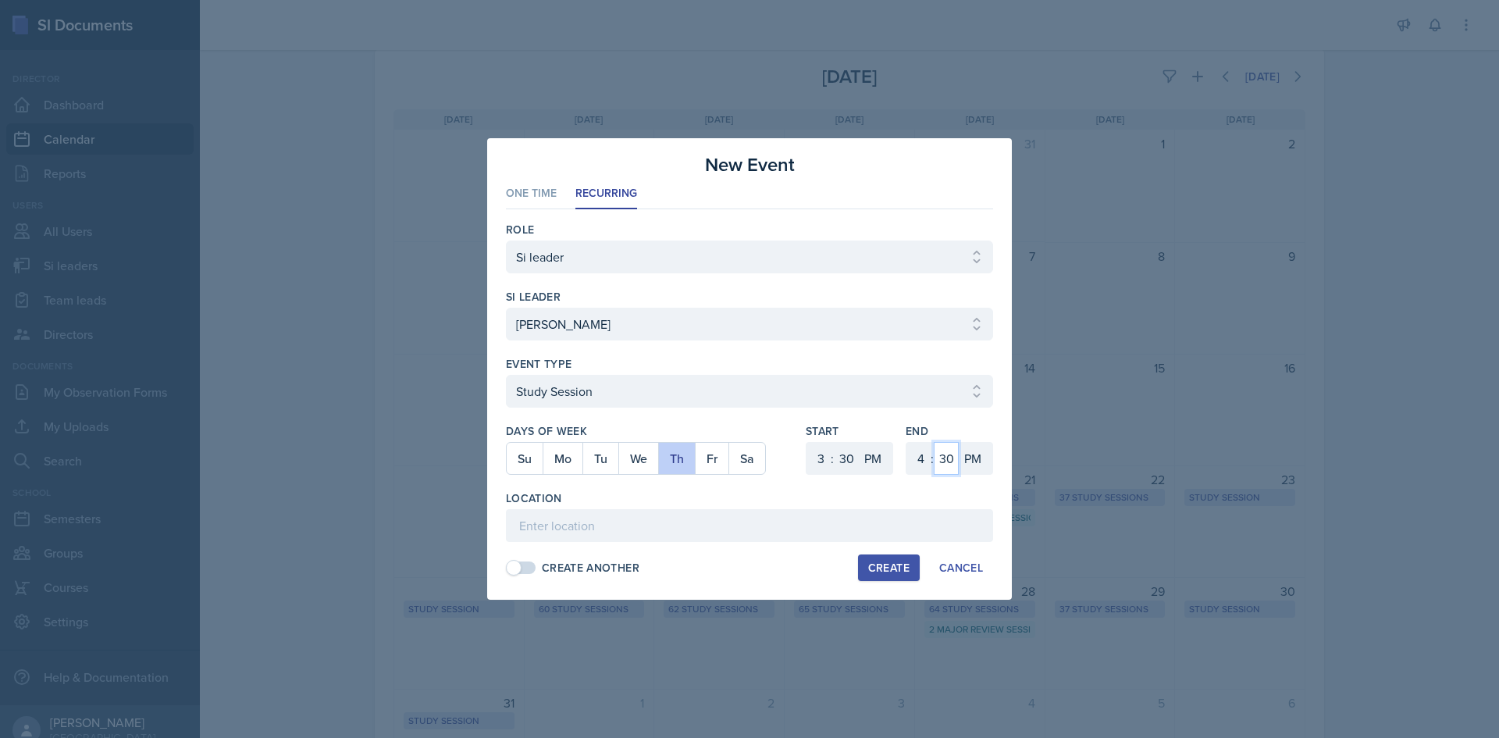
select select "20"
click at [934, 442] on select "00 05 10 15 20 25 30 35 40 45 50 55" at bounding box center [946, 458] width 25 height 33
click at [875, 504] on div "Location" at bounding box center [749, 498] width 487 height 16
click at [870, 511] on input at bounding box center [749, 525] width 487 height 33
paste input "[URL][DOMAIN_NAME]"
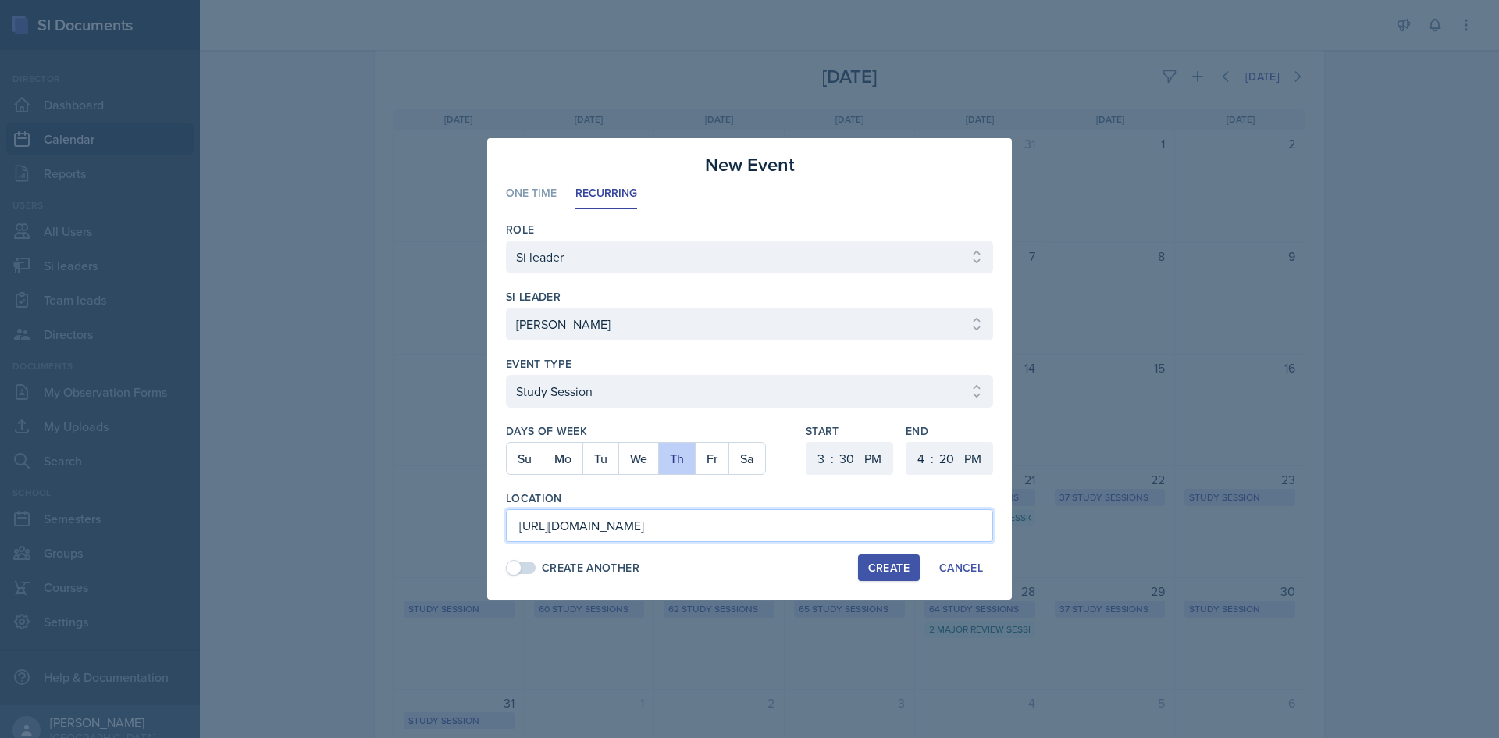
scroll to position [0, 1153]
type input "[URL][DOMAIN_NAME]"
click at [863, 568] on button "Create" at bounding box center [889, 567] width 62 height 27
select select
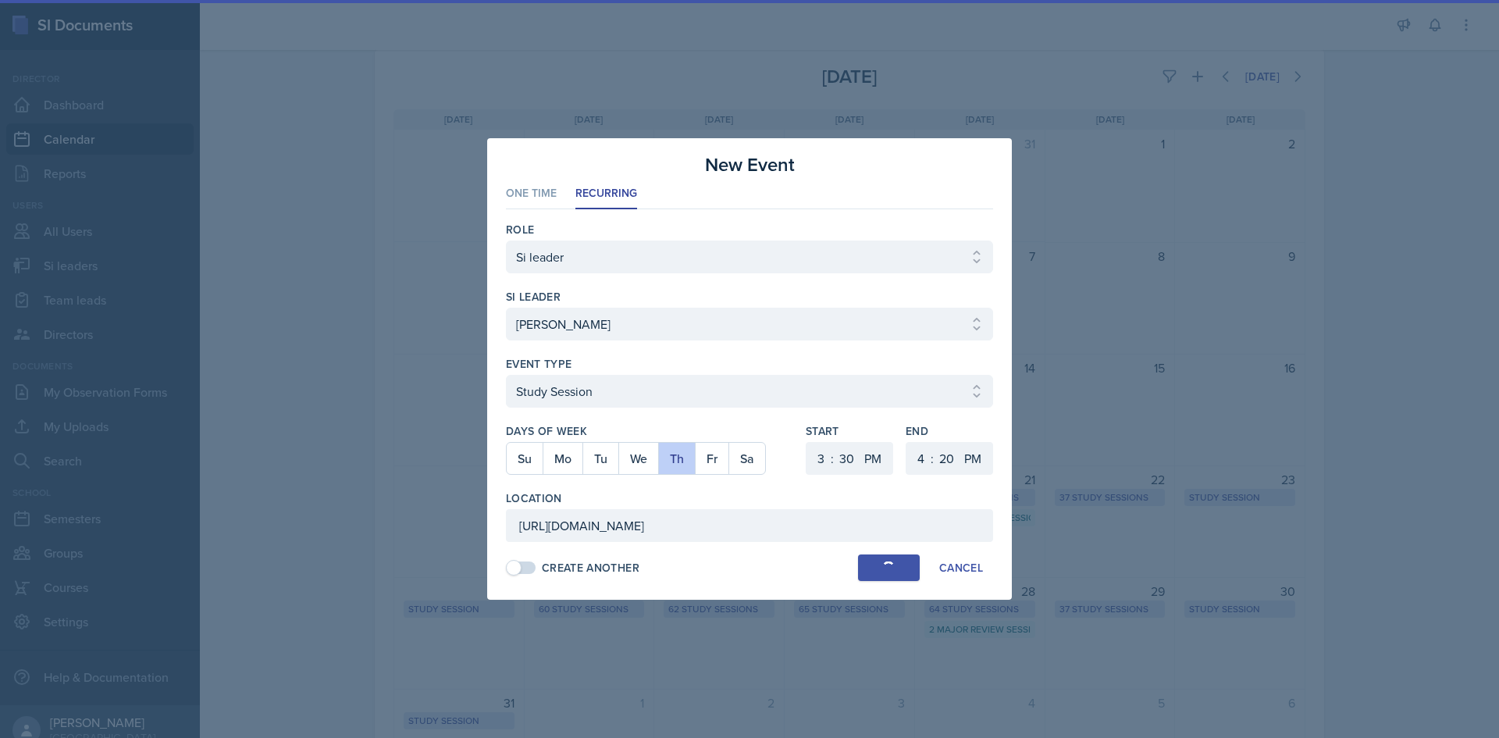
select select
select select "6"
select select "0"
select select "6"
select select "30"
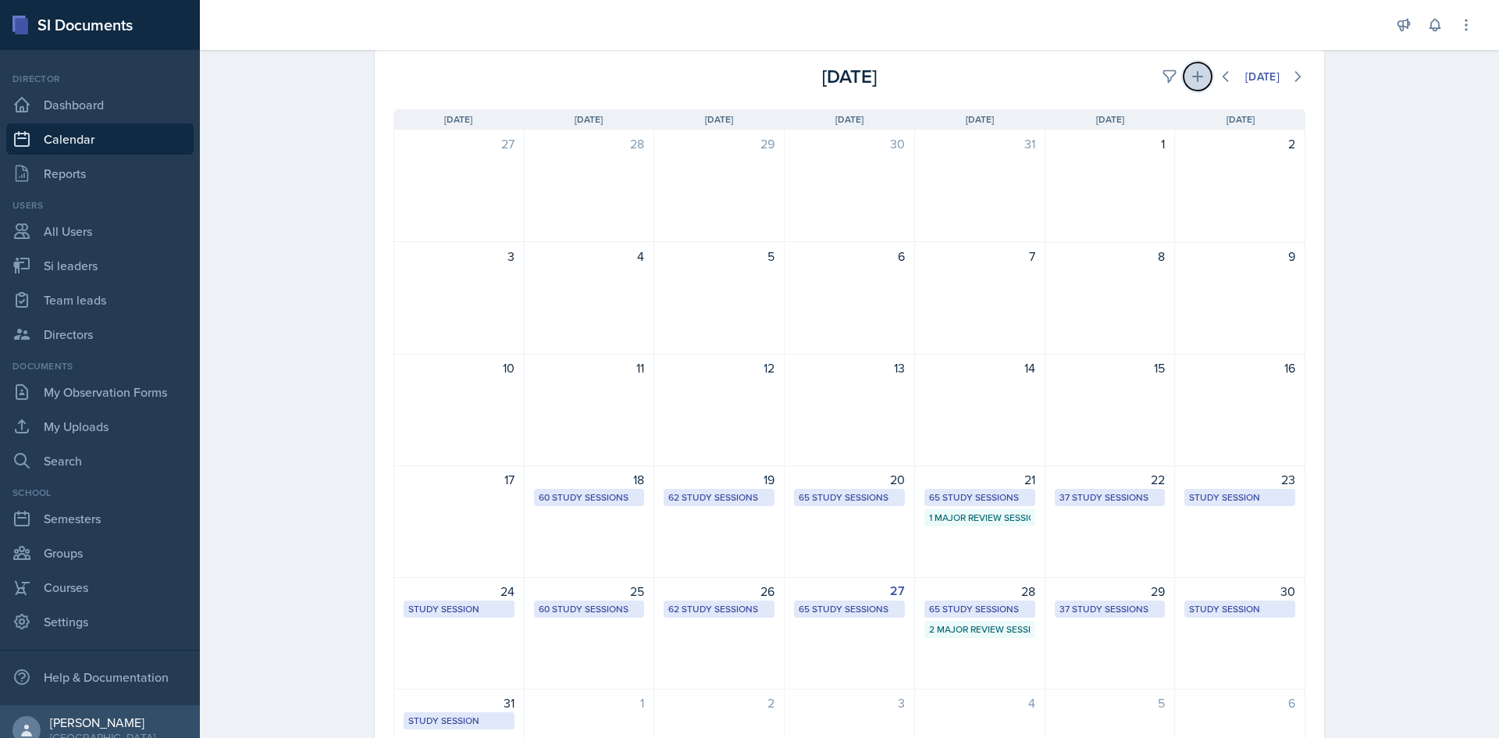
click at [1184, 90] on button at bounding box center [1198, 76] width 28 height 28
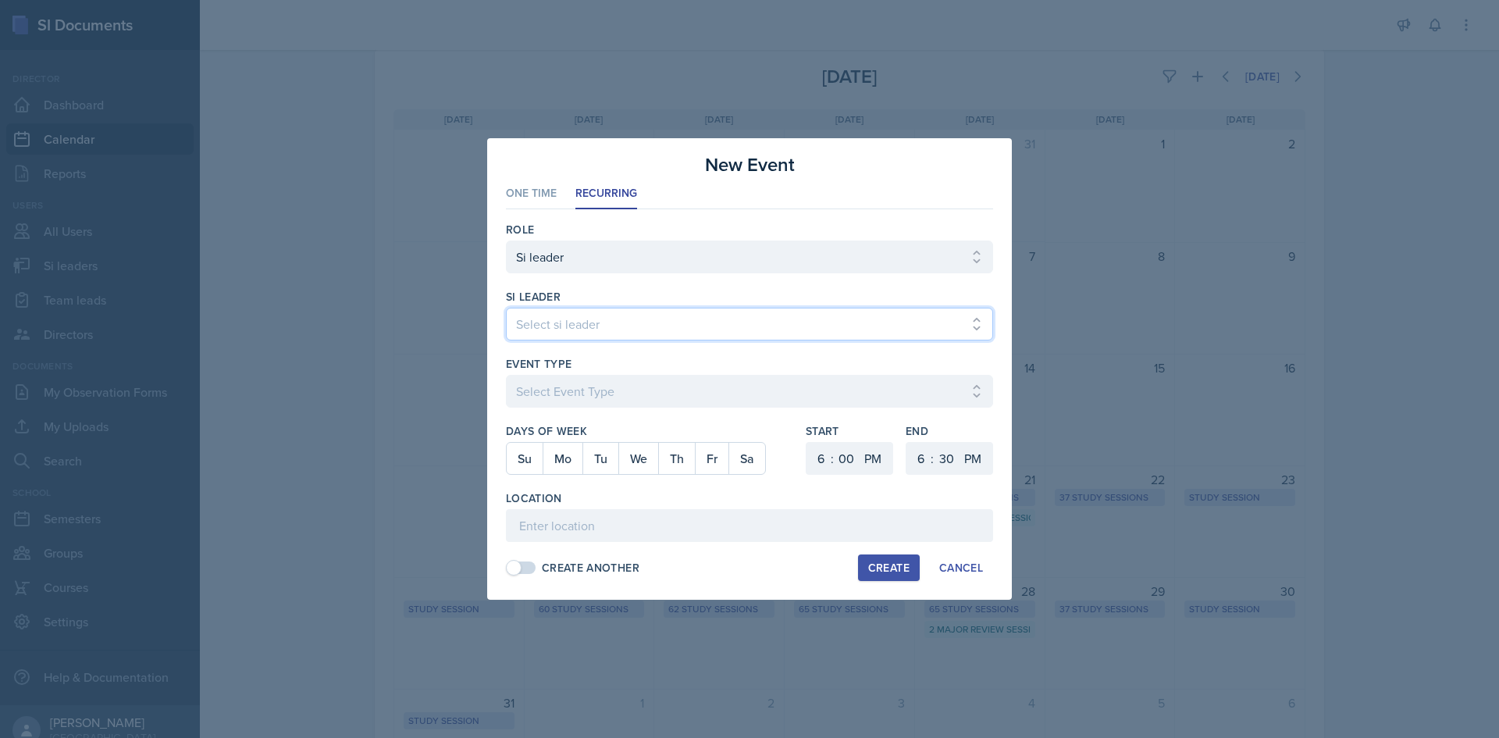
click at [735, 326] on select "Select si leader Abeer Kayser Aditya Chauhan Aissa Sylla Alberto Di Stanislao A…" at bounding box center [749, 324] width 487 height 33
select select "232d7b9f-44a7-4b60-babf-40ff6c9e1a60"
click at [506, 308] on select "Select si leader Abeer Kayser Aditya Chauhan Aissa Sylla Alberto Di Stanislao A…" at bounding box center [749, 324] width 487 height 33
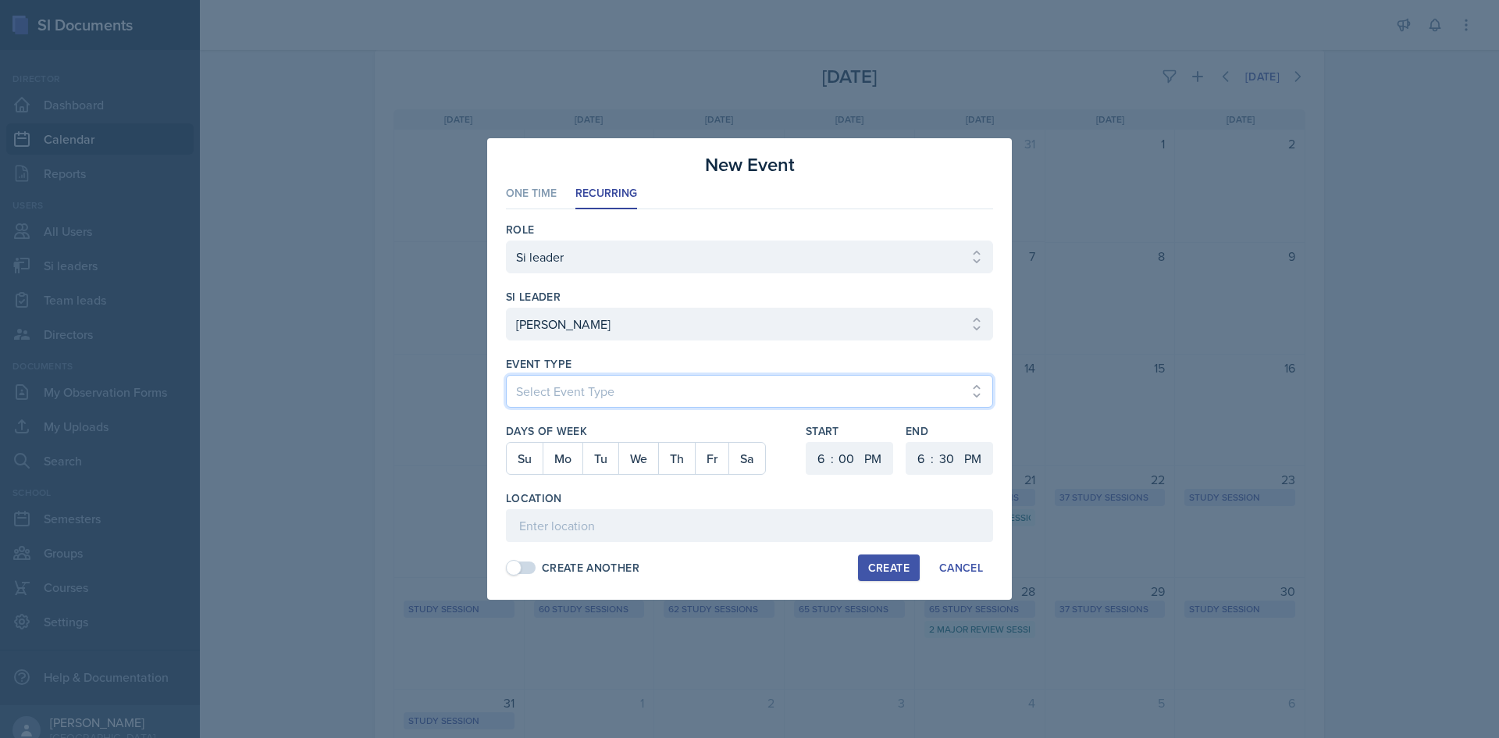
click at [764, 382] on select "Select Event Type Major Review Session Study Session" at bounding box center [749, 391] width 487 height 33
select select "d66089cd-5ee7-4f89-a345-f1bdd1643066"
click at [506, 375] on select "Select Event Type Major Review Session Study Session" at bounding box center [749, 391] width 487 height 33
click at [703, 453] on button "Fr" at bounding box center [712, 458] width 34 height 31
click at [821, 464] on select "1 2 3 4 5 6 7 8 9 10 11 12" at bounding box center [819, 458] width 25 height 33
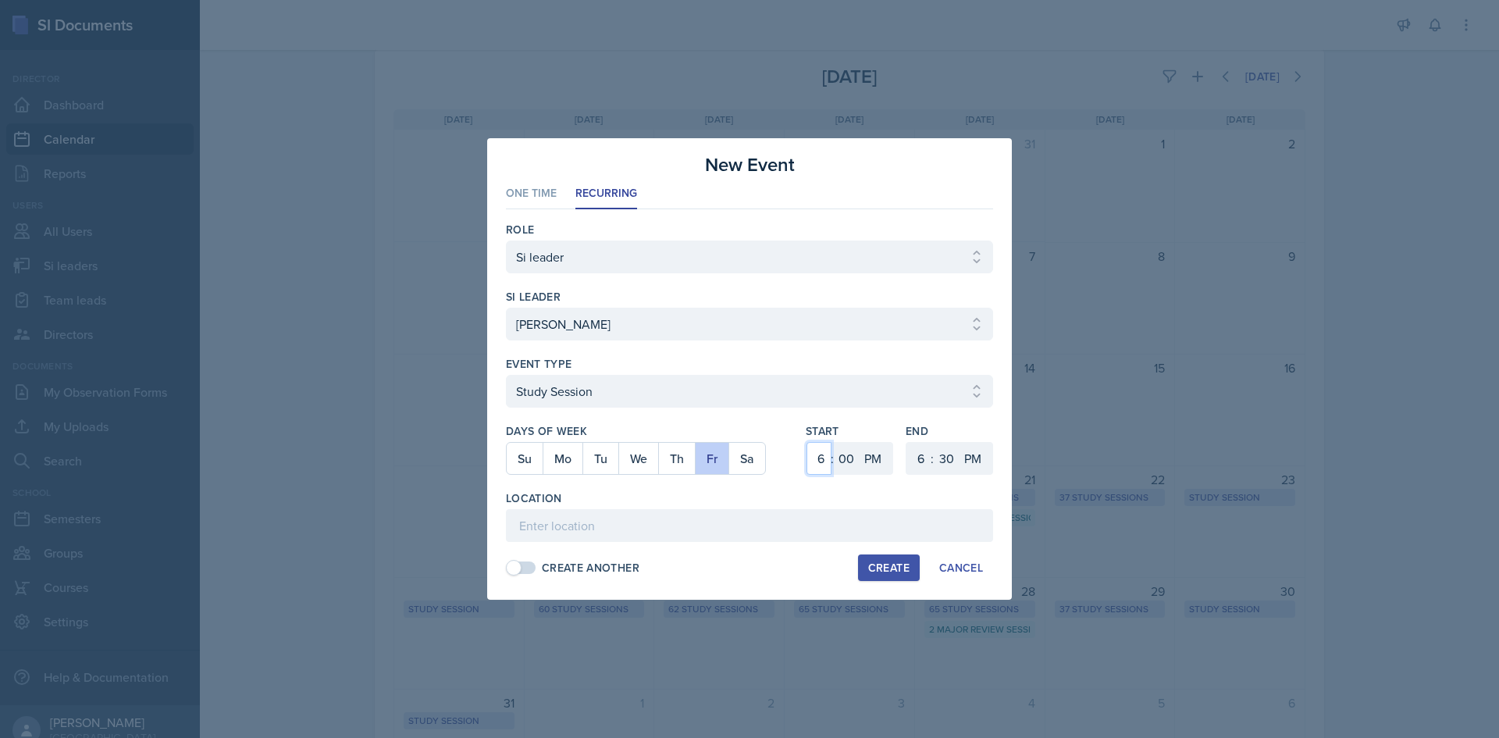
select select "5"
click at [807, 442] on select "1 2 3 4 5 6 7 8 9 10 11 12" at bounding box center [819, 458] width 25 height 33
drag, startPoint x: 923, startPoint y: 466, endPoint x: 923, endPoint y: 443, distance: 23.4
click at [923, 466] on select "1 2 3 4 5 6 7 8 9 10 11 12" at bounding box center [918, 458] width 25 height 33
select select "5"
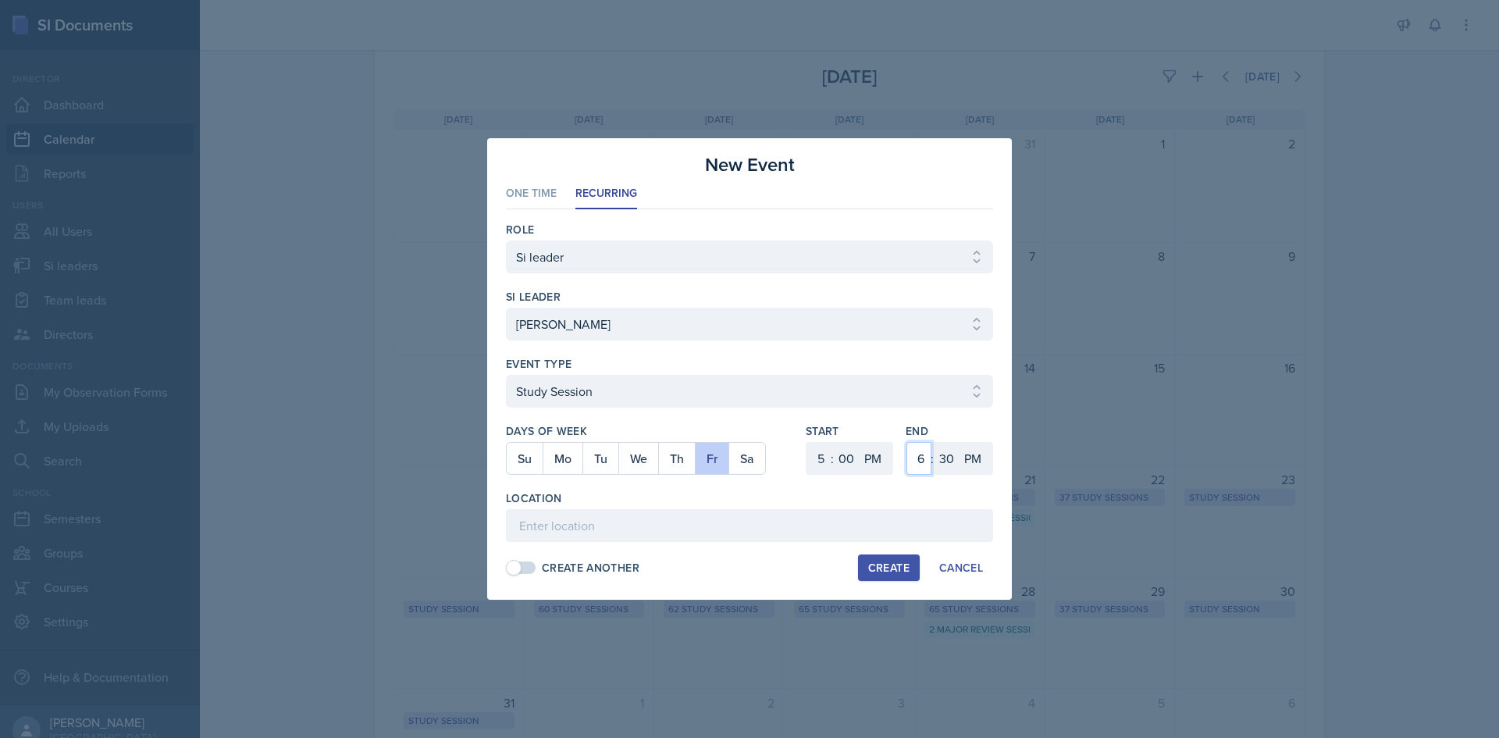
click at [906, 442] on select "1 2 3 4 5 6 7 8 9 10 11 12" at bounding box center [918, 458] width 25 height 33
click at [954, 467] on select "00 05 10 15 20 25 30 35 40 45 50 55" at bounding box center [946, 458] width 25 height 33
select select "50"
click at [934, 442] on select "00 05 10 15 20 25 30 35 40 45 50 55" at bounding box center [946, 458] width 25 height 33
click at [888, 509] on input at bounding box center [749, 525] width 487 height 33
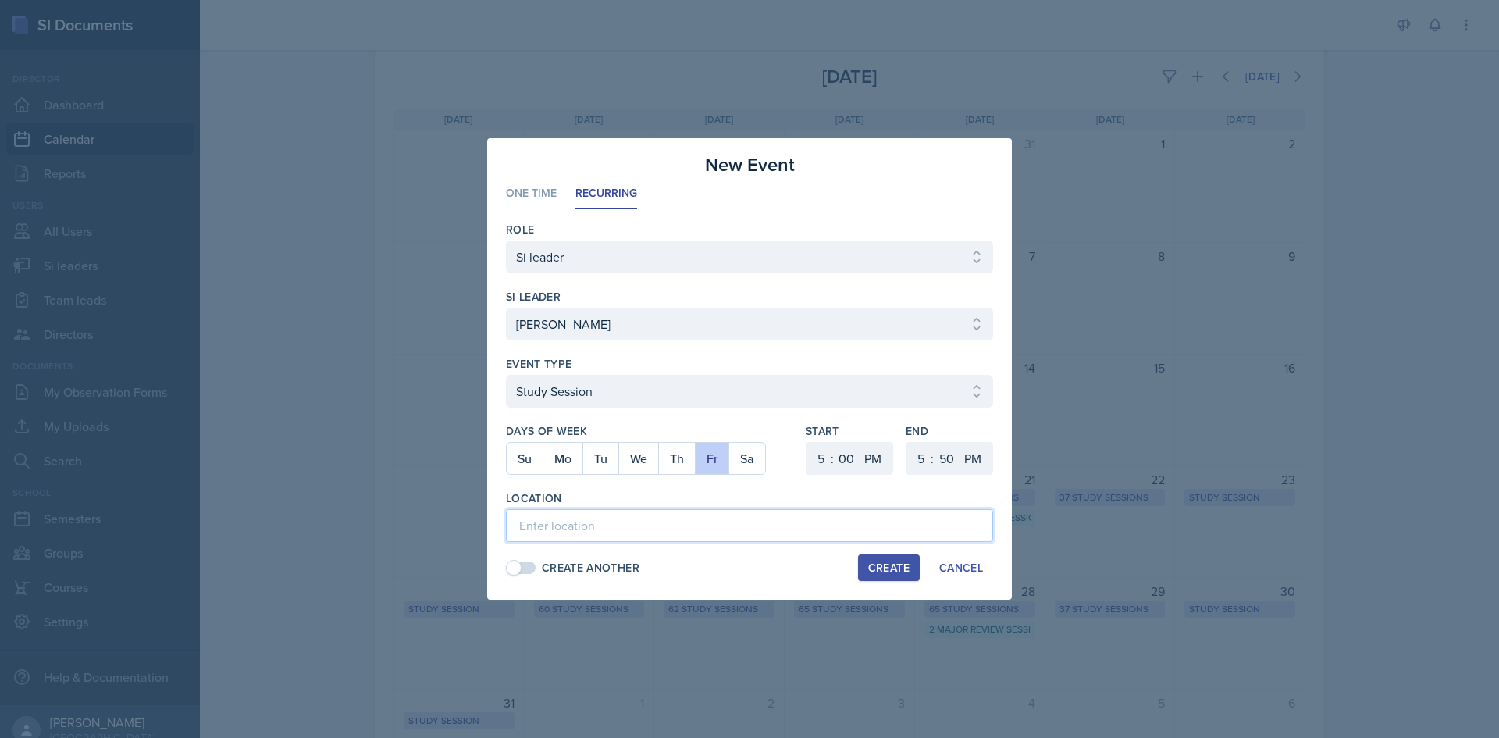
paste input "[URL][DOMAIN_NAME]"
type input "[URL][DOMAIN_NAME]"
click at [888, 568] on div "Create" at bounding box center [888, 567] width 41 height 12
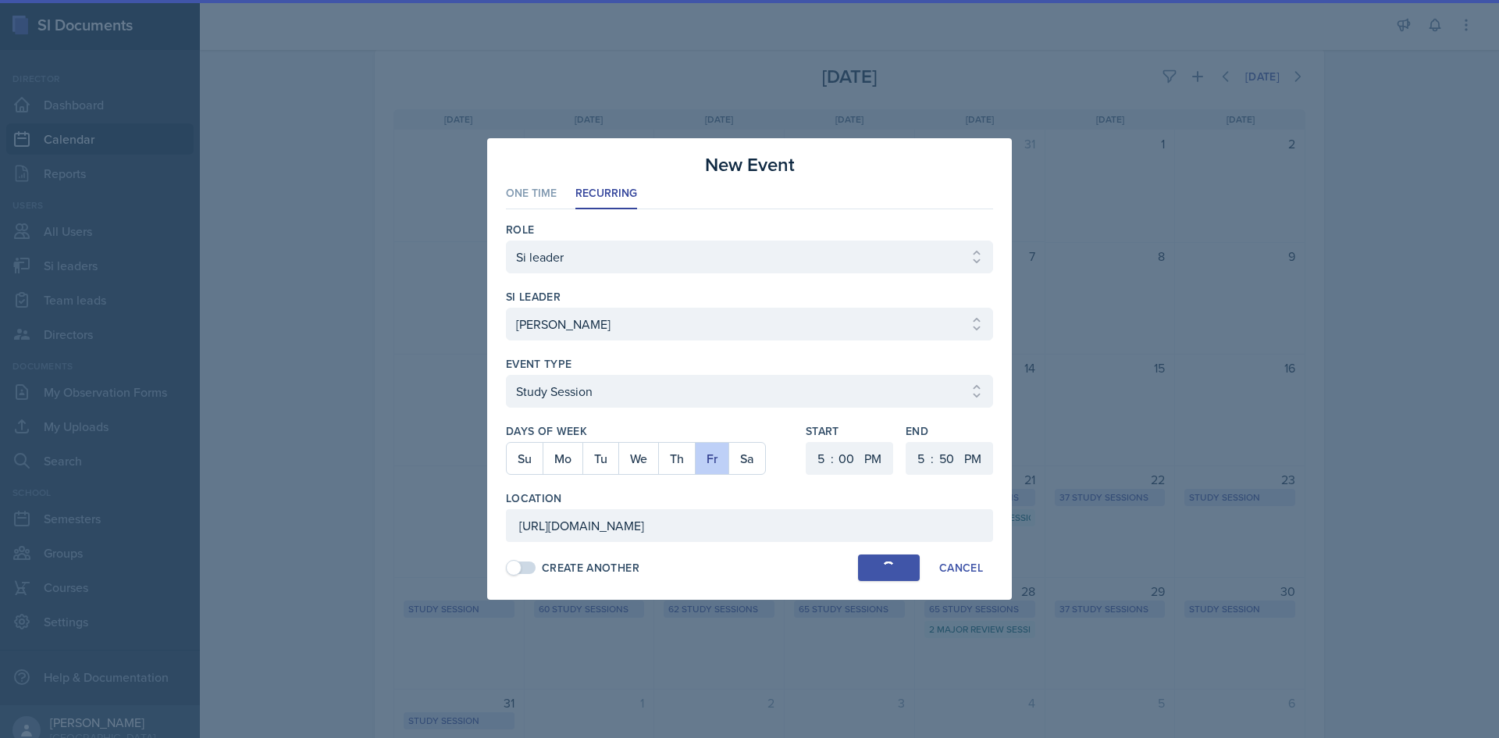
select select
select select "6"
select select "30"
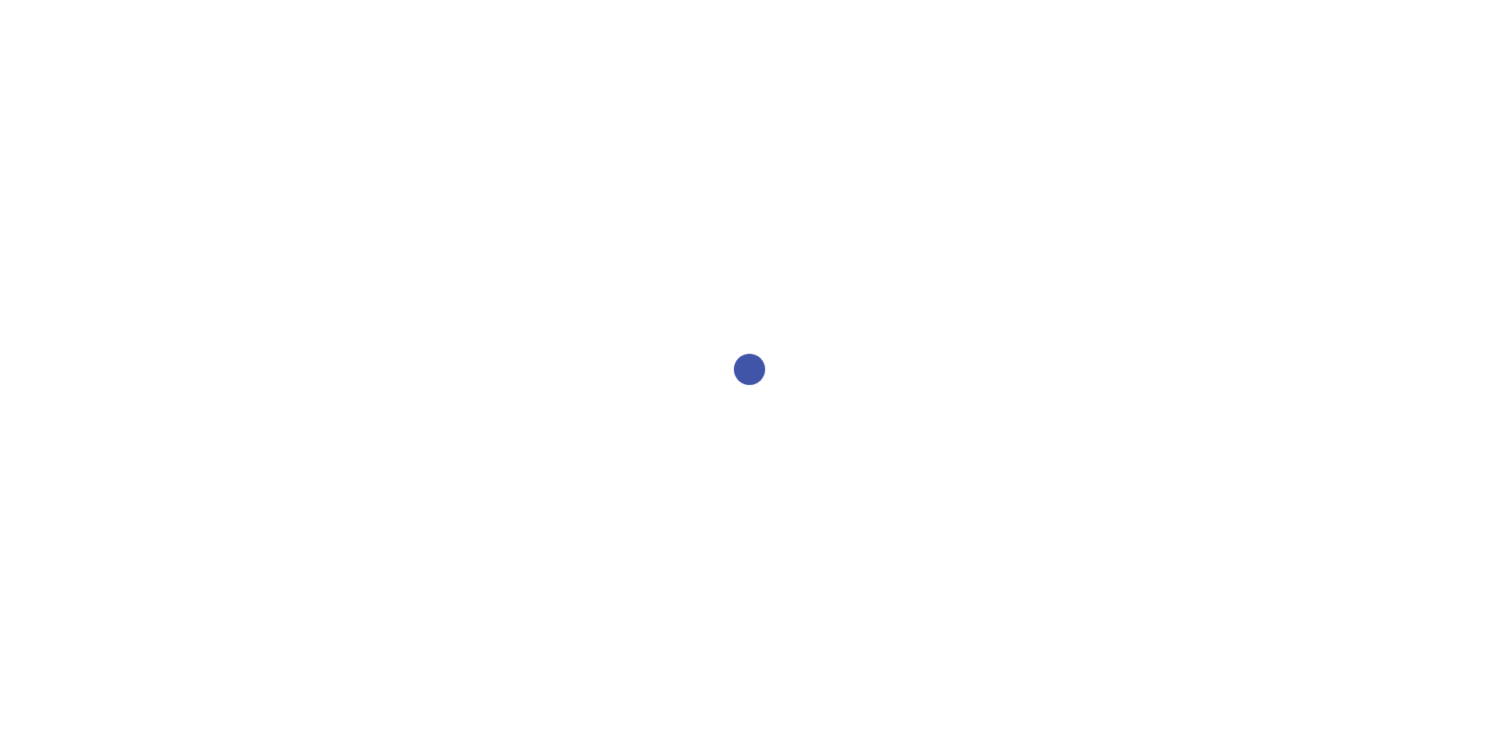
select select "2bed604d-1099-4043-b1bc-2365e8740244"
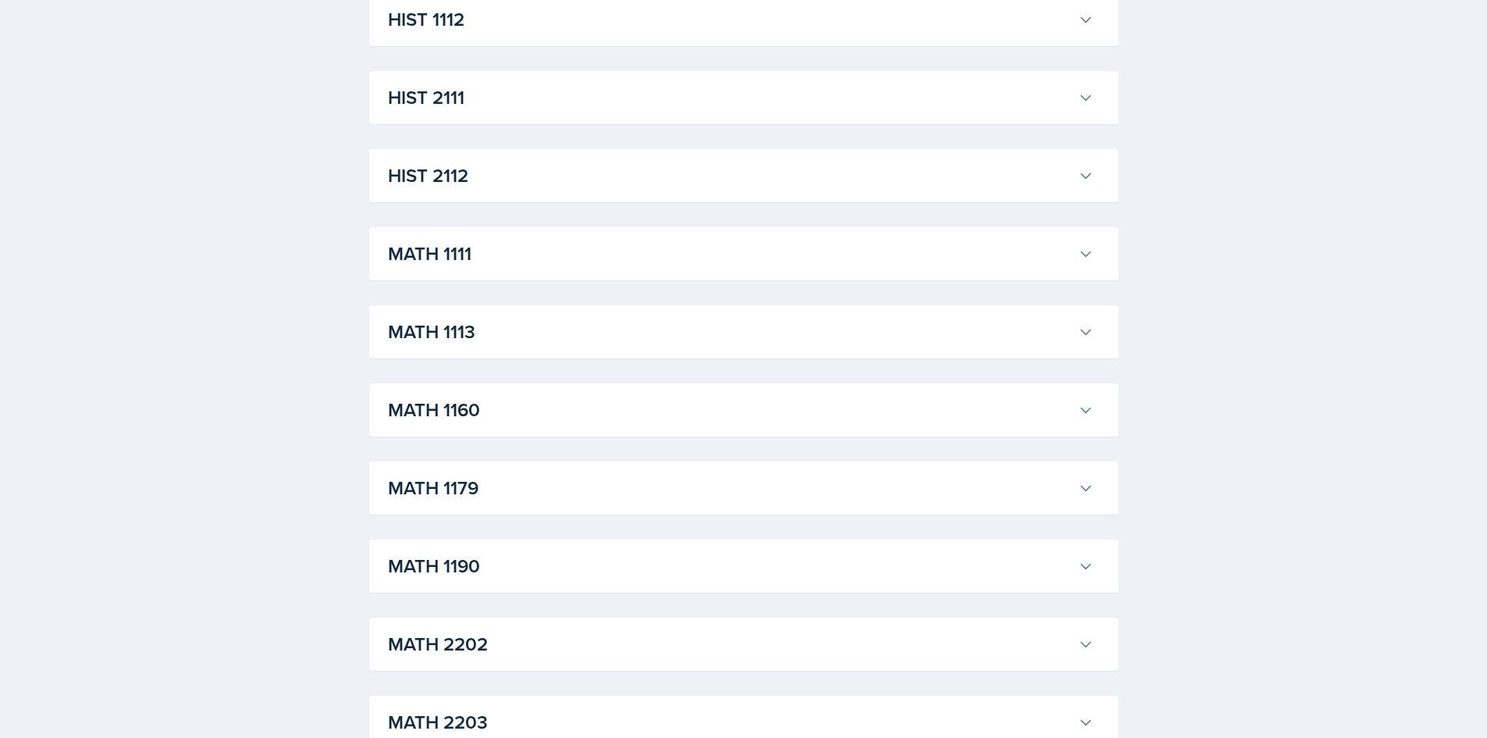
scroll to position [1327, 0]
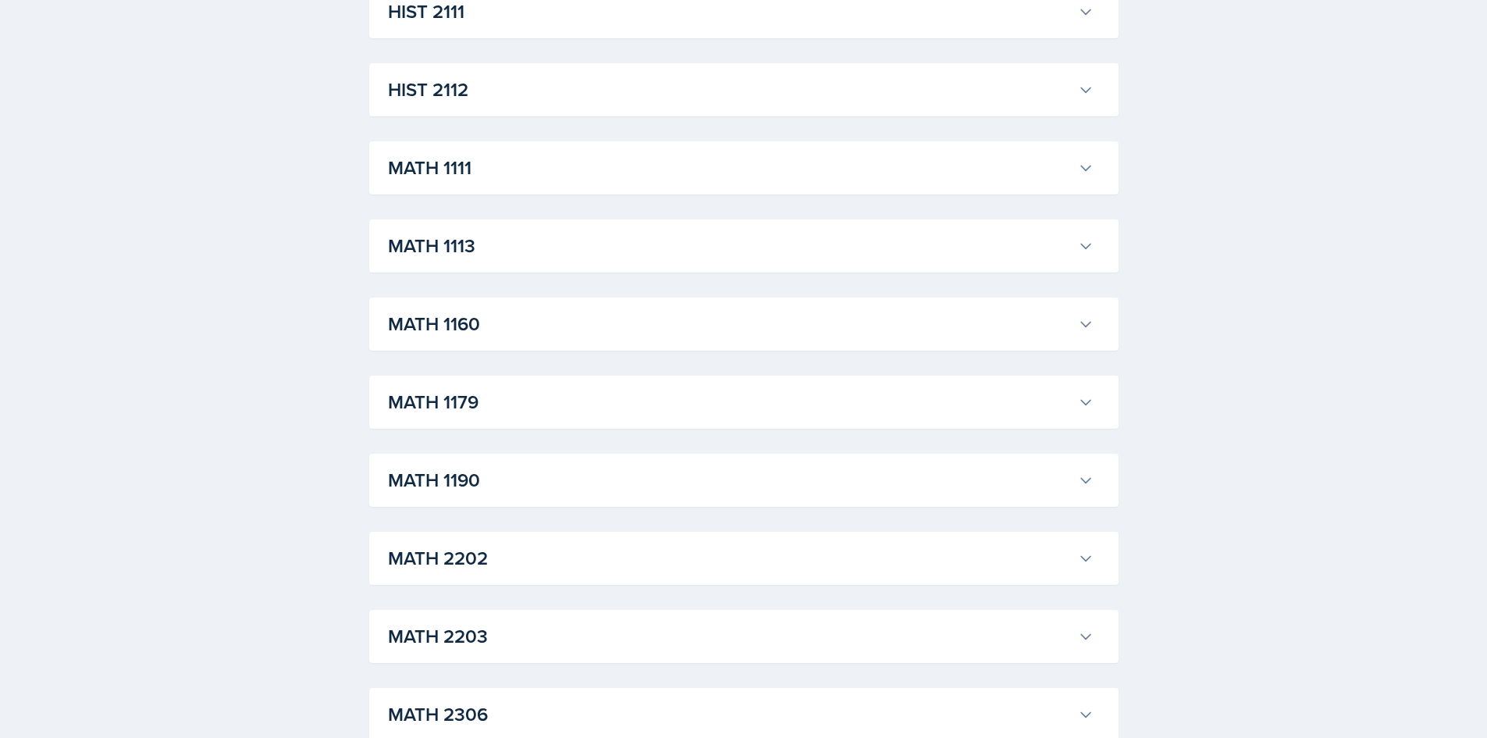
click at [572, 258] on h3 "MATH 1113" at bounding box center [730, 246] width 684 height 28
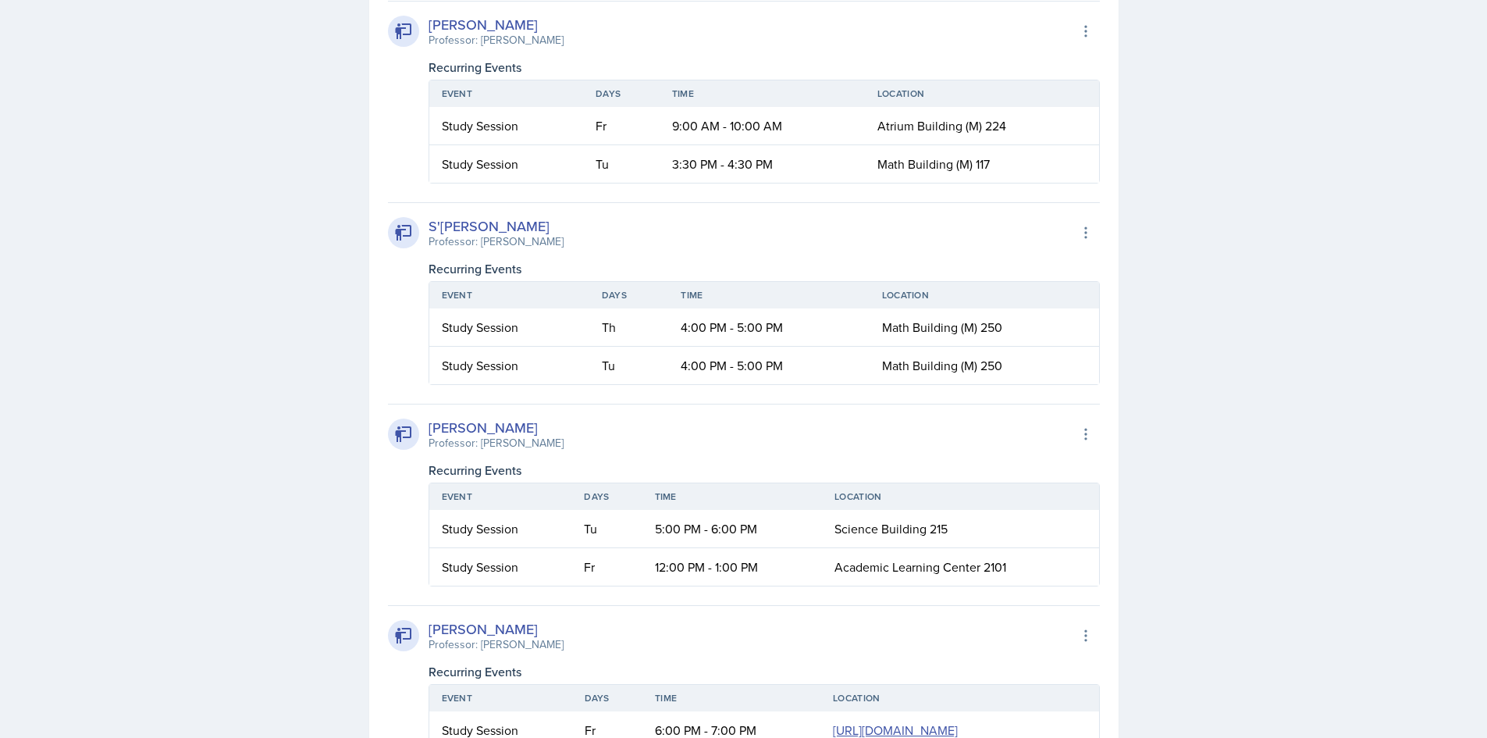
scroll to position [2811, 0]
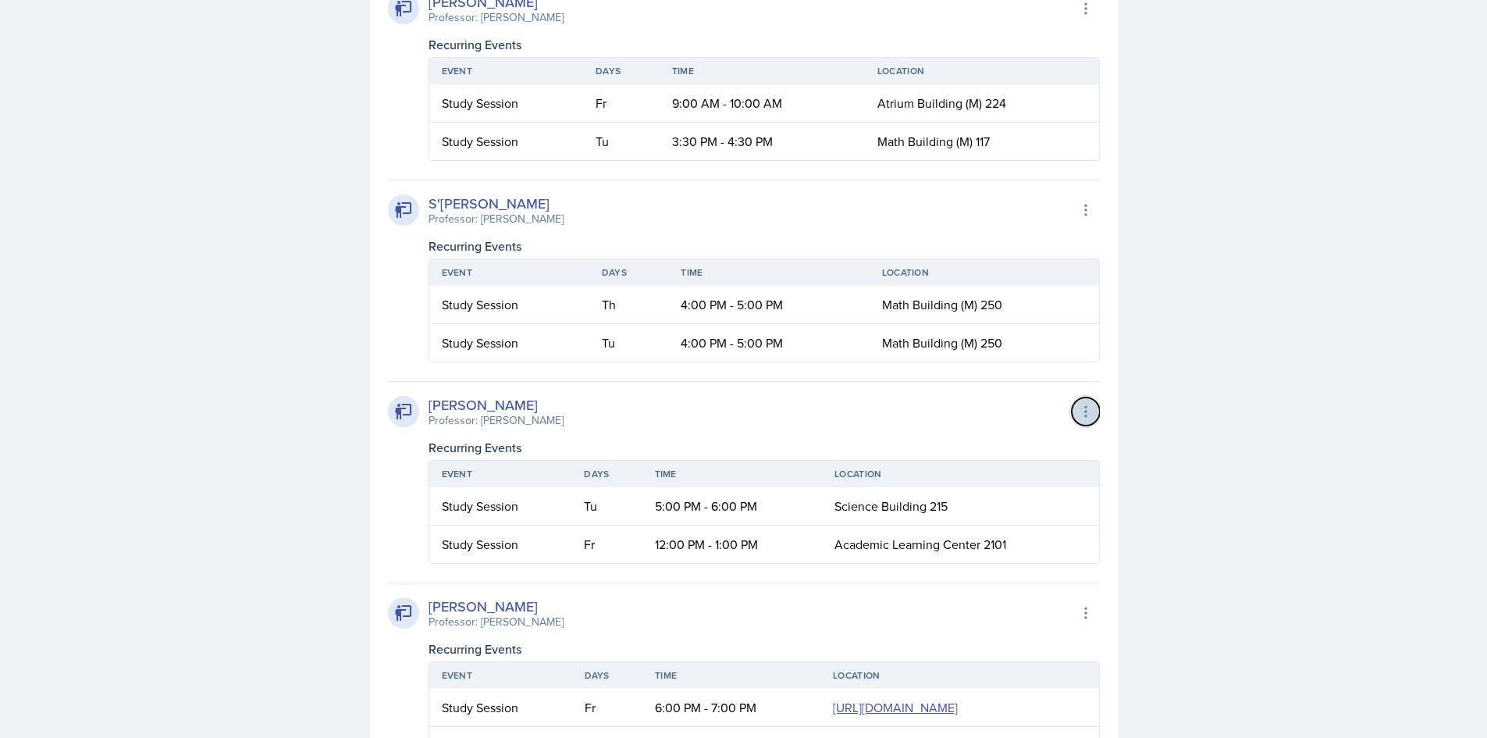
click at [1084, 407] on icon at bounding box center [1086, 412] width 16 height 16
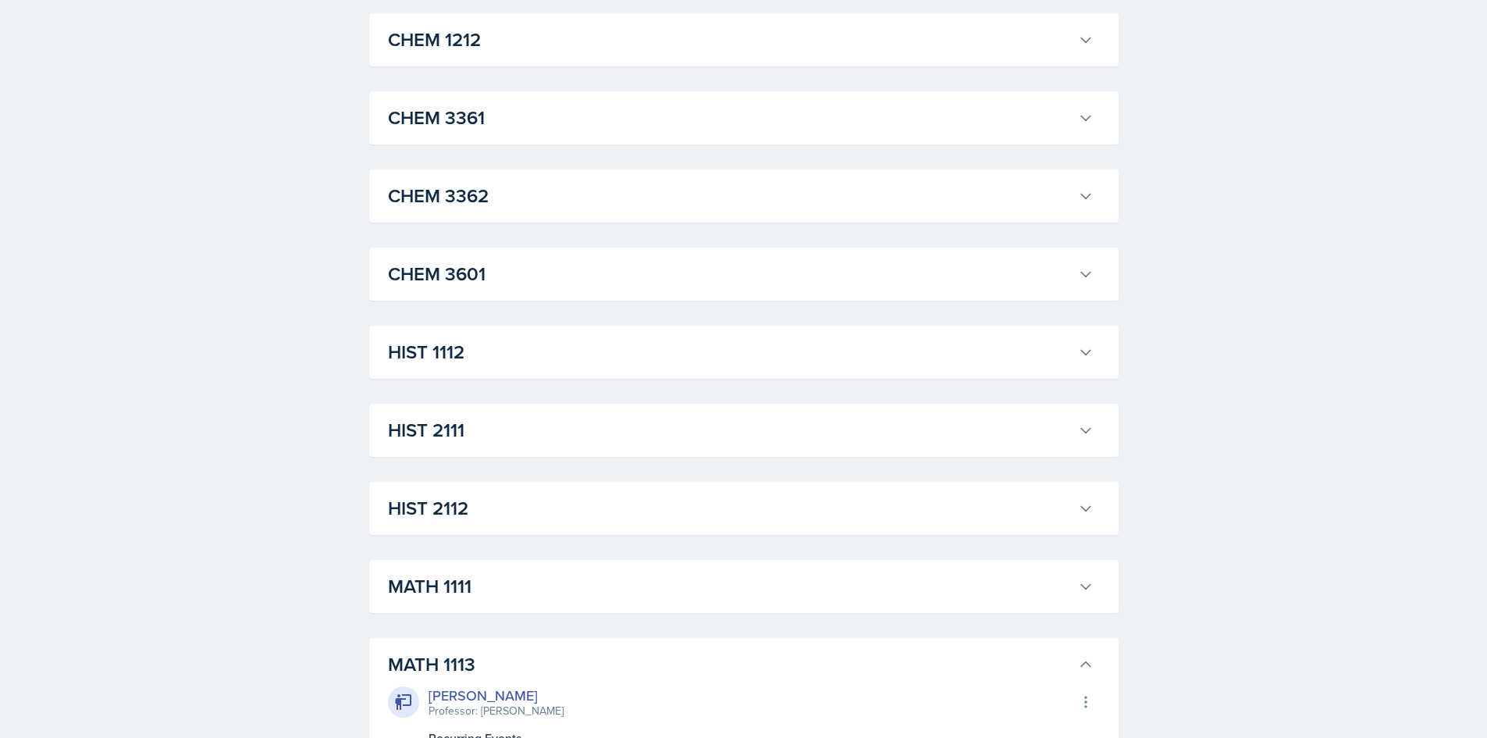
scroll to position [937, 0]
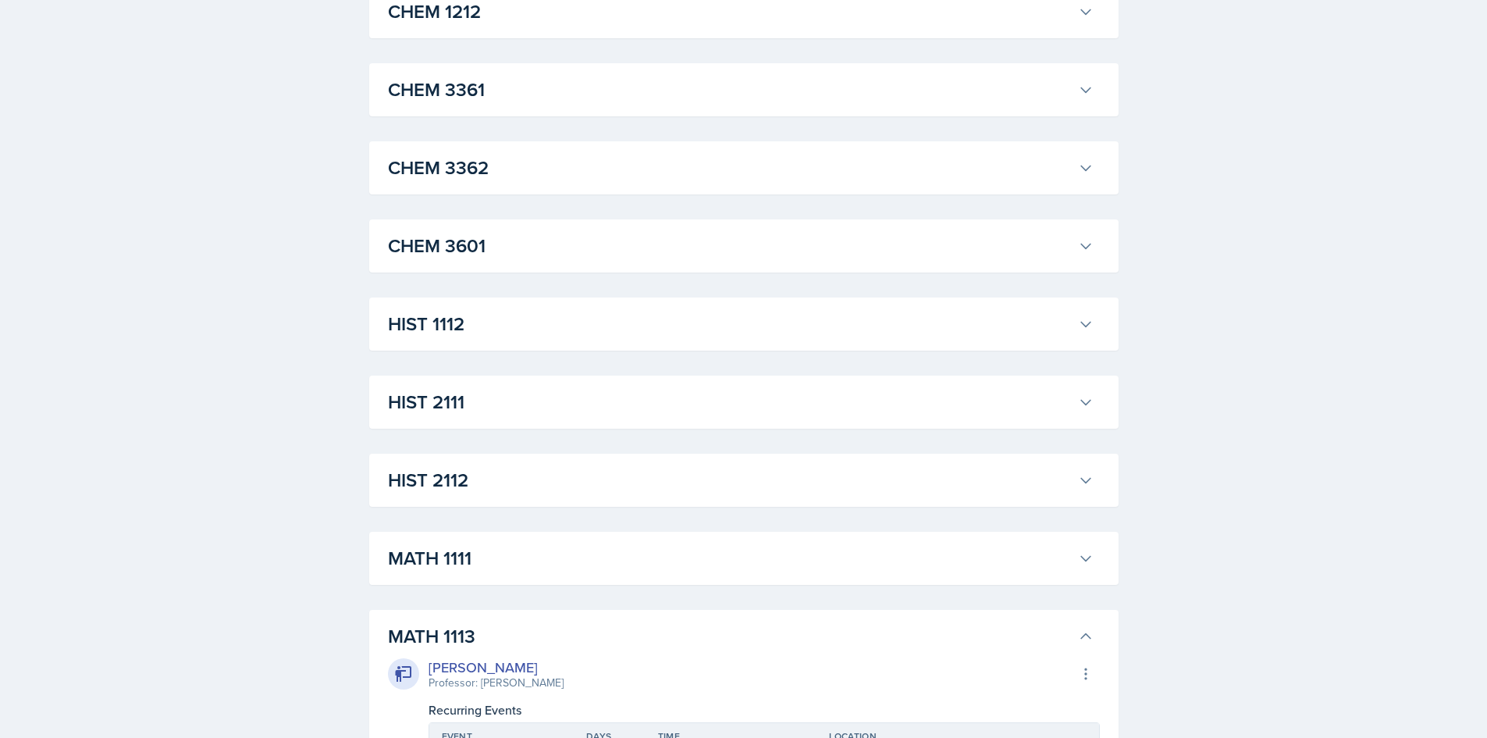
click at [1099, 324] on div "HIST 1112 Darby Bowen Professor: Kent Bailey Export to Google Calendar Recurrin…" at bounding box center [744, 323] width 750 height 53
click at [1088, 322] on button "HIST 1112" at bounding box center [741, 324] width 712 height 34
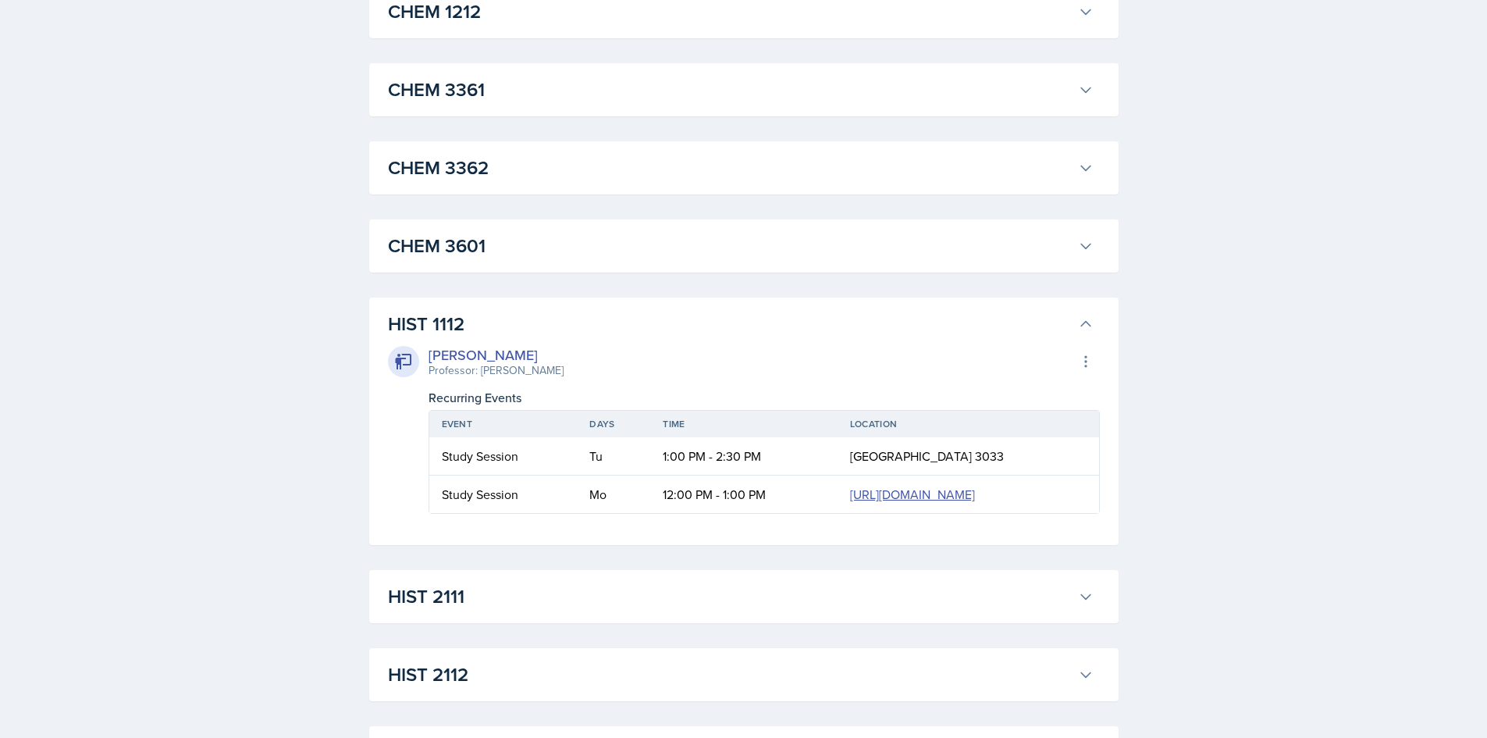
click at [1088, 322] on icon at bounding box center [1086, 324] width 16 height 16
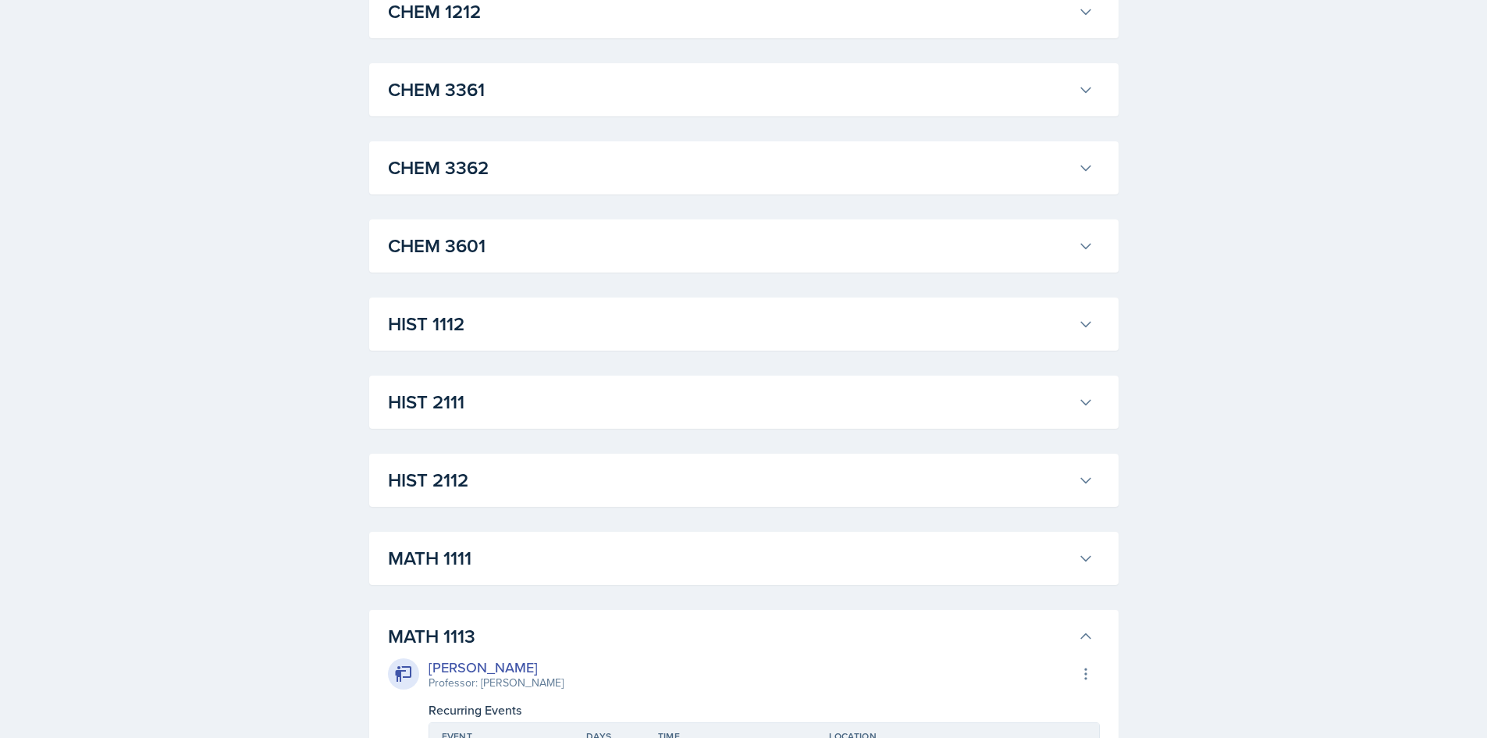
click at [1084, 220] on div "CHEM 3601 Matt Mineo Professor: Mark Mitchell Export to Google Calendar Recurri…" at bounding box center [744, 245] width 750 height 53
click at [1085, 255] on button "CHEM 3601" at bounding box center [741, 246] width 712 height 34
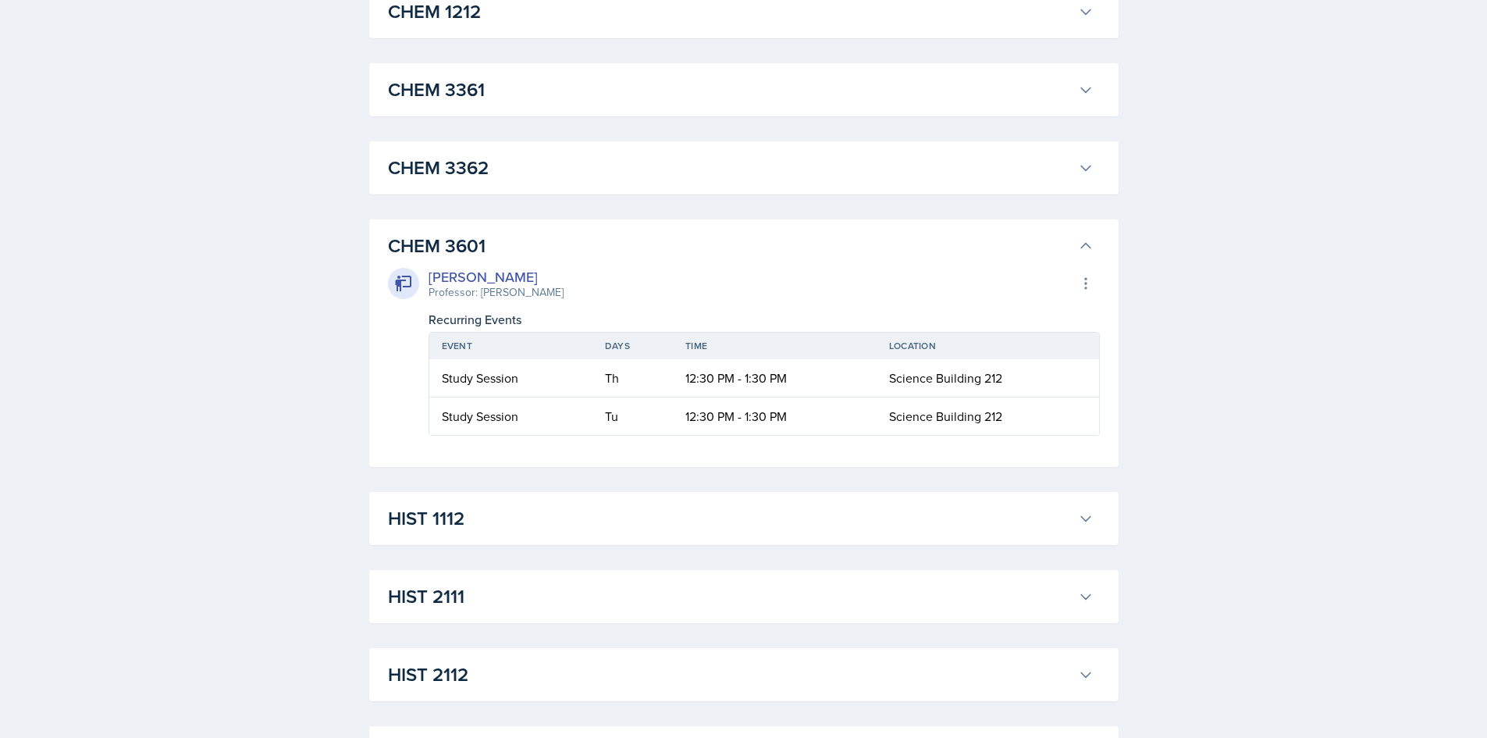
click at [1085, 255] on button "CHEM 3601" at bounding box center [741, 246] width 712 height 34
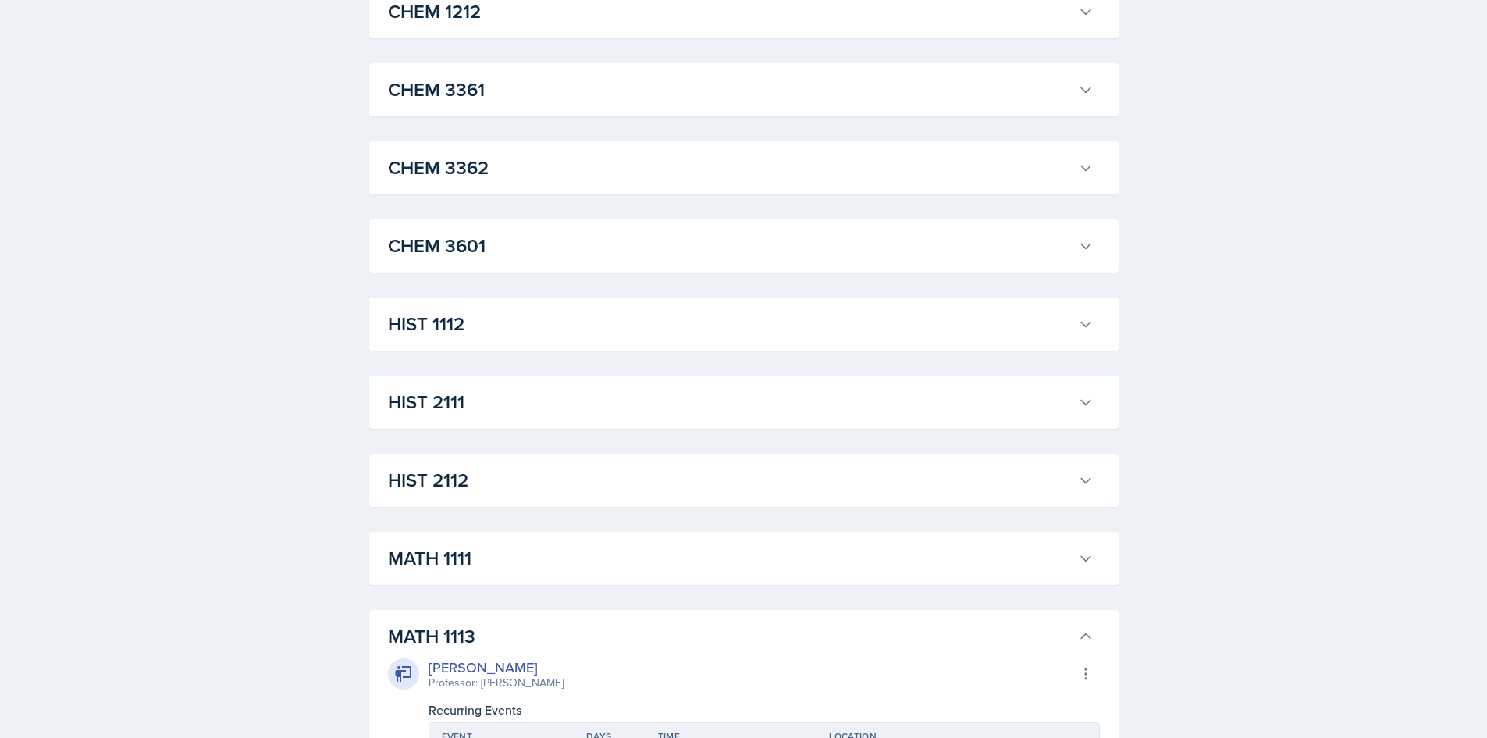
click at [1085, 166] on icon at bounding box center [1086, 168] width 16 height 16
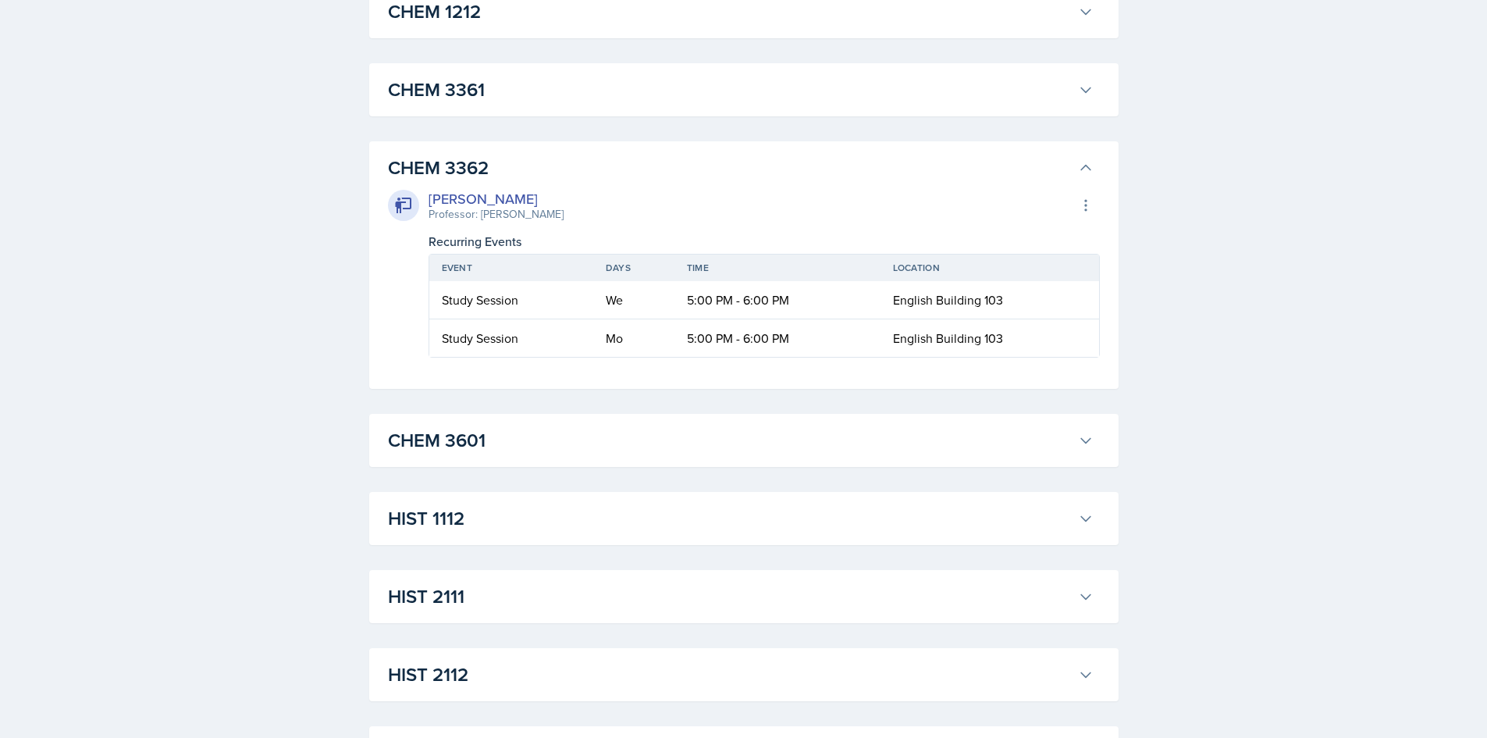
click at [1085, 166] on icon at bounding box center [1085, 168] width 9 height 5
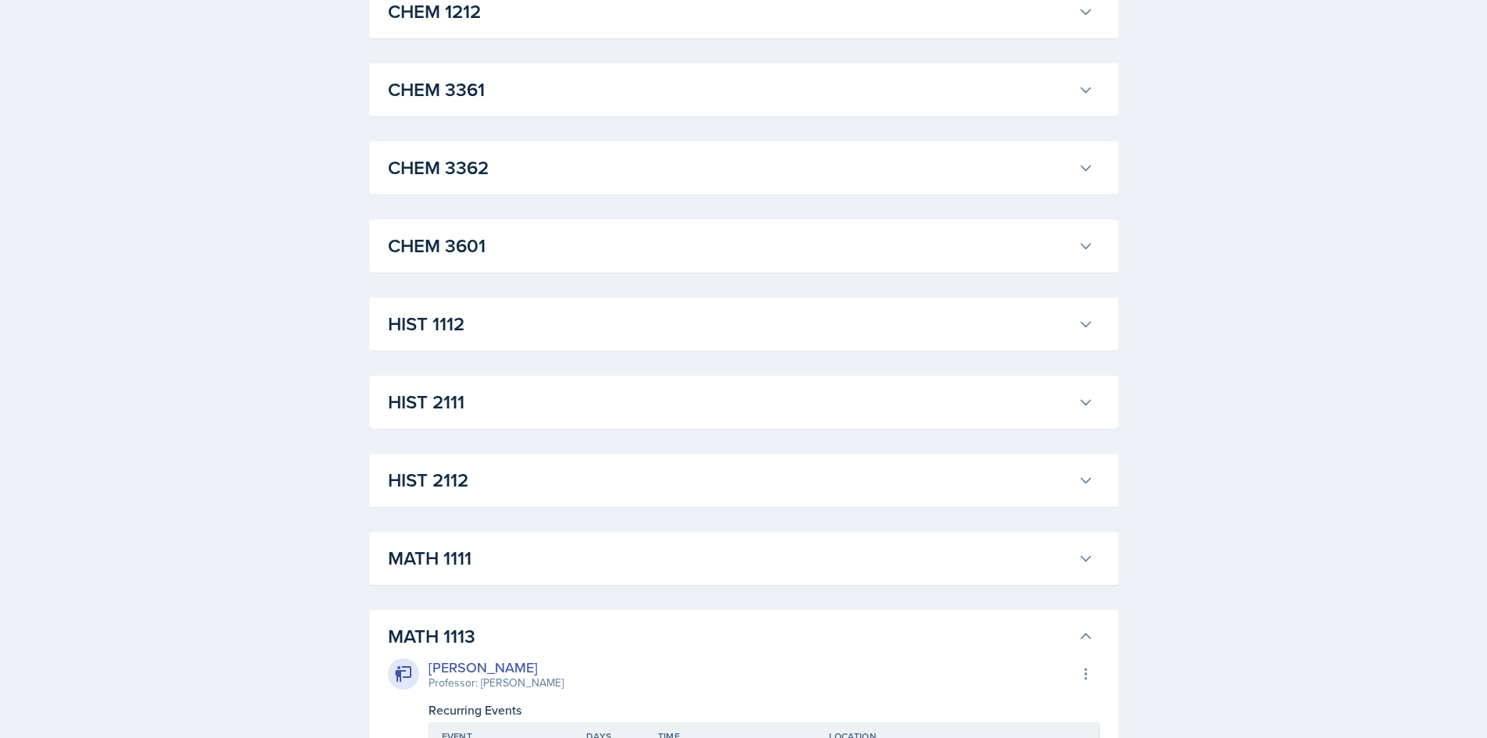
click at [1085, 104] on button "CHEM 3361" at bounding box center [741, 90] width 712 height 34
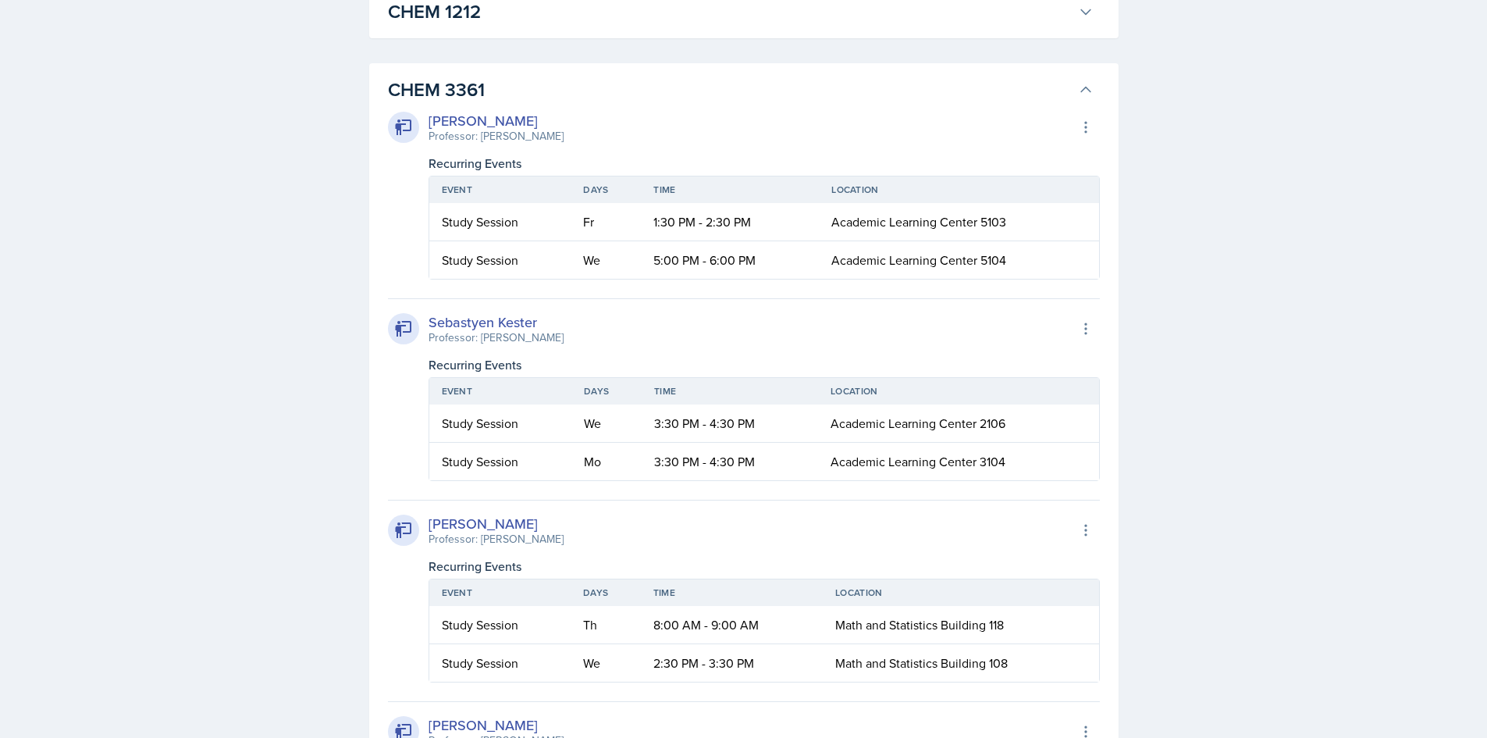
click at [1085, 104] on div "Neha Prabakaran Professor: John Haseltine Export to Google Calendar Recurring E…" at bounding box center [744, 494] width 712 height 780
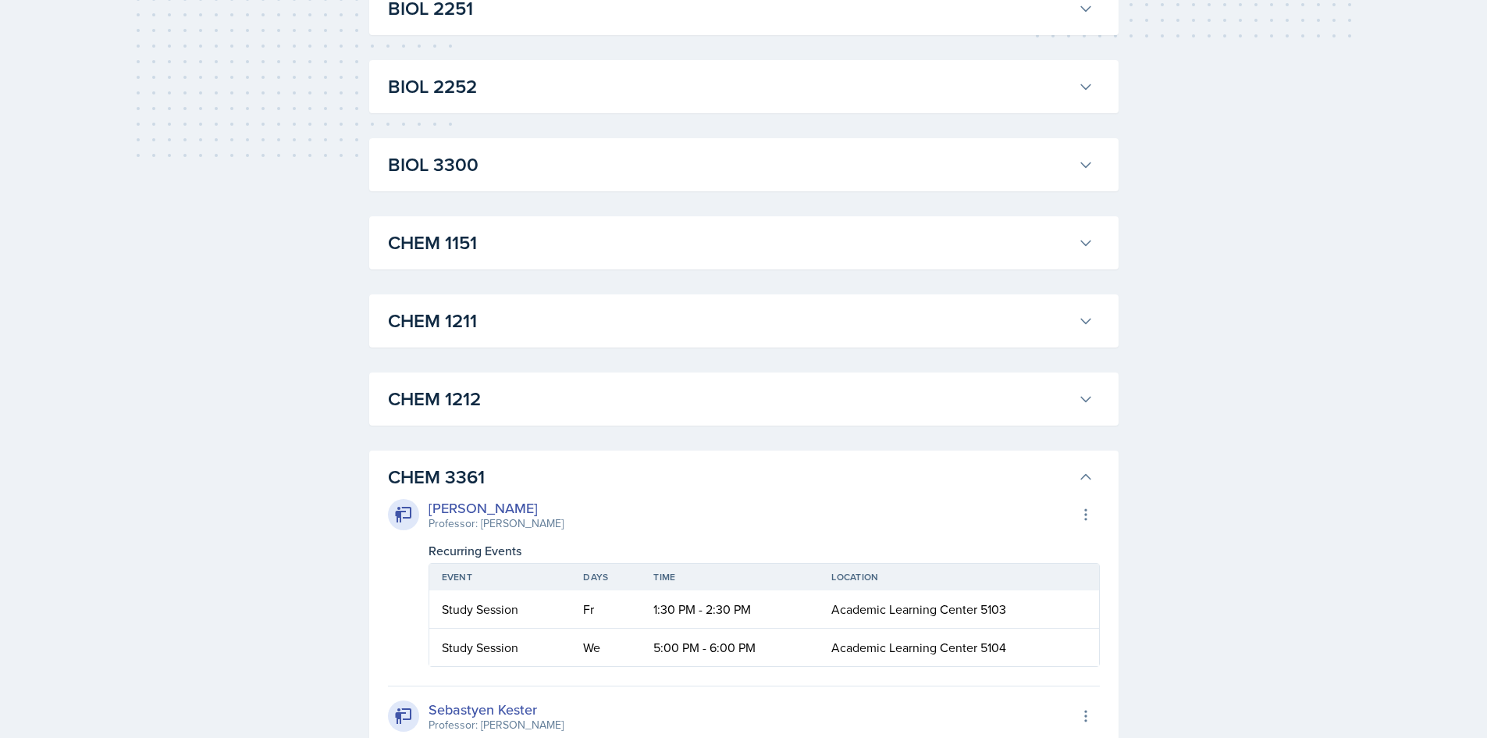
scroll to position [547, 0]
click at [1079, 178] on button "BIOL 3300" at bounding box center [741, 168] width 712 height 34
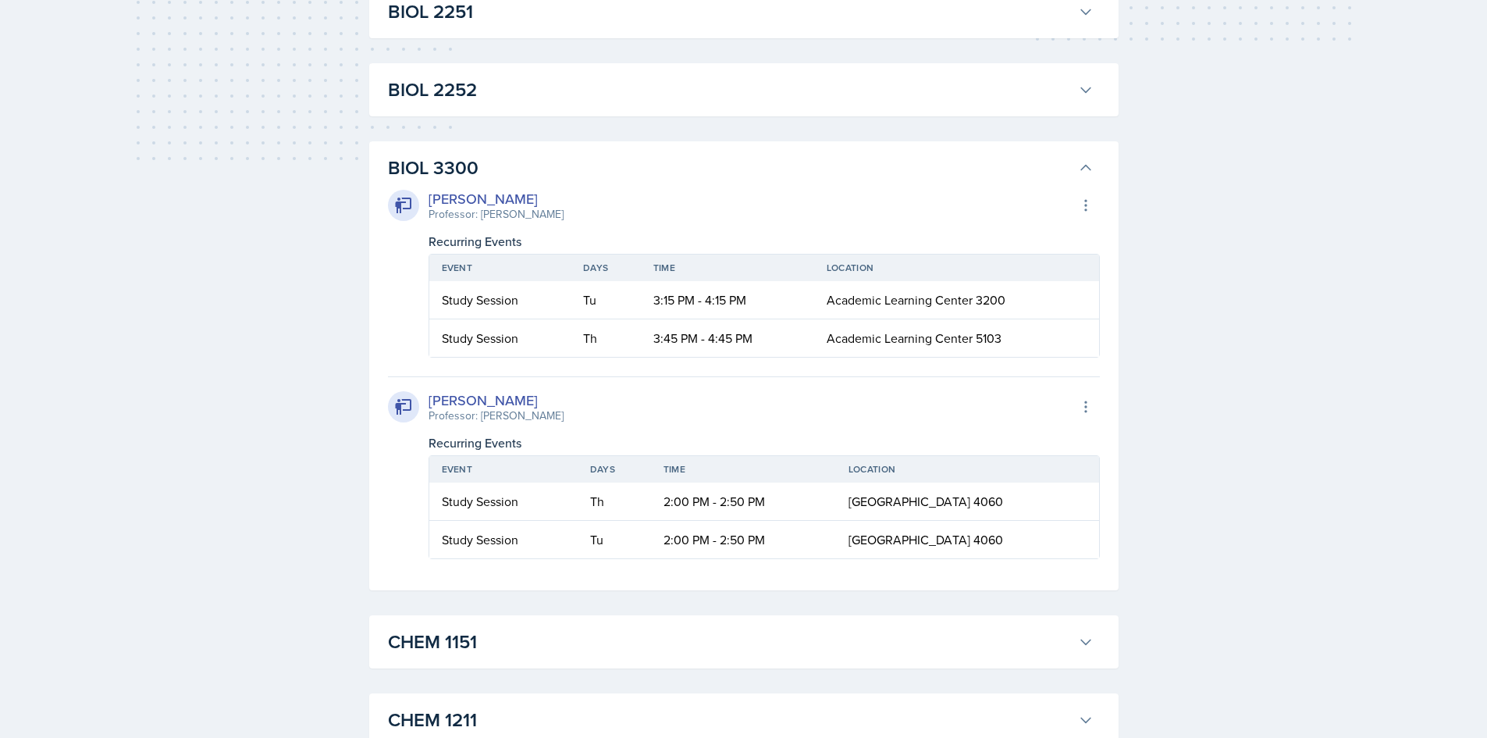
click at [1079, 178] on button "BIOL 3300" at bounding box center [741, 168] width 712 height 34
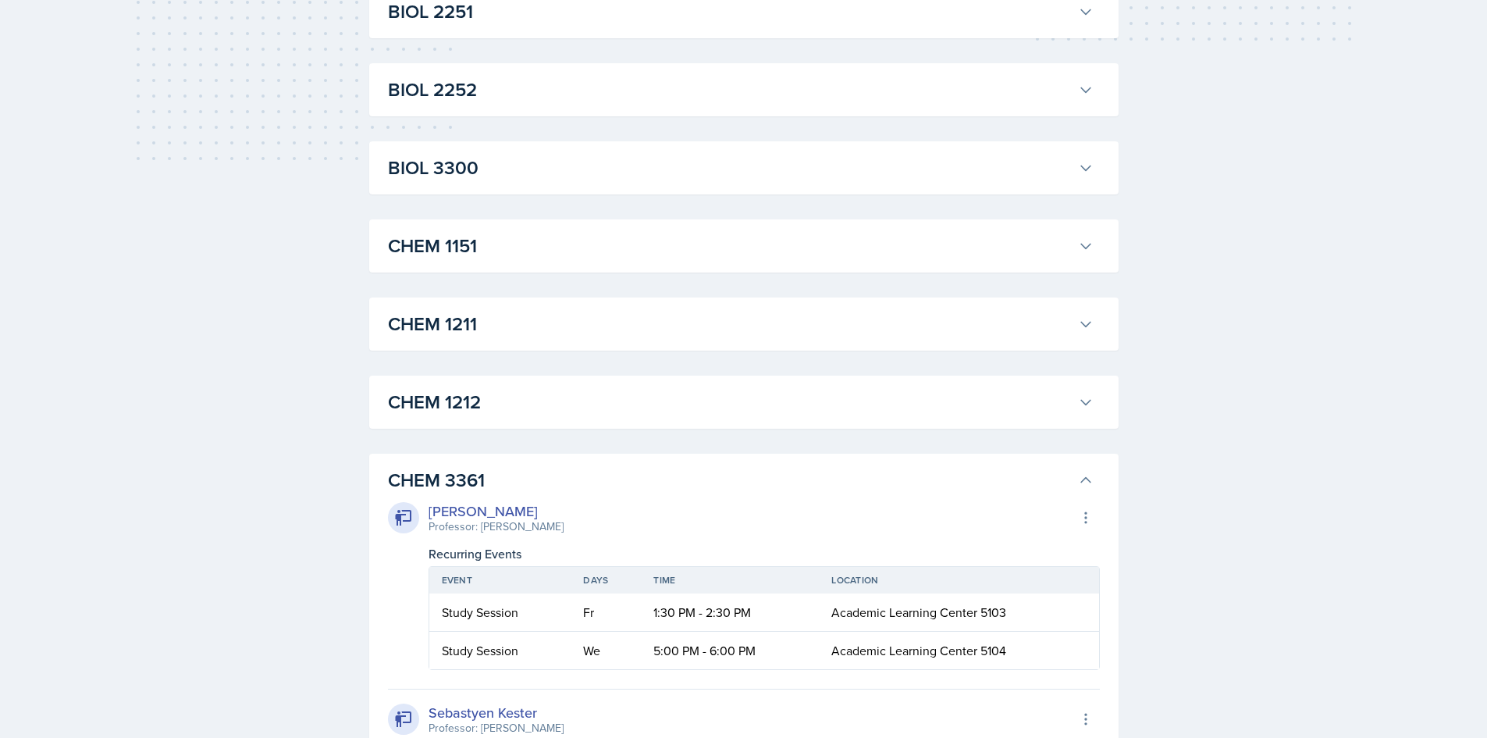
click at [874, 485] on h3 "CHEM 3361" at bounding box center [730, 480] width 684 height 28
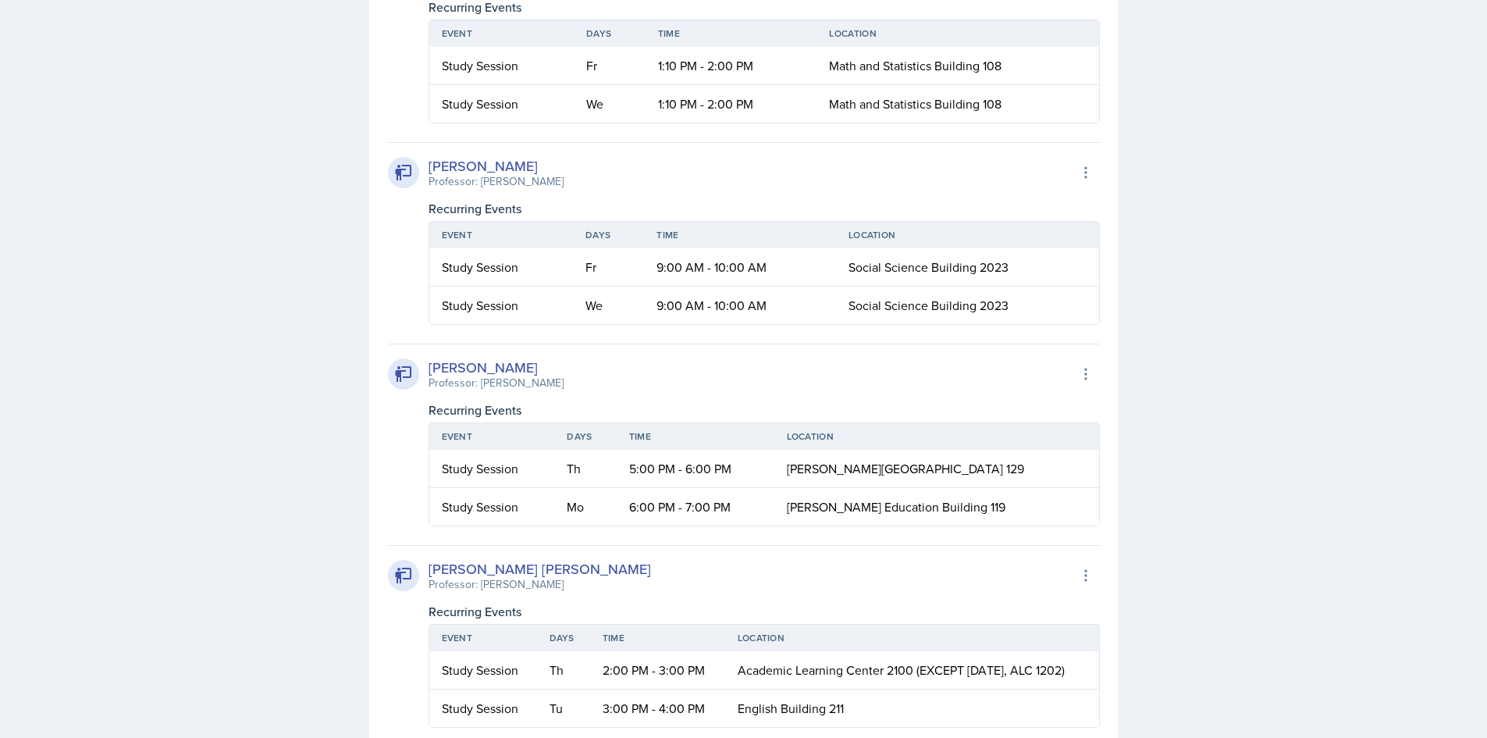
scroll to position [0, 0]
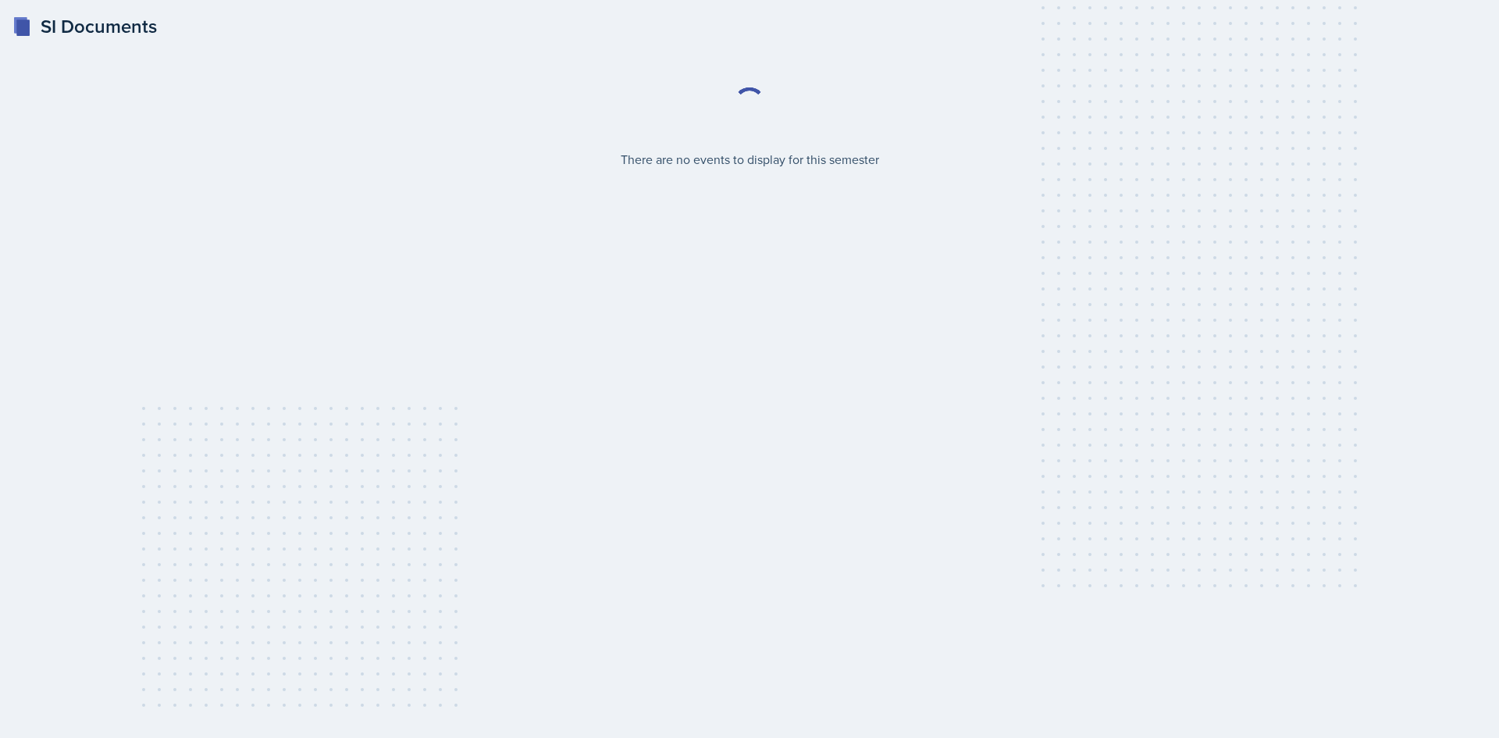
select select "2bed604d-1099-4043-b1bc-2365e8740244"
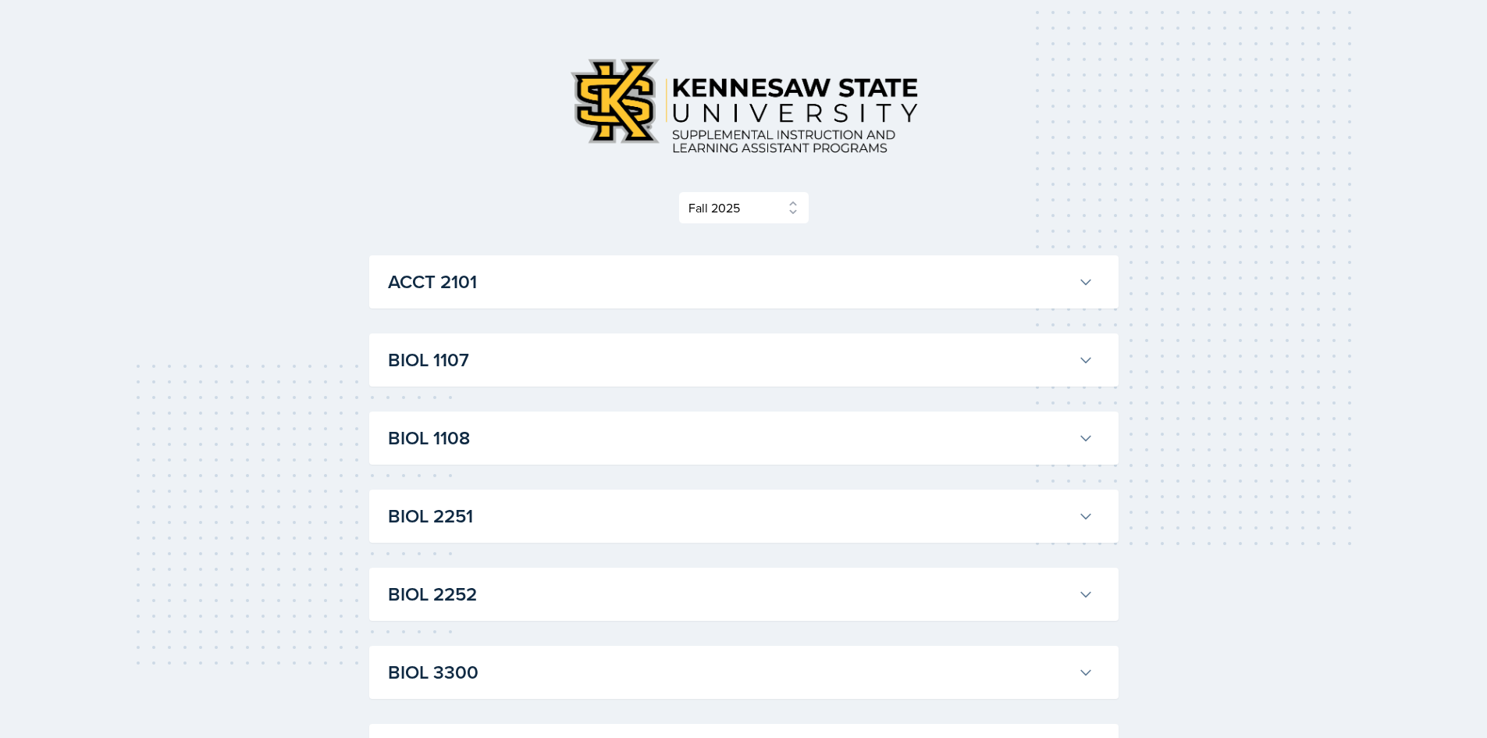
scroll to position [78, 0]
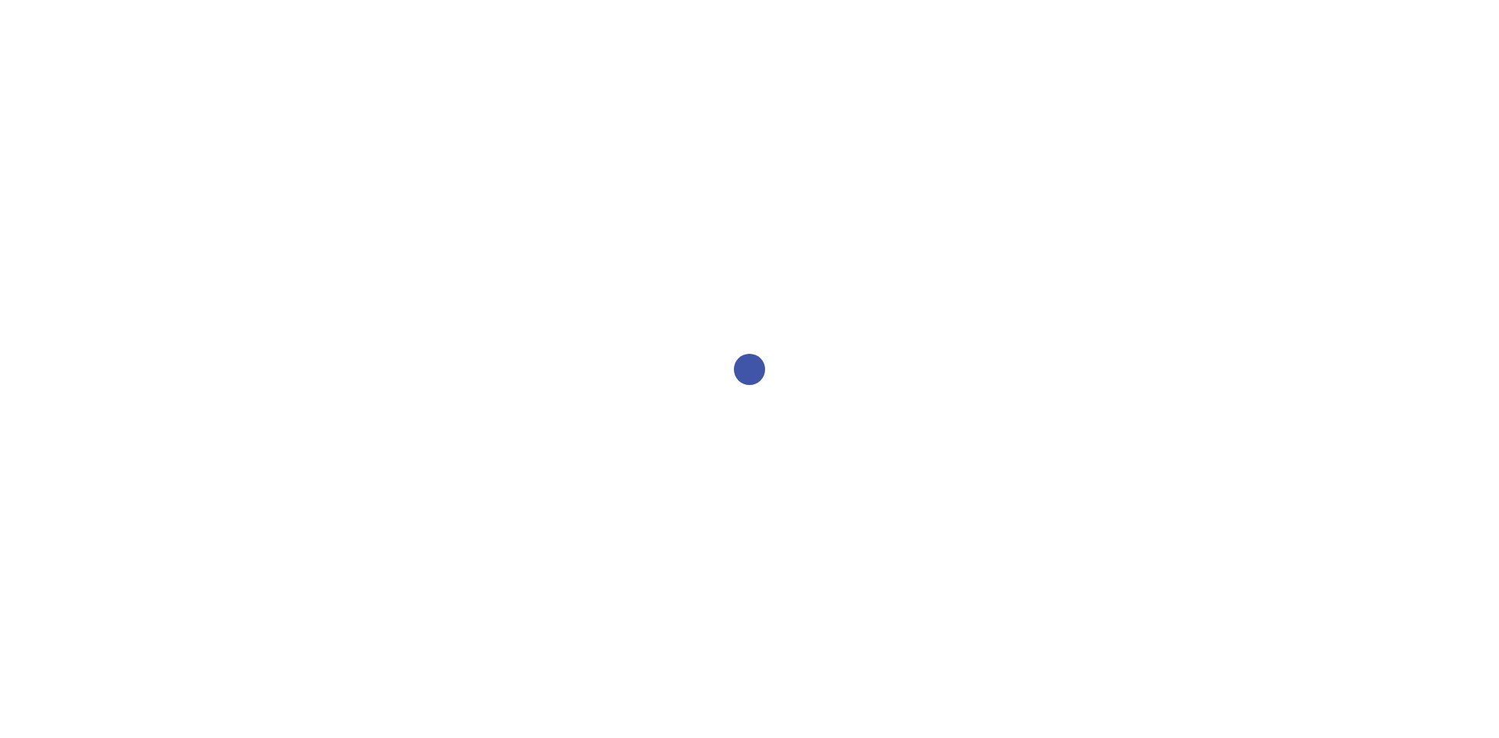
select select "2bed604d-1099-4043-b1bc-2365e8740244"
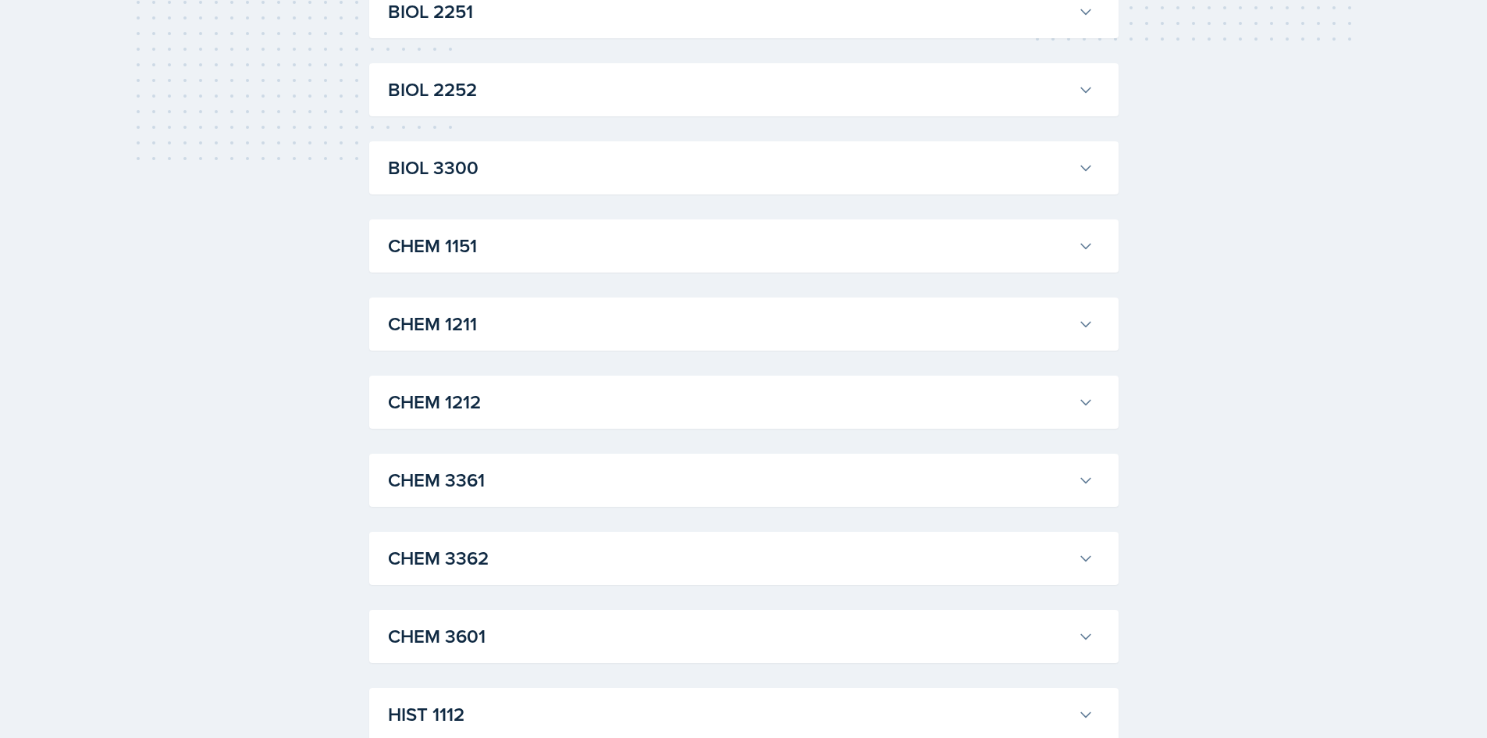
scroll to position [234, 0]
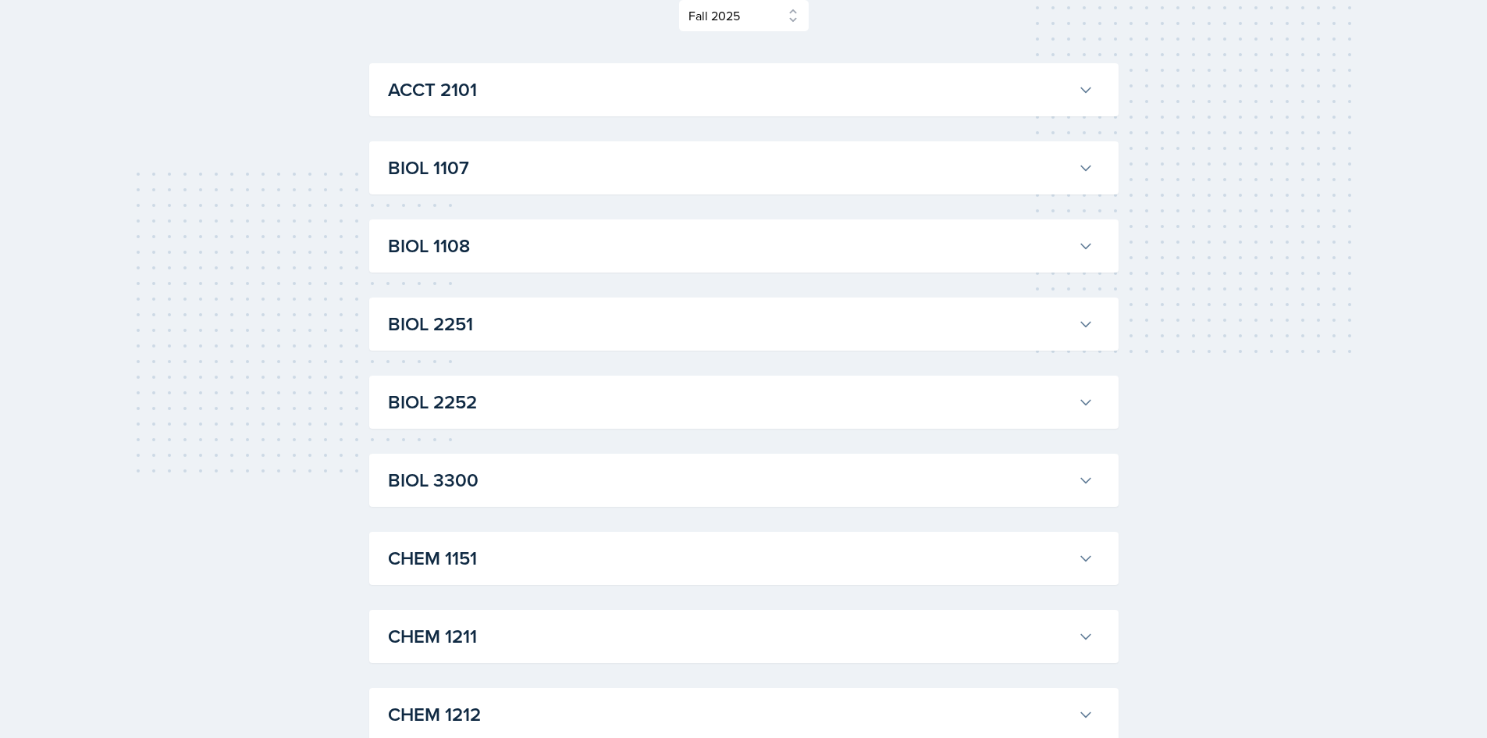
click at [561, 406] on h3 "BIOL 2252" at bounding box center [730, 402] width 684 height 28
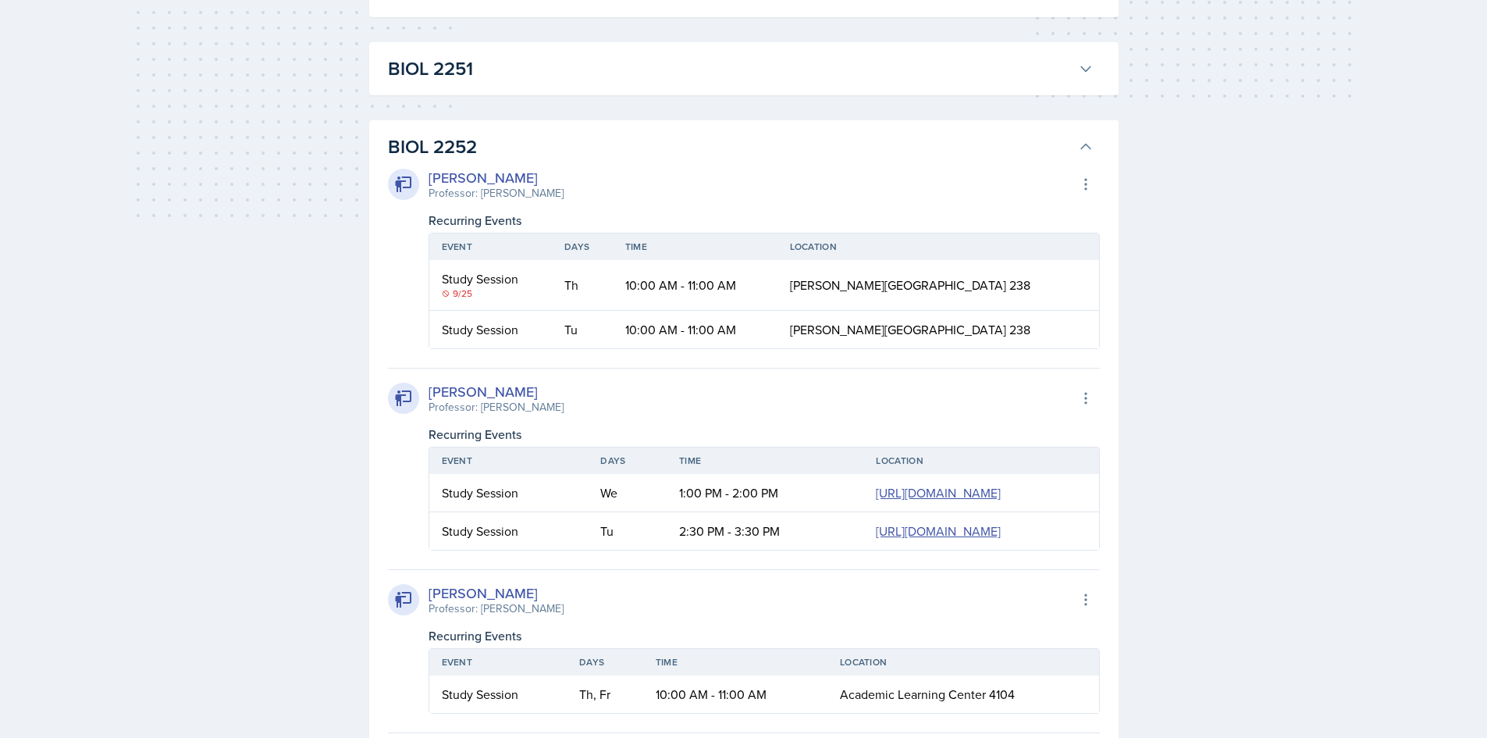
scroll to position [468, 0]
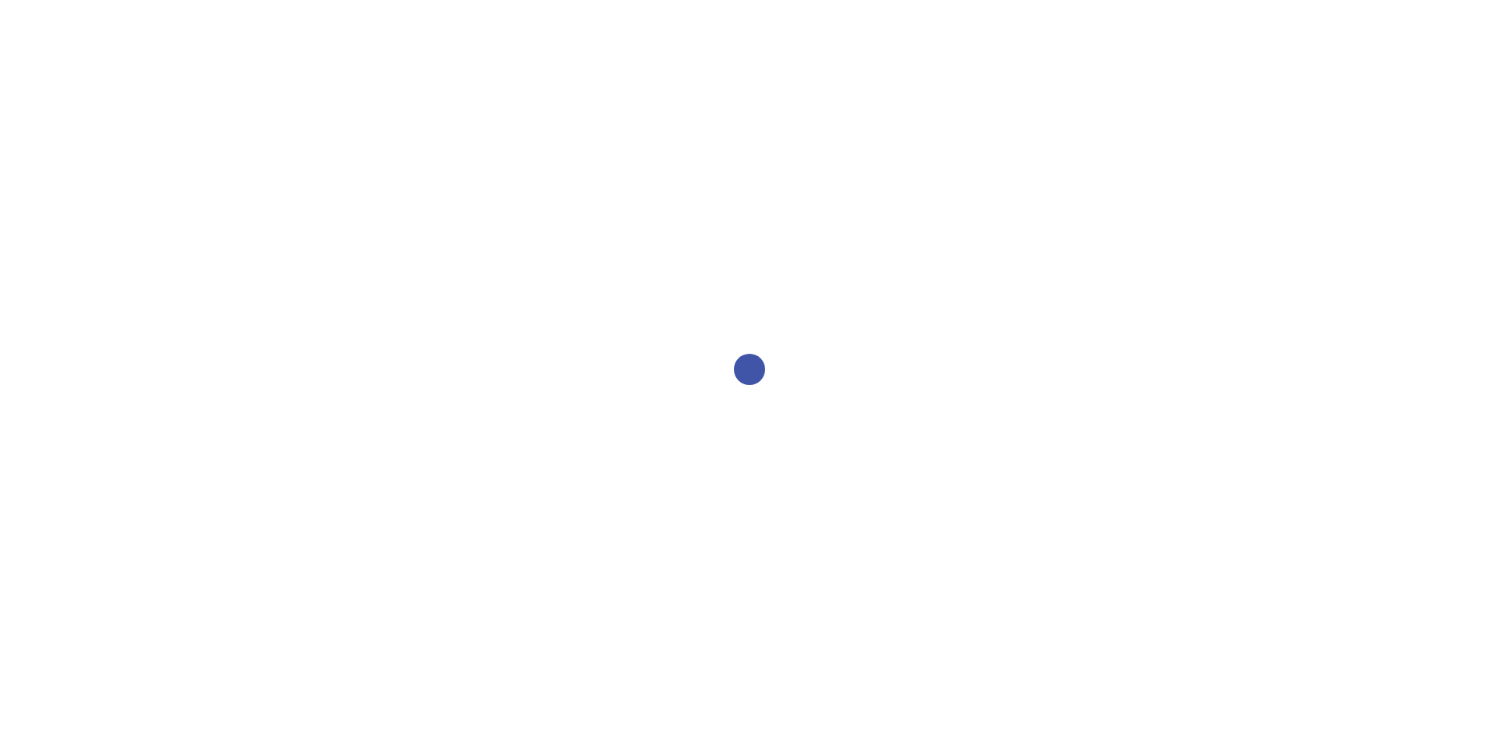
select select "2bed604d-1099-4043-b1bc-2365e8740244"
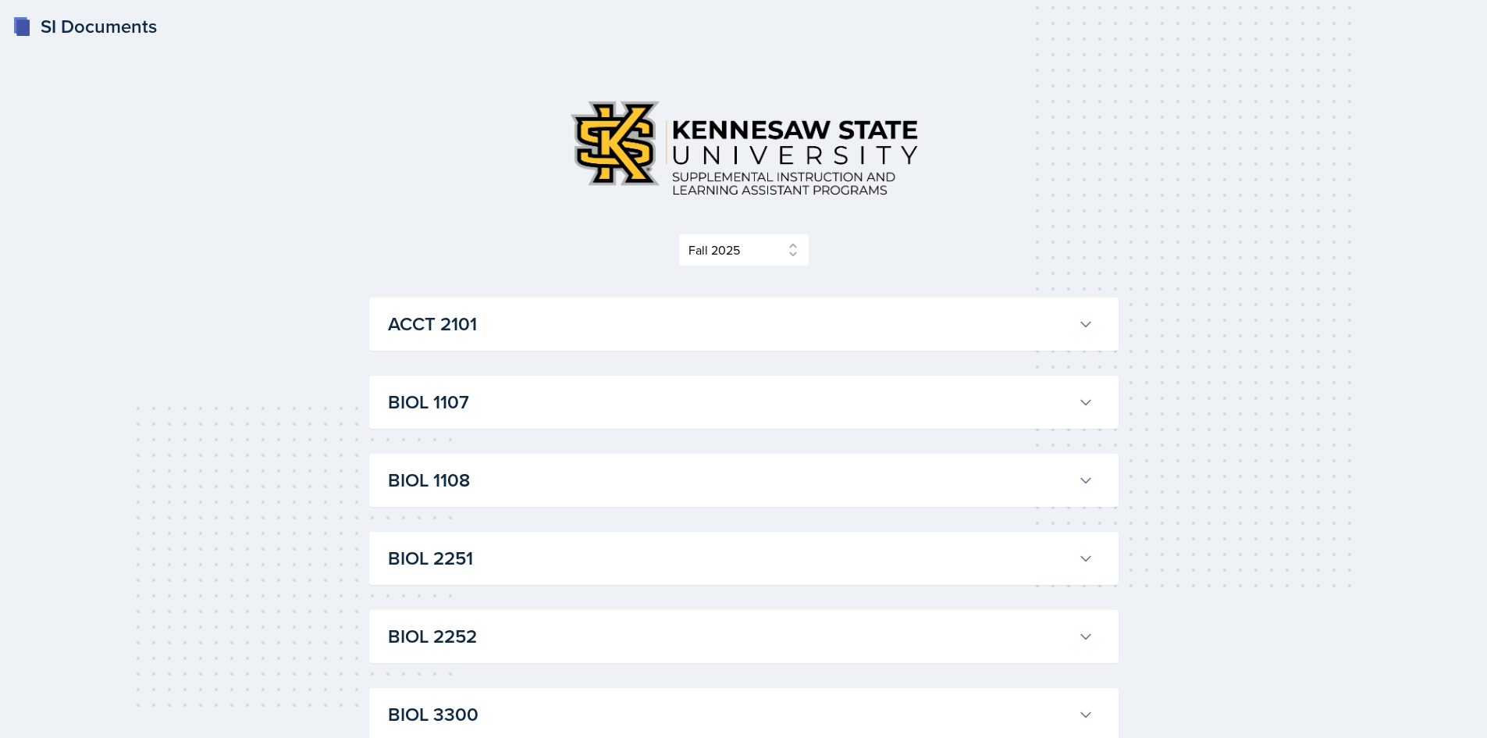
click at [464, 652] on button "BIOL 2252" at bounding box center [741, 636] width 712 height 34
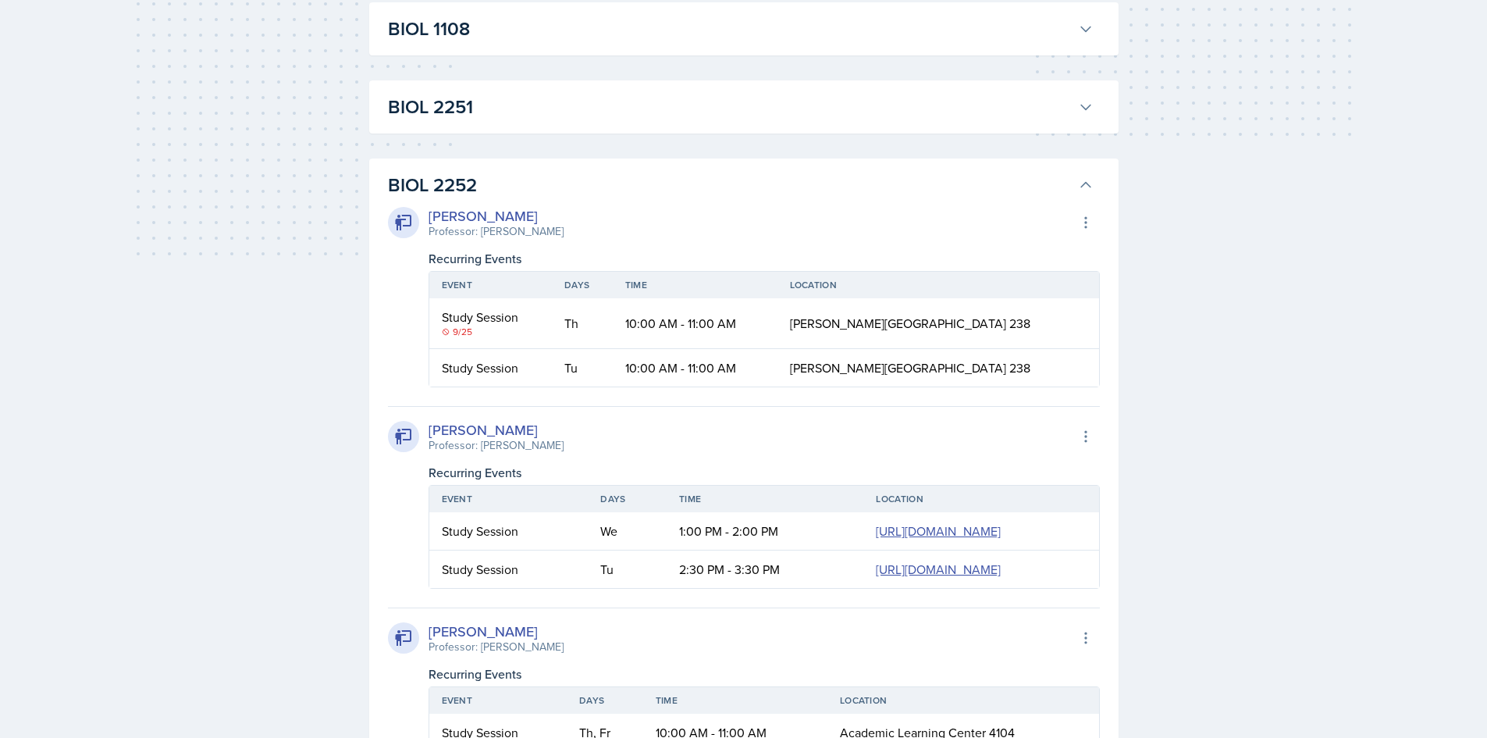
scroll to position [390, 0]
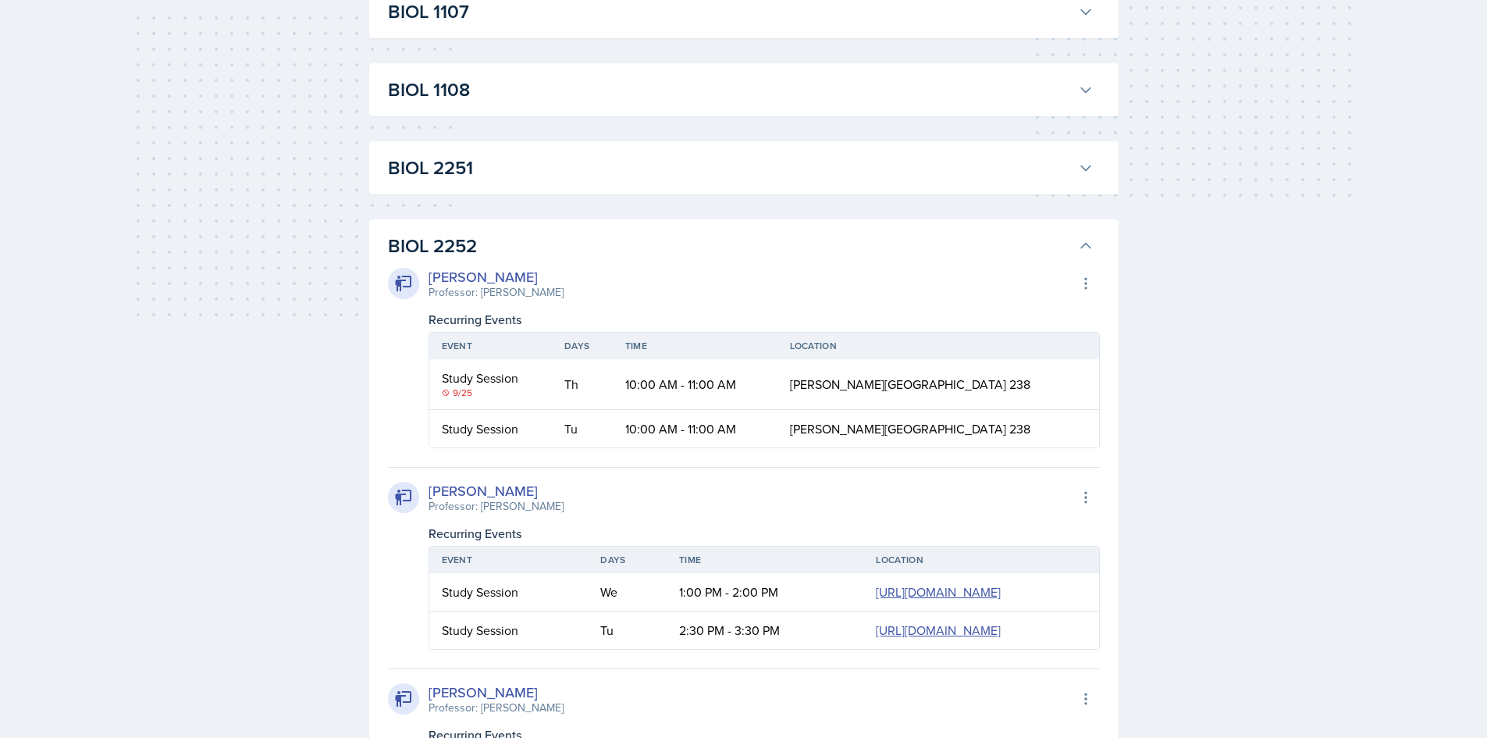
click at [524, 177] on h3 "BIOL 2251" at bounding box center [730, 168] width 684 height 28
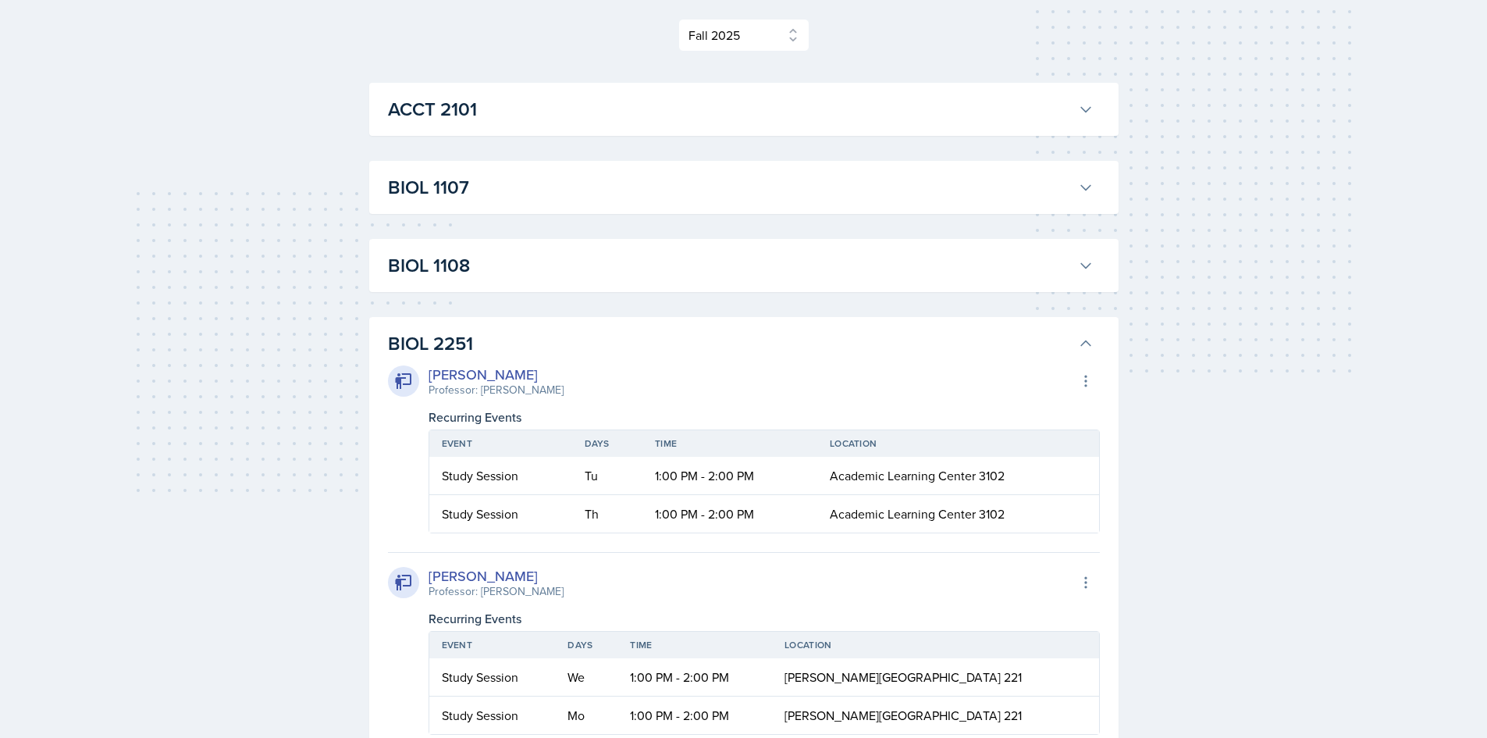
scroll to position [0, 0]
